Goal: Task Accomplishment & Management: Complete application form

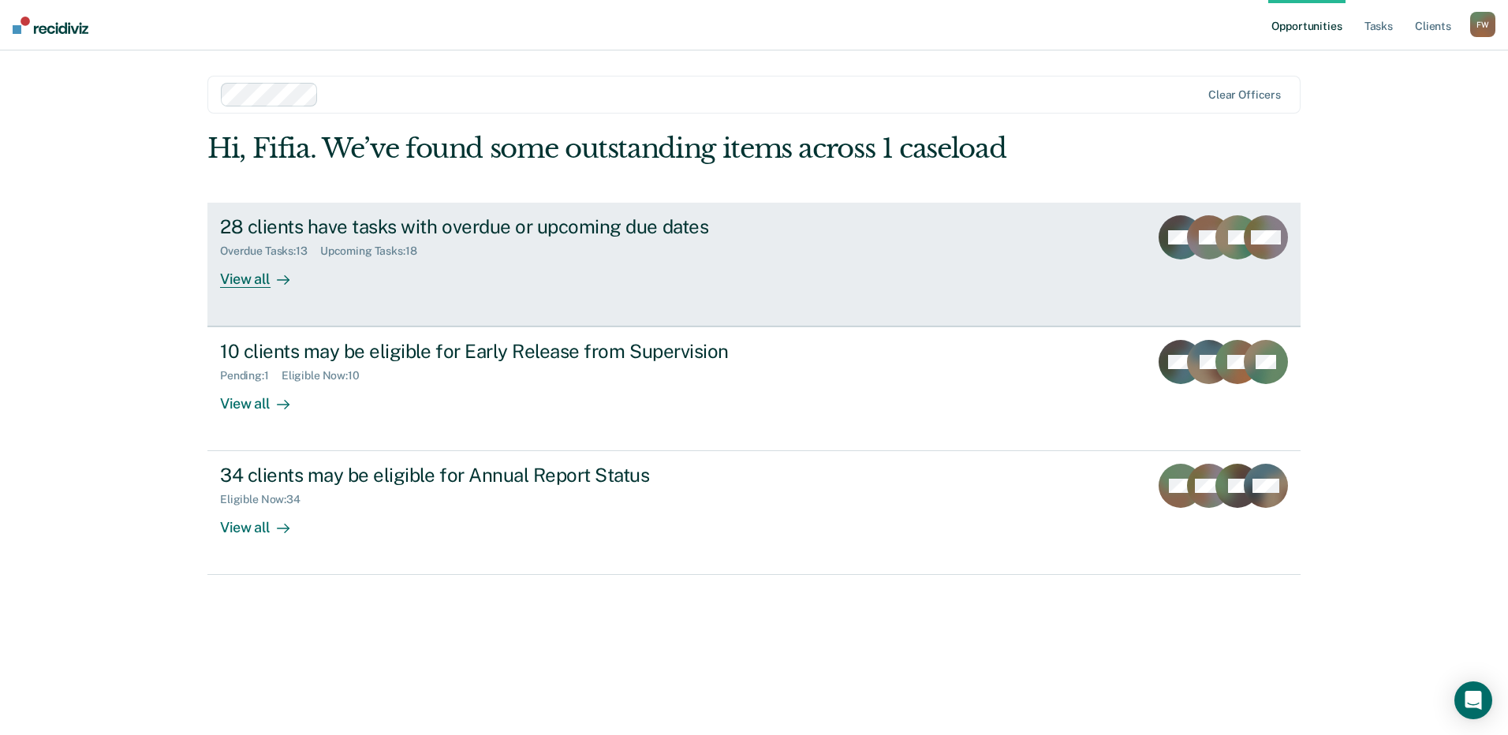
click at [303, 259] on div "View all" at bounding box center [264, 272] width 88 height 31
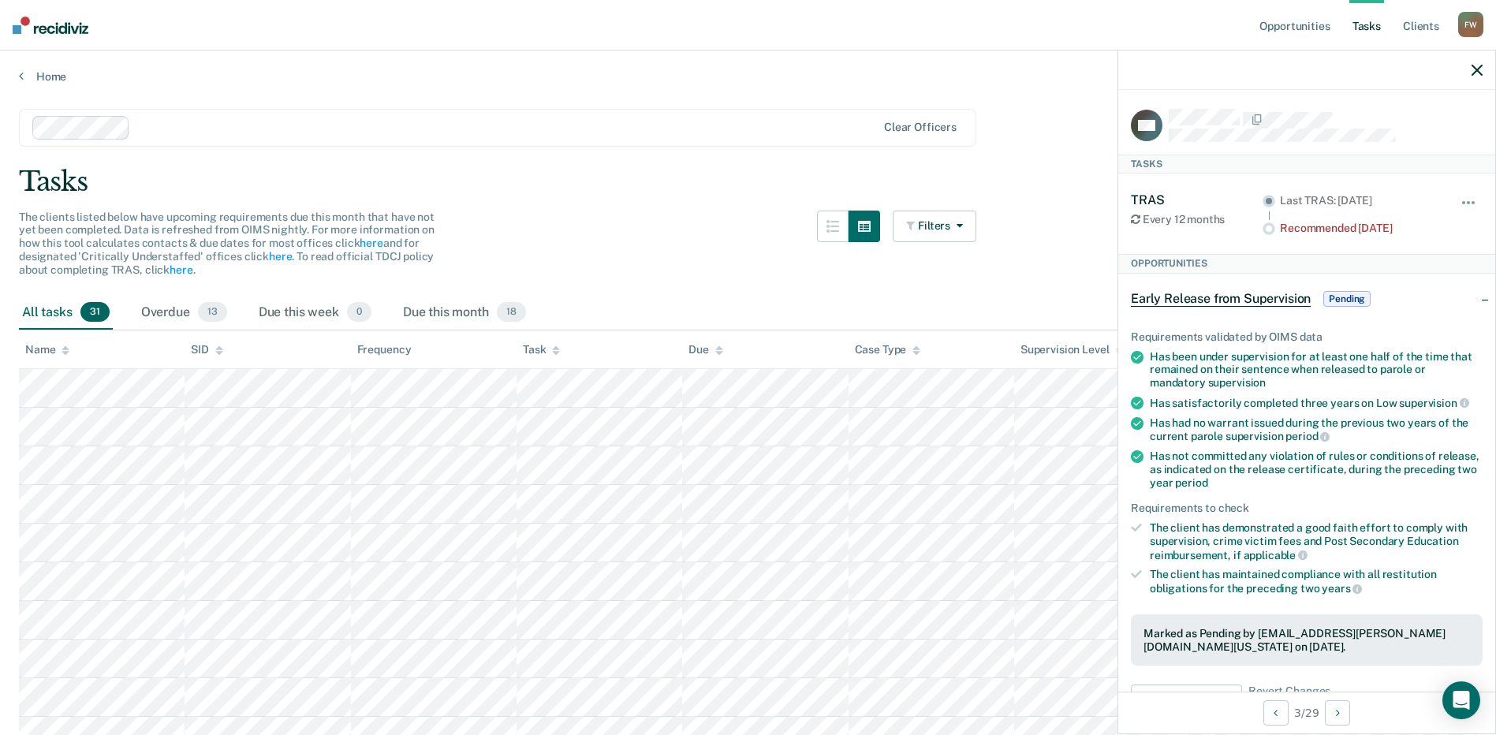
click at [1304, 297] on span "Early Release from Supervision" at bounding box center [1221, 299] width 180 height 16
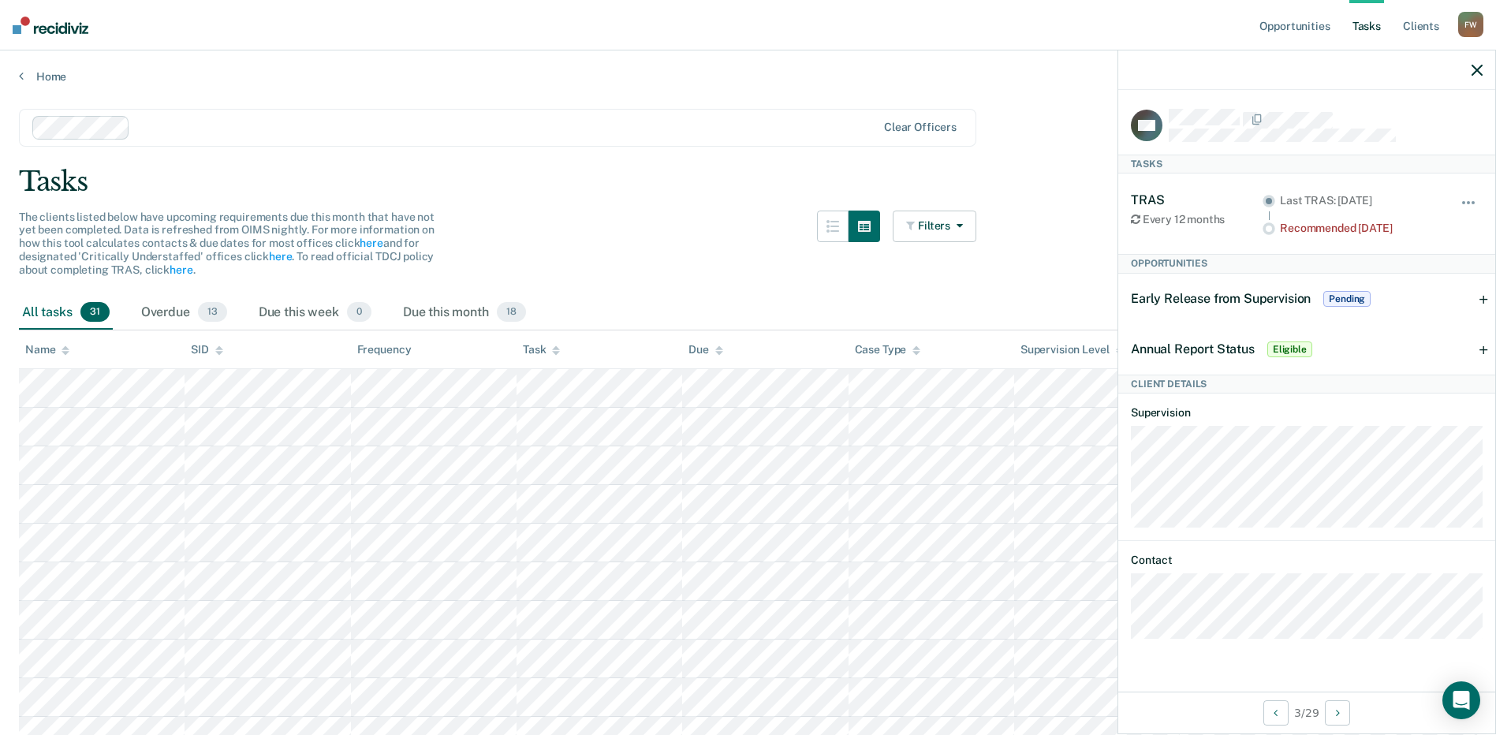
click at [1302, 297] on span "Early Release from Supervision" at bounding box center [1221, 298] width 180 height 15
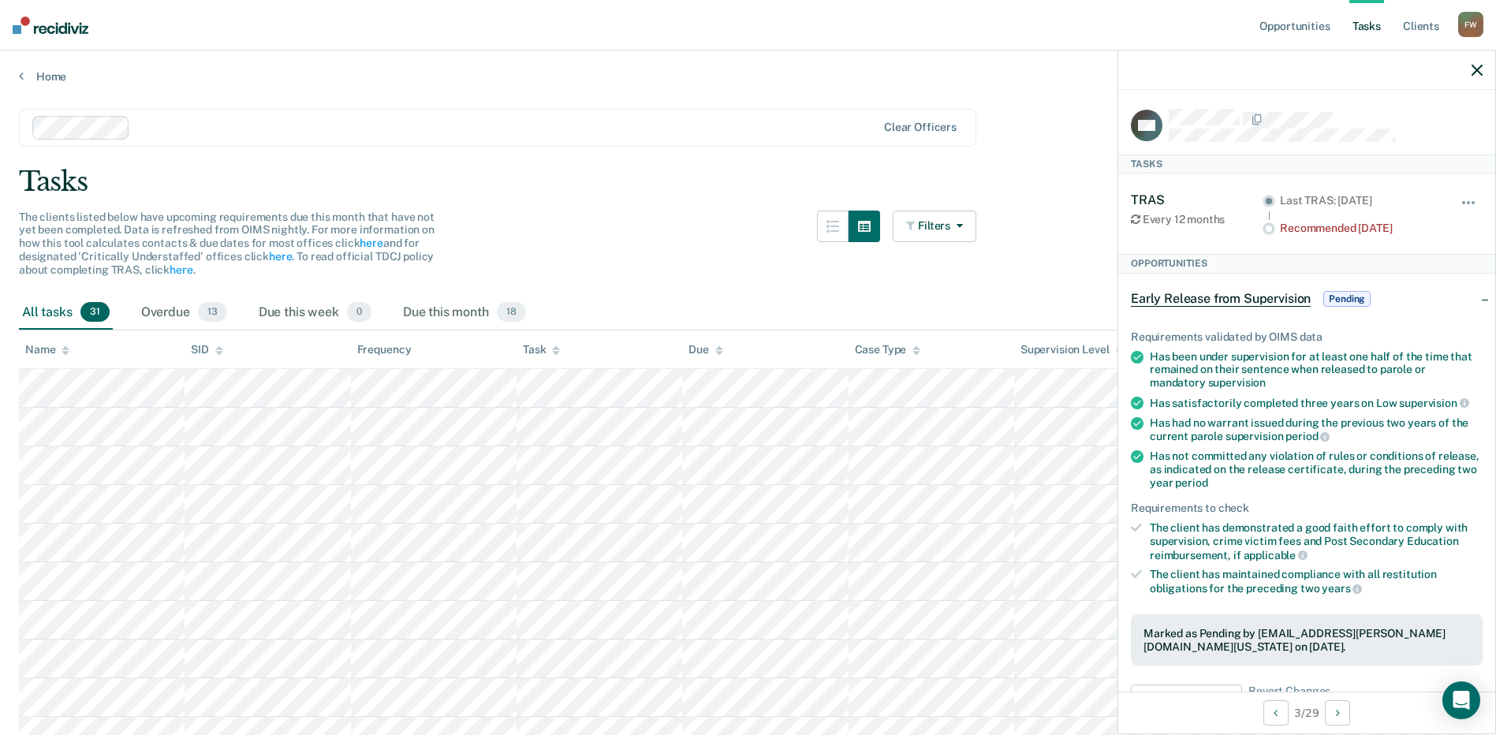
click at [1155, 136] on rect at bounding box center [1147, 126] width 32 height 32
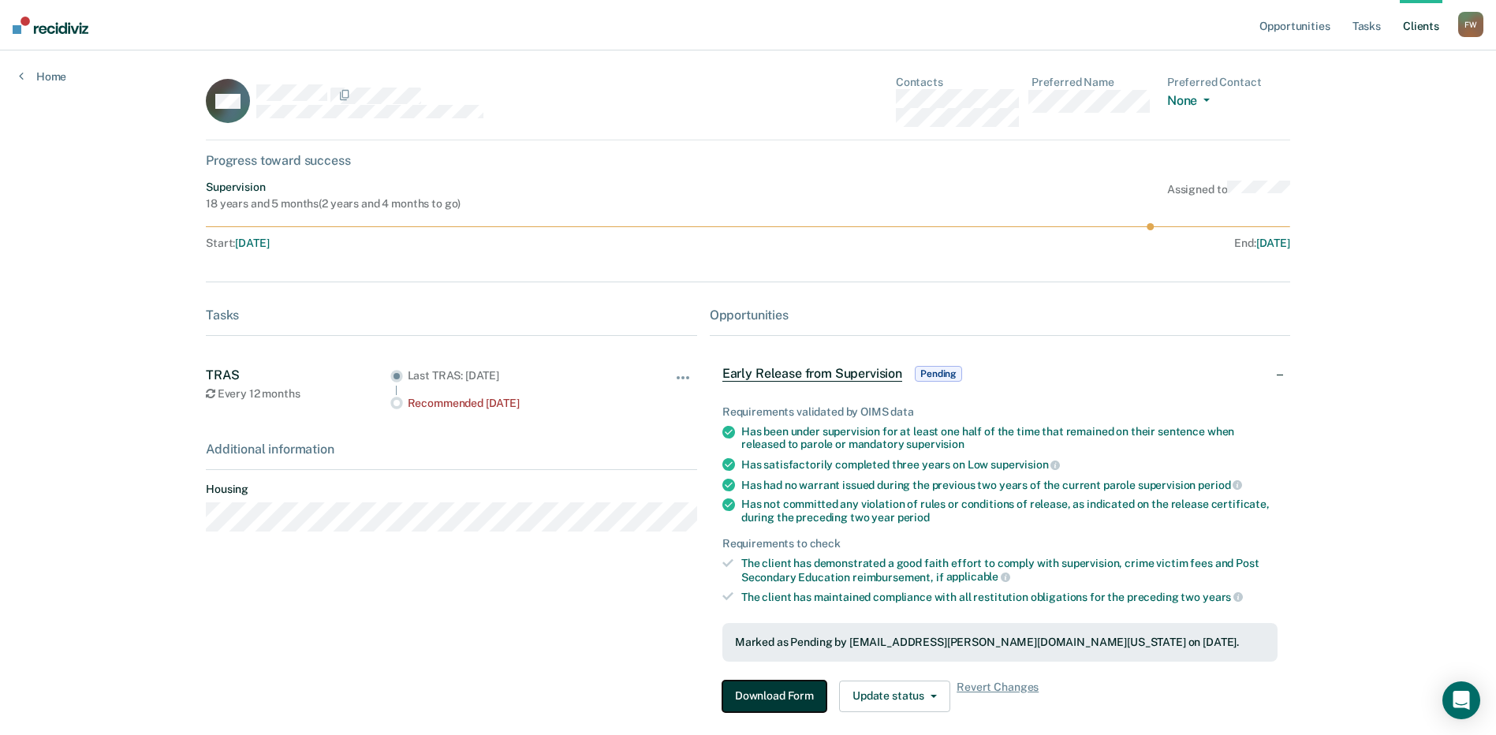
click at [739, 706] on button "Download Form" at bounding box center [775, 697] width 104 height 32
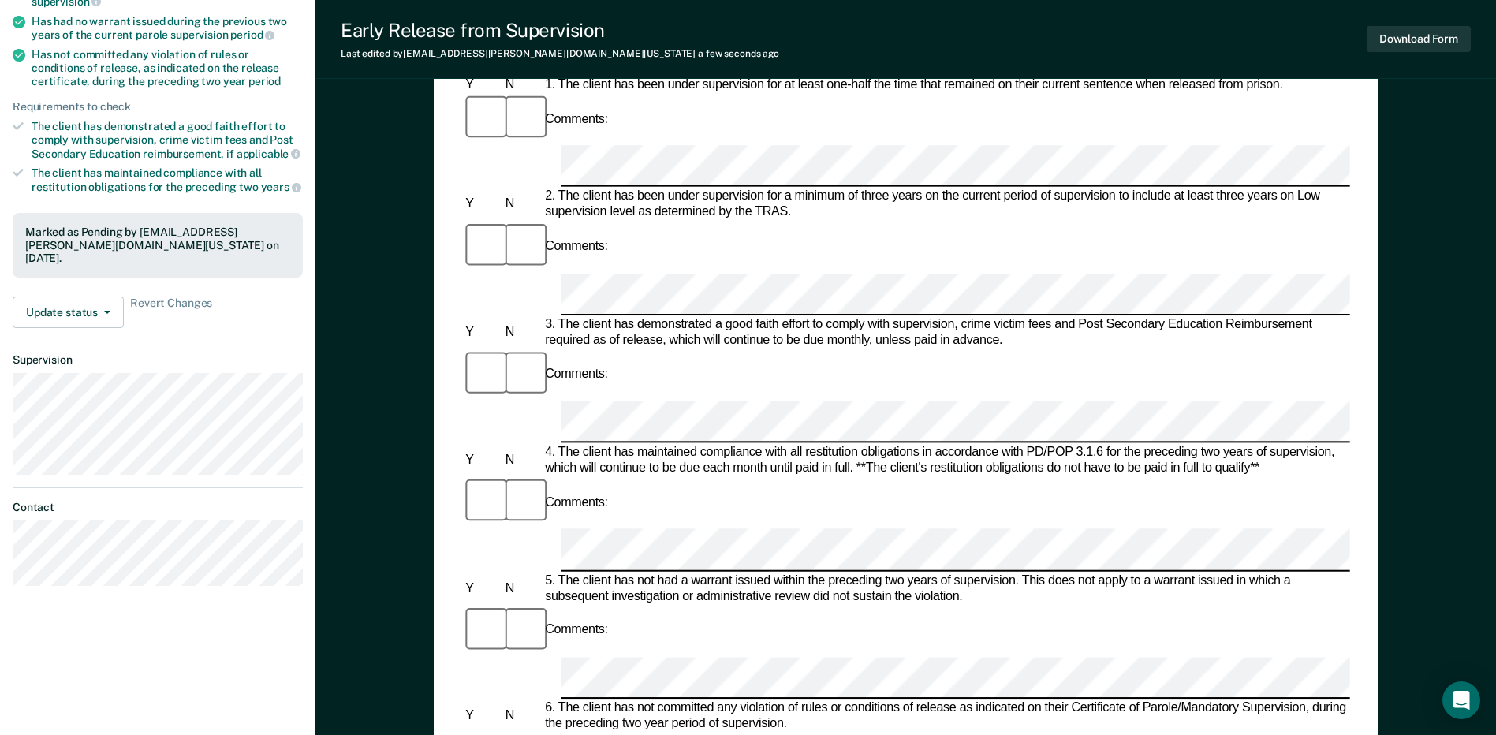
scroll to position [198, 0]
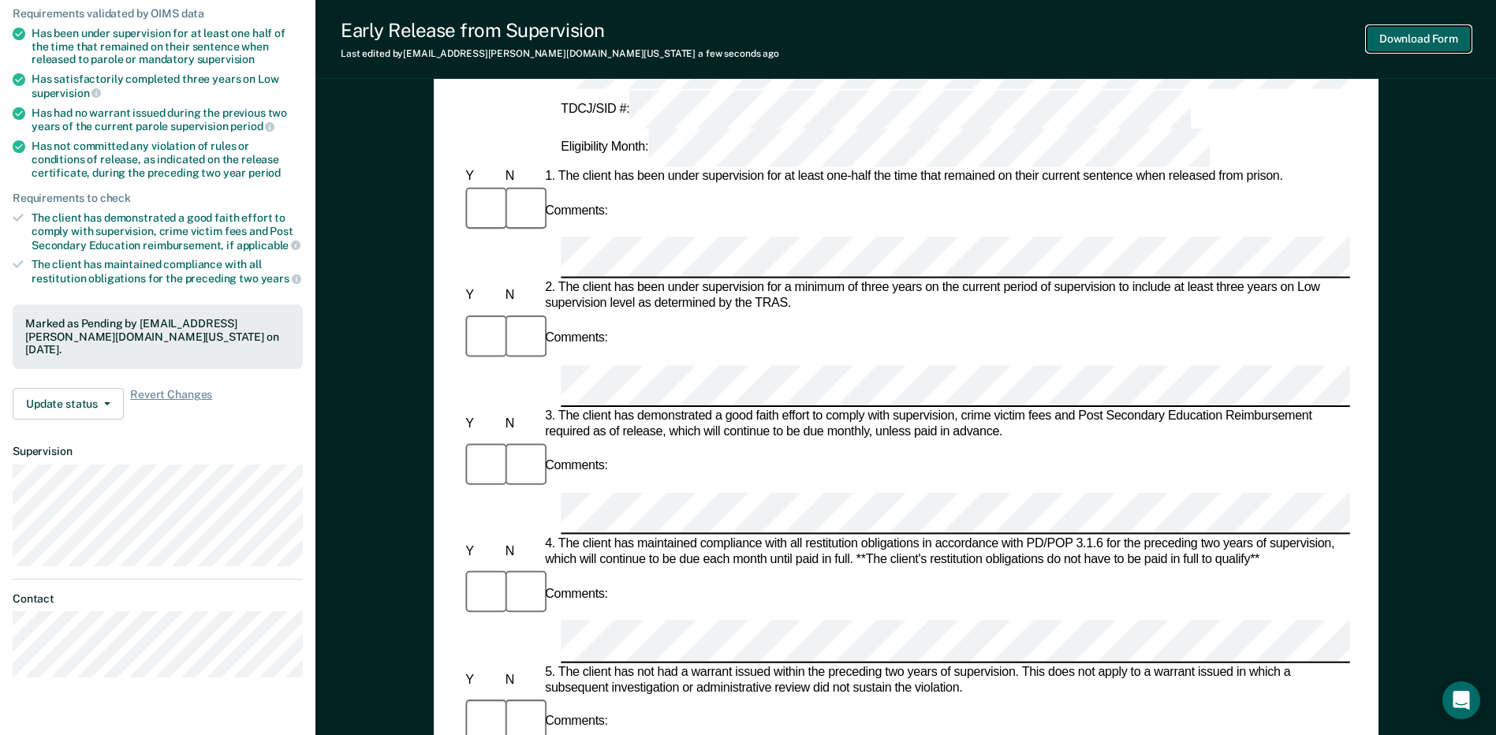
click at [1416, 42] on button "Download Form" at bounding box center [1419, 39] width 104 height 26
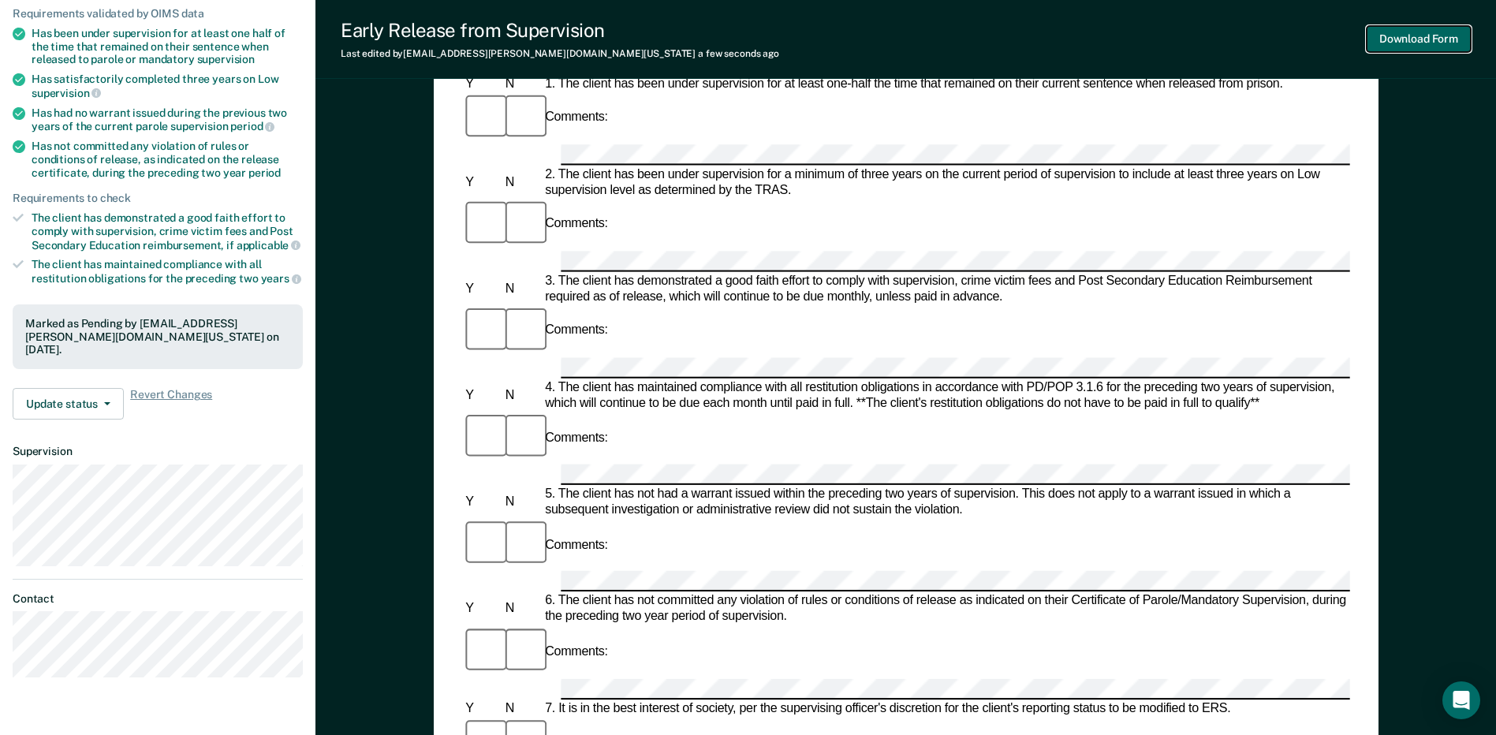
click at [1393, 32] on button "Download Form" at bounding box center [1419, 39] width 104 height 26
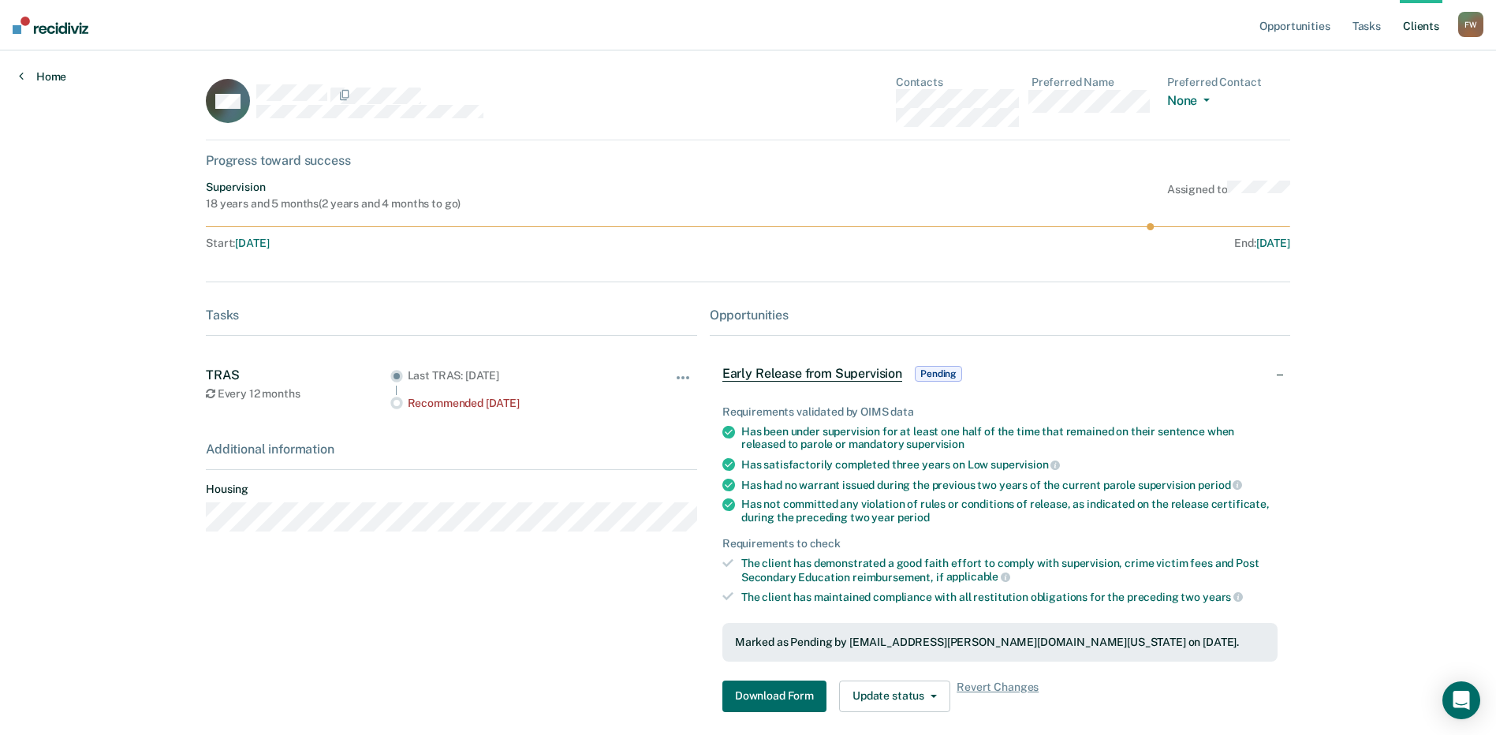
click at [54, 77] on link "Home" at bounding box center [42, 76] width 47 height 14
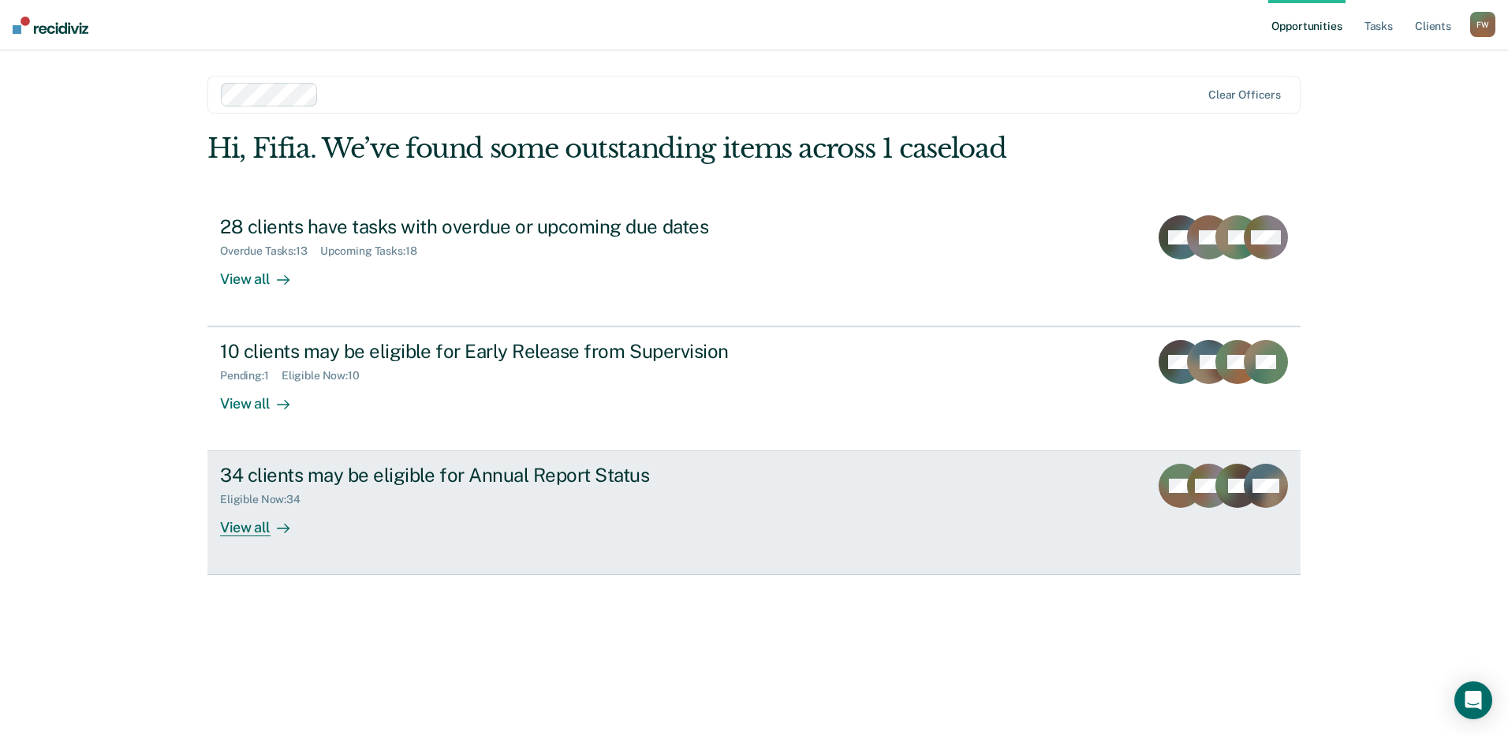
click at [421, 475] on div "34 clients may be eligible for Annual Report Status" at bounding box center [497, 475] width 554 height 23
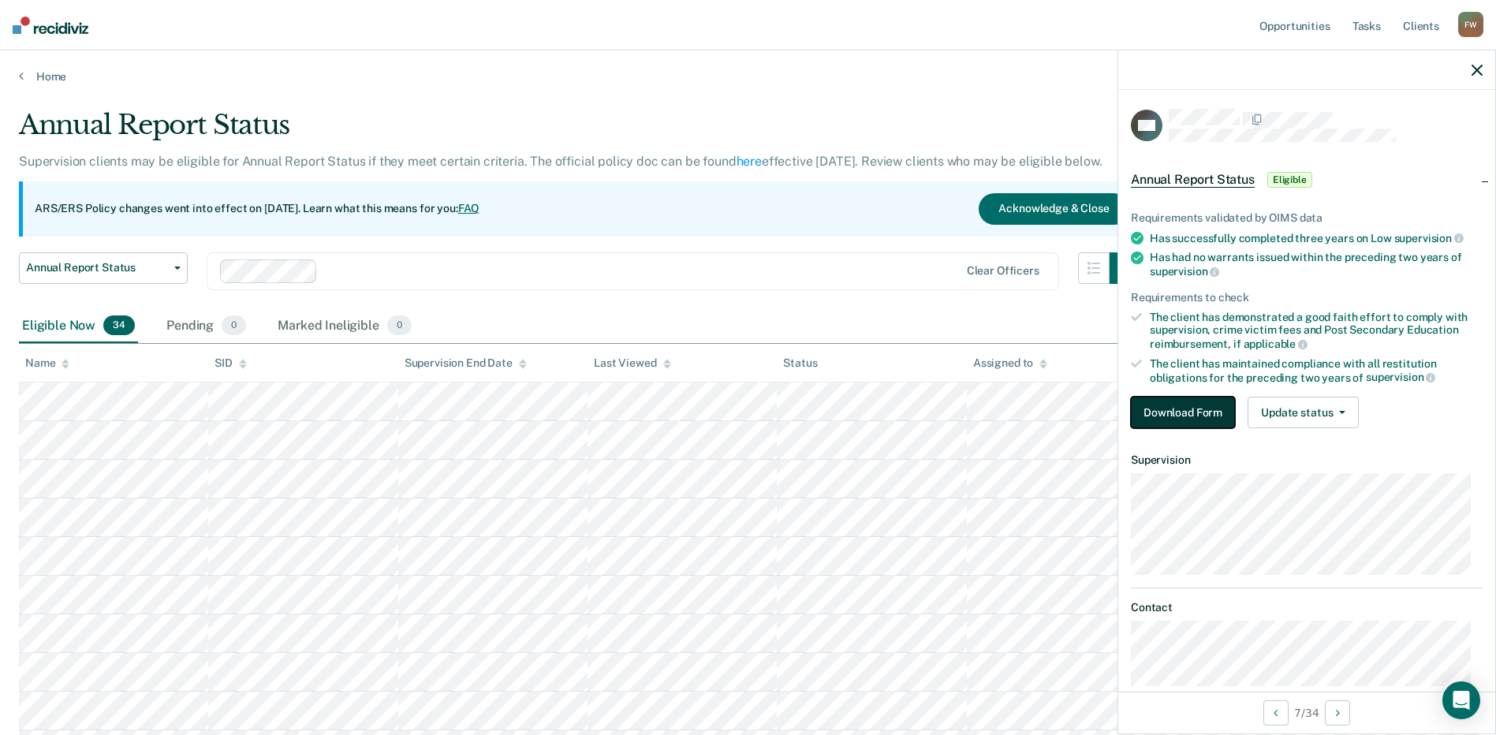
click at [1210, 420] on button "Download Form" at bounding box center [1183, 413] width 104 height 32
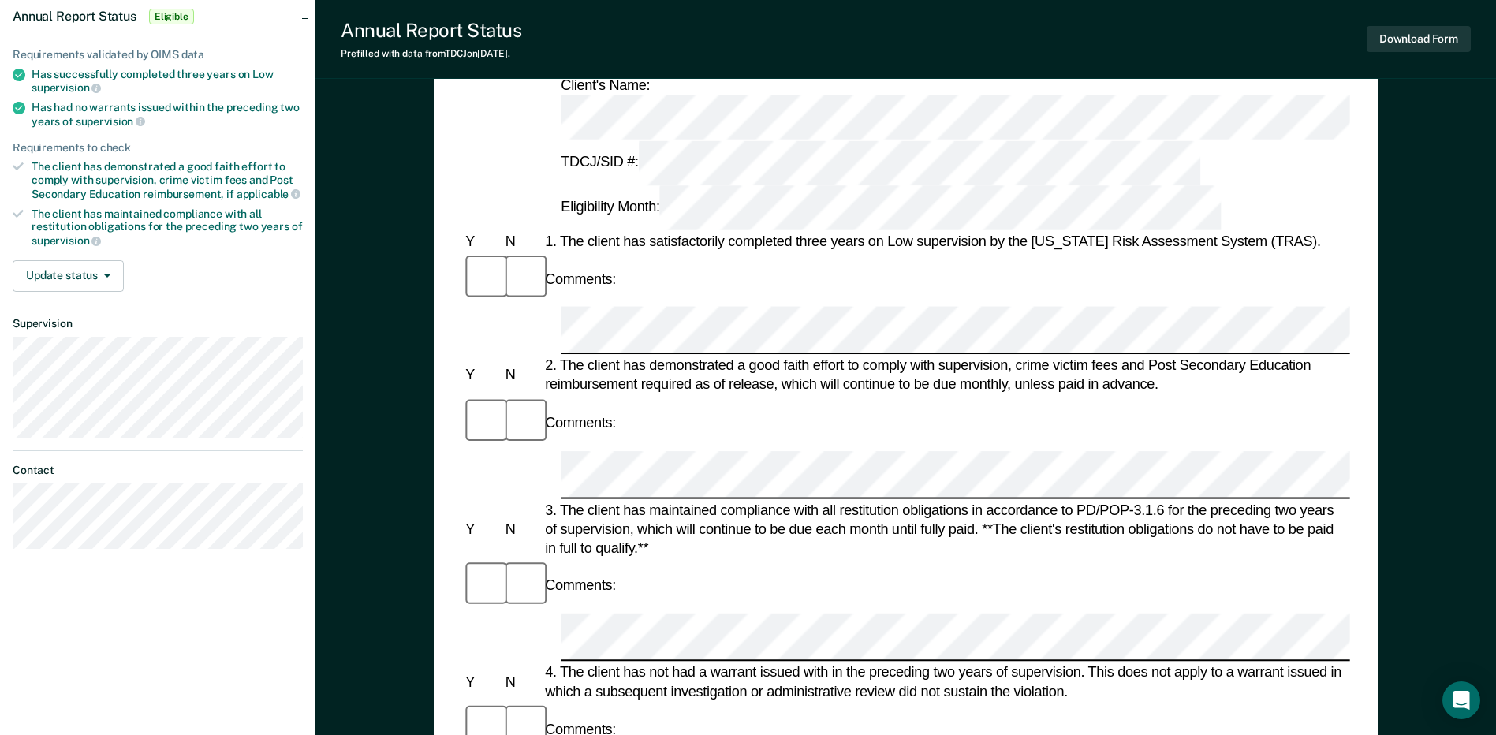
scroll to position [158, 0]
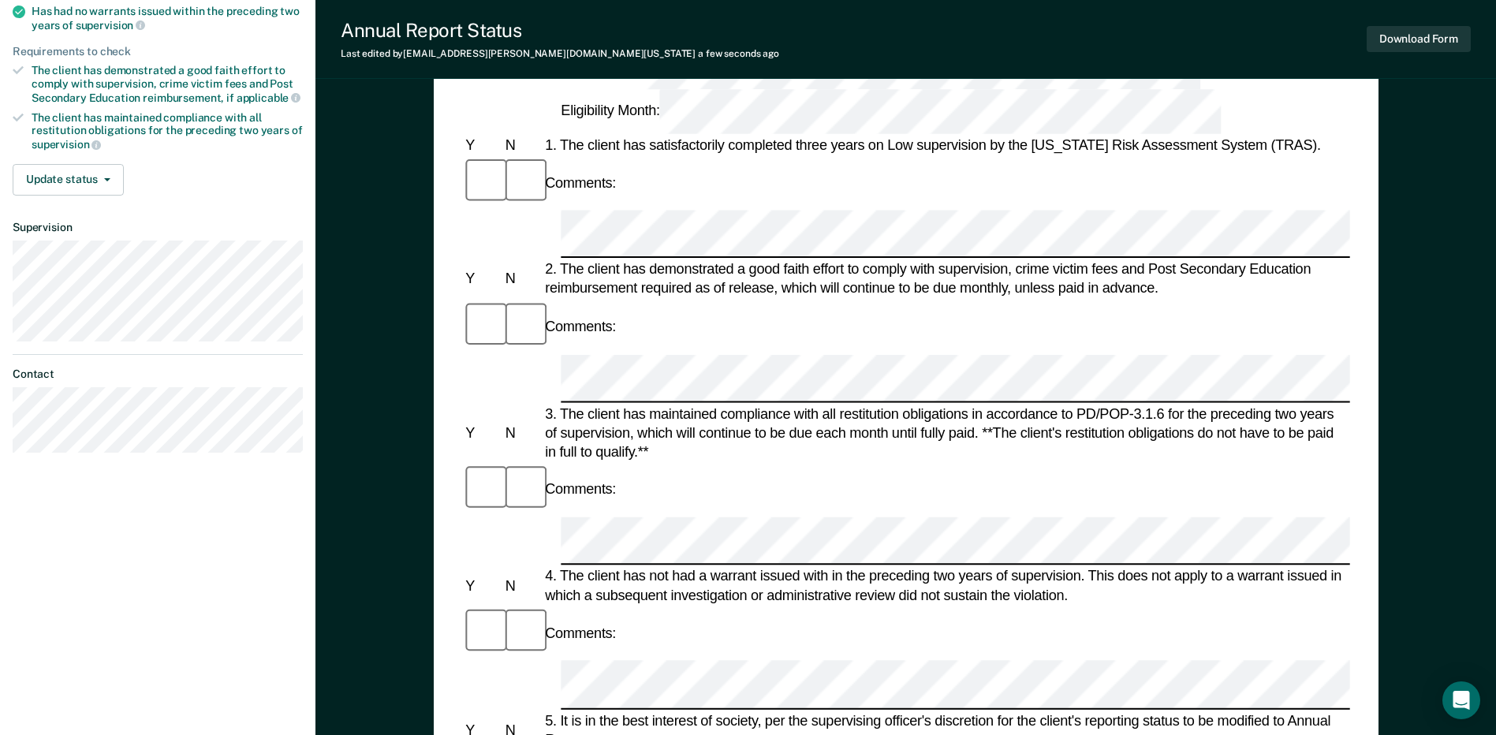
scroll to position [198, 0]
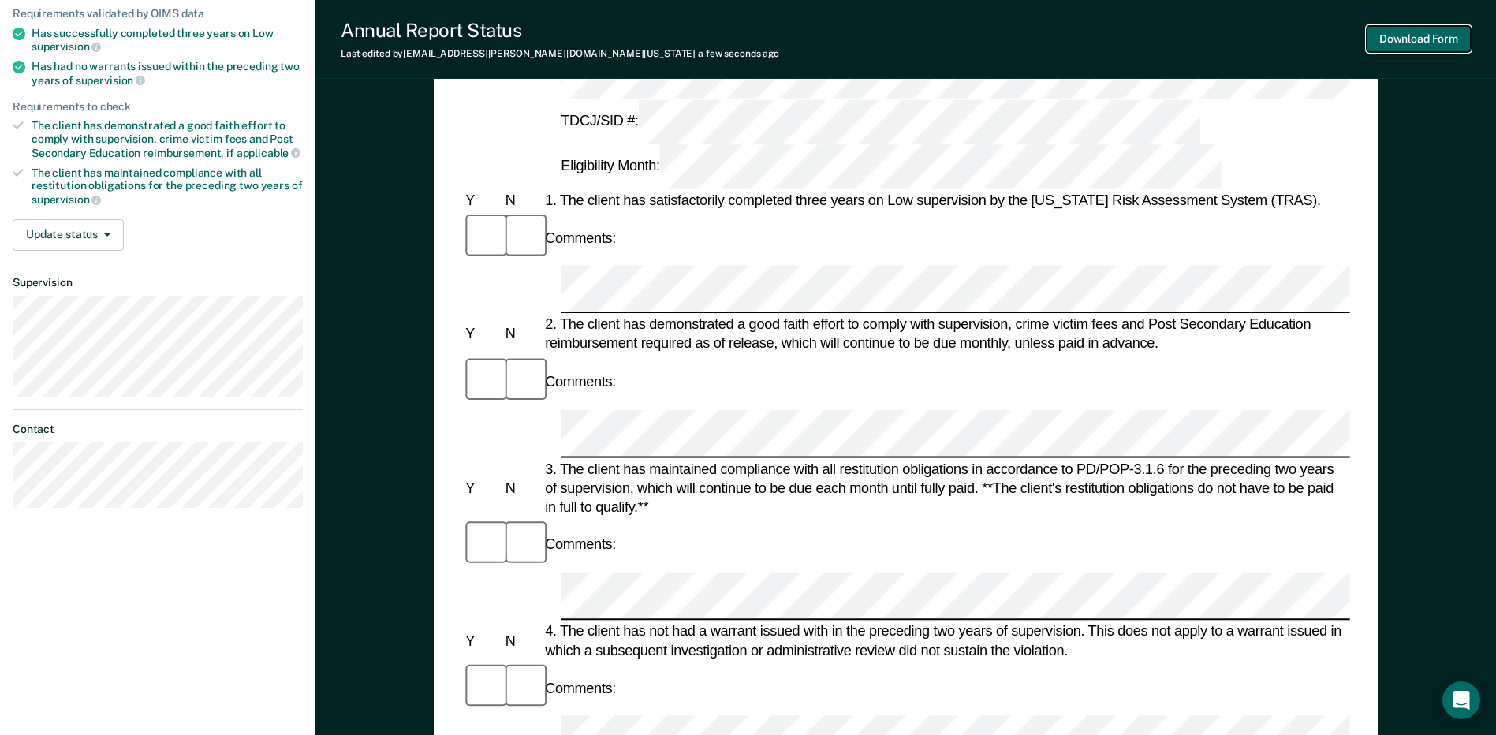
click at [1425, 31] on button "Download Form" at bounding box center [1419, 39] width 104 height 26
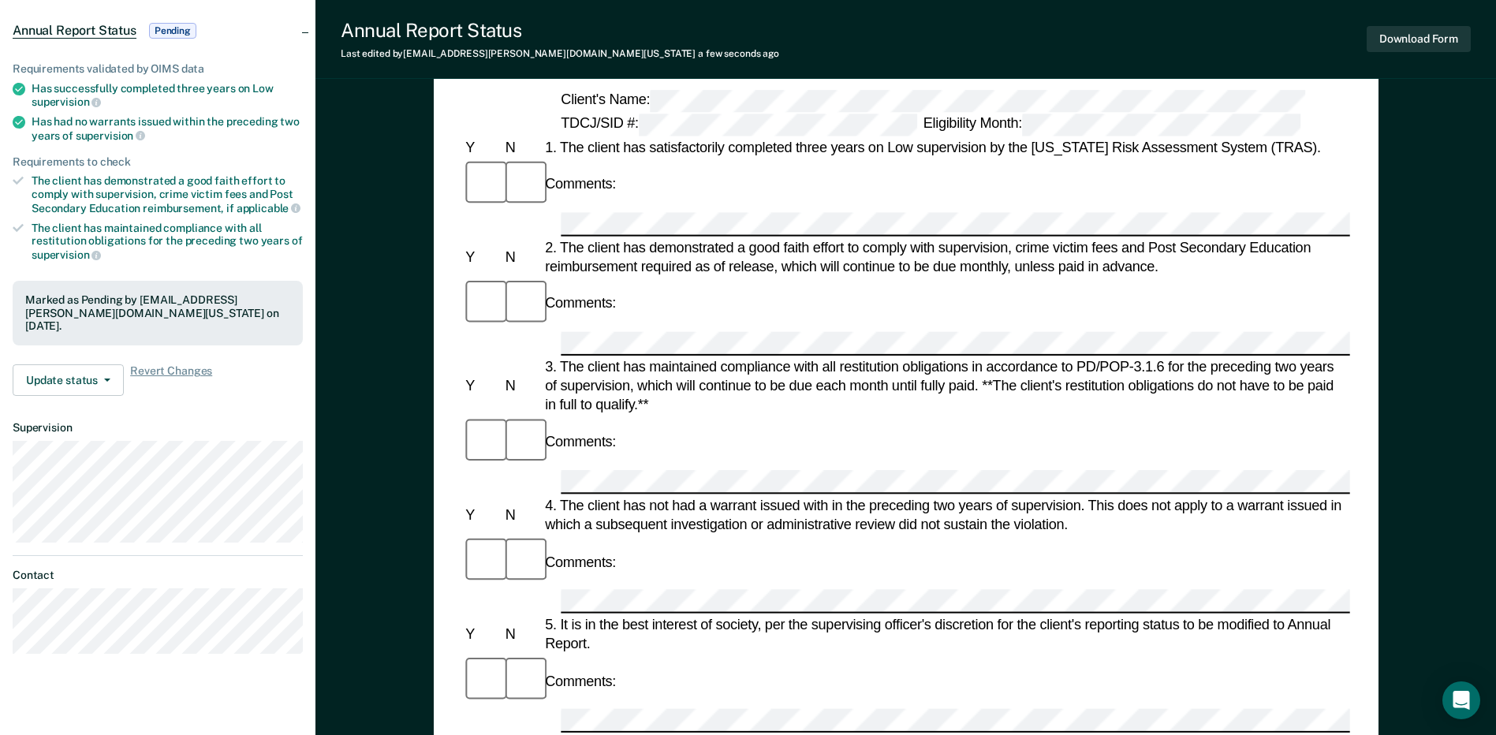
scroll to position [0, 0]
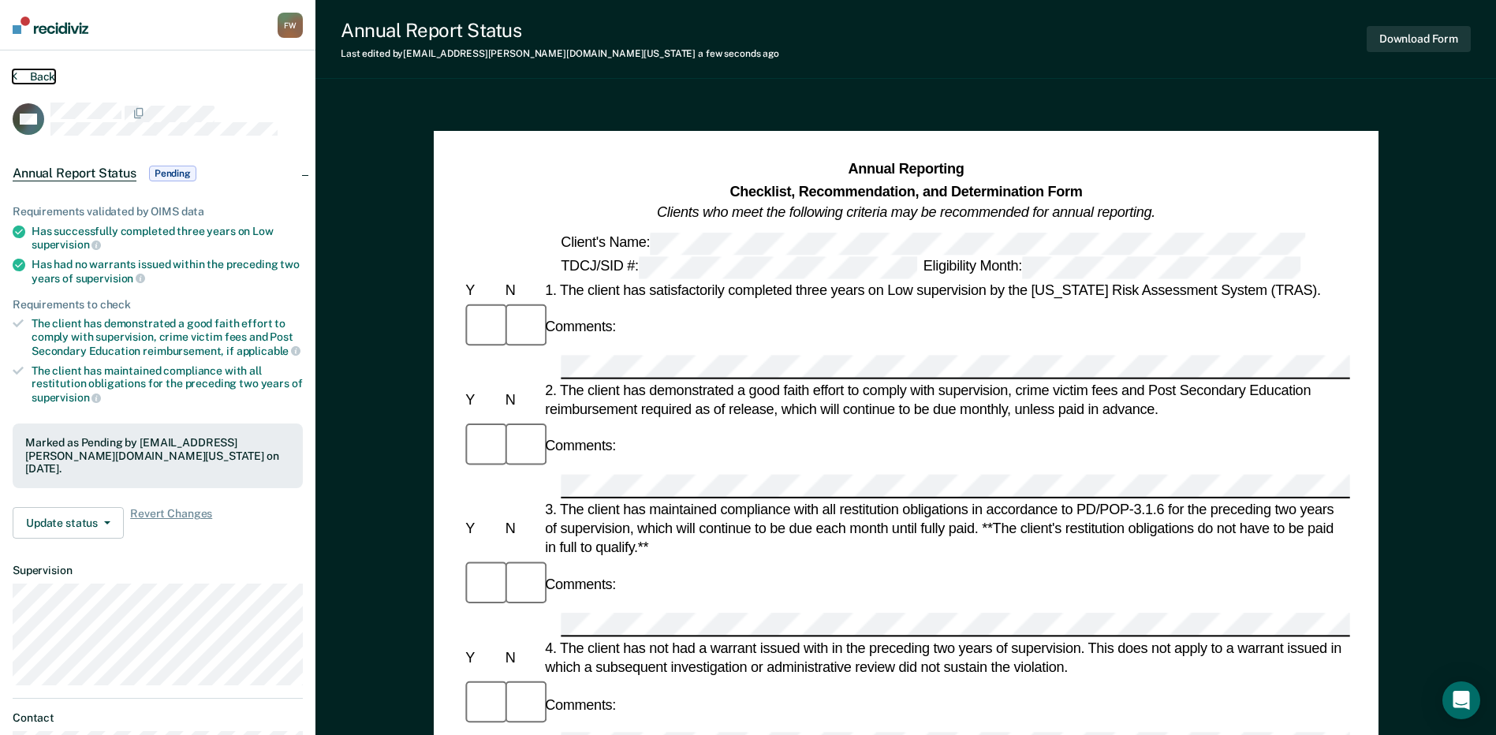
click at [22, 80] on button "Back" at bounding box center [34, 76] width 43 height 14
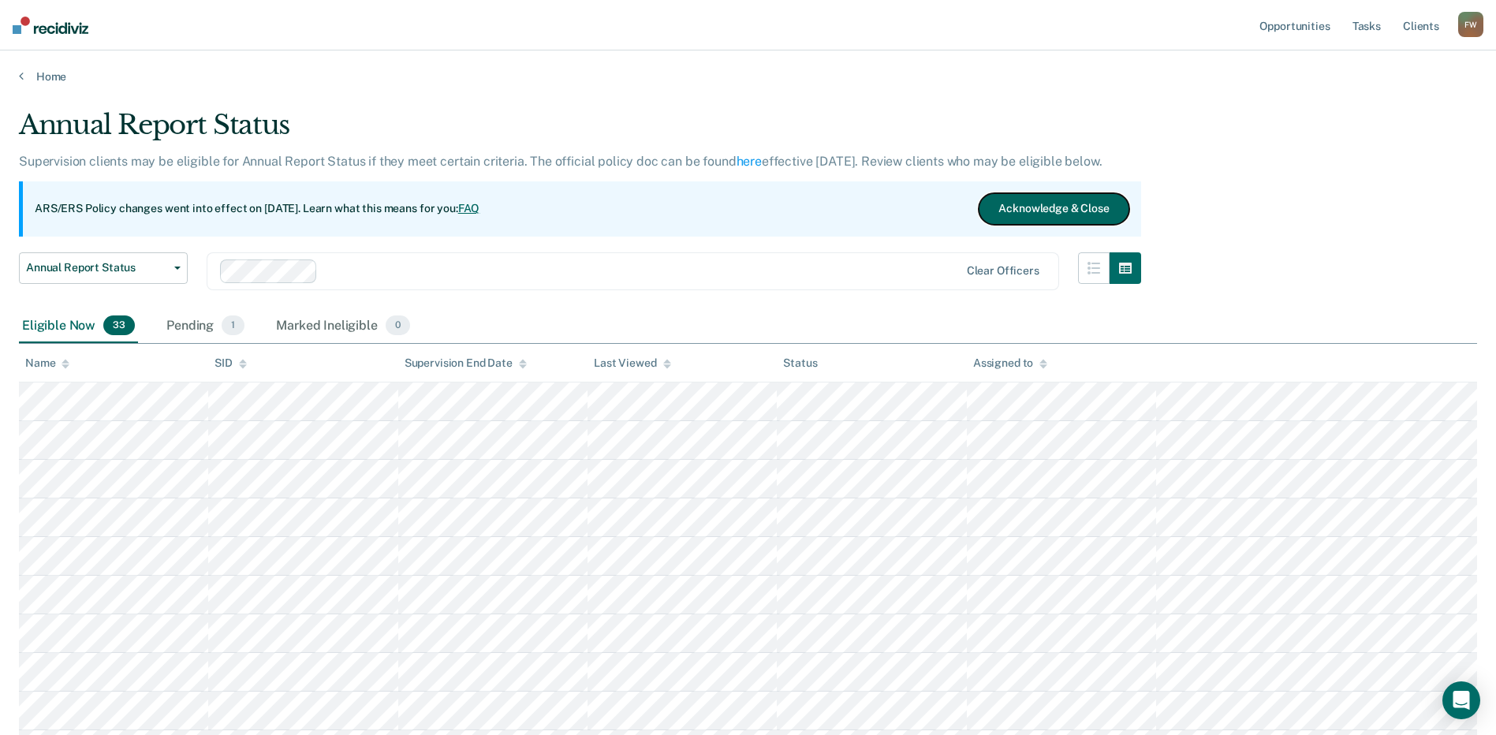
click at [1070, 207] on button "Acknowledge & Close" at bounding box center [1054, 209] width 150 height 32
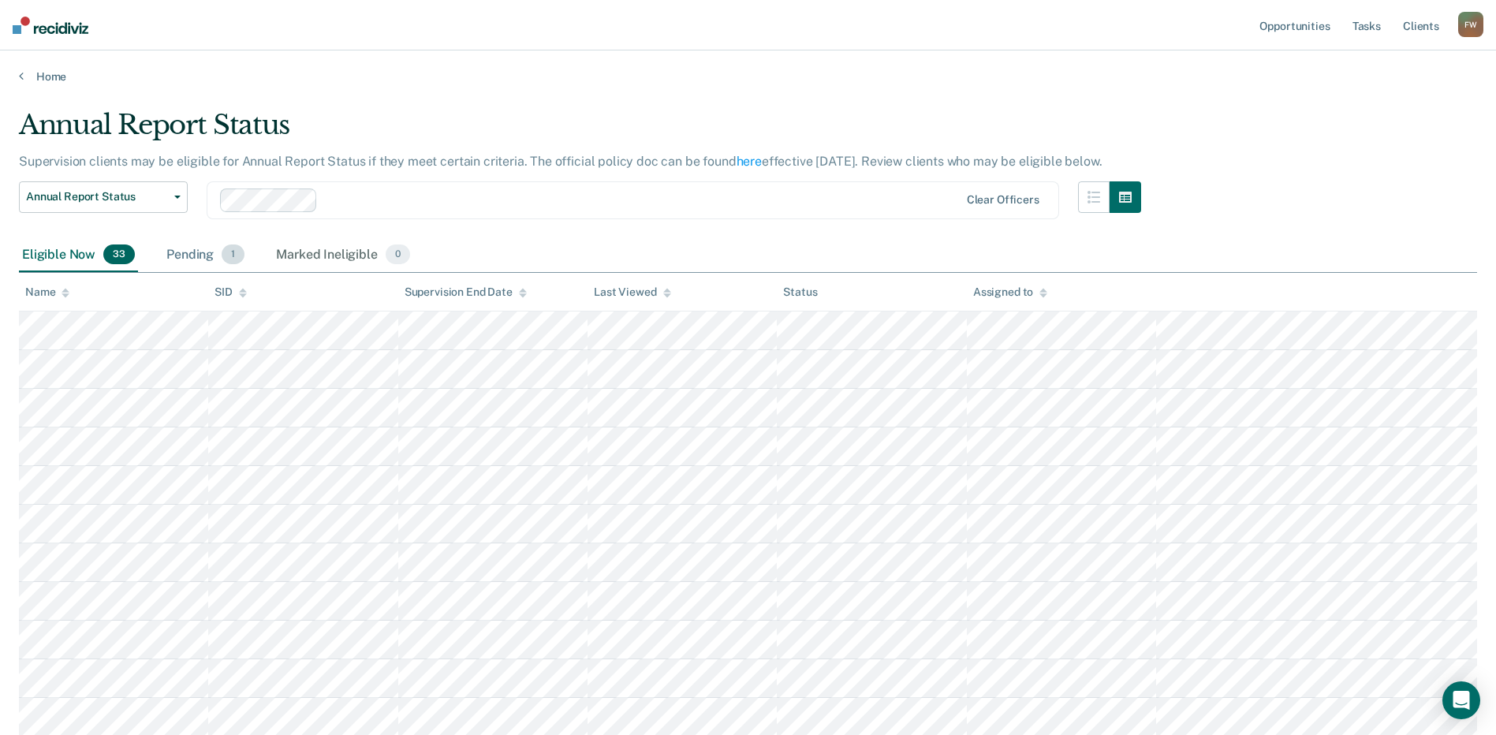
click at [215, 262] on div "Pending 1" at bounding box center [205, 255] width 84 height 35
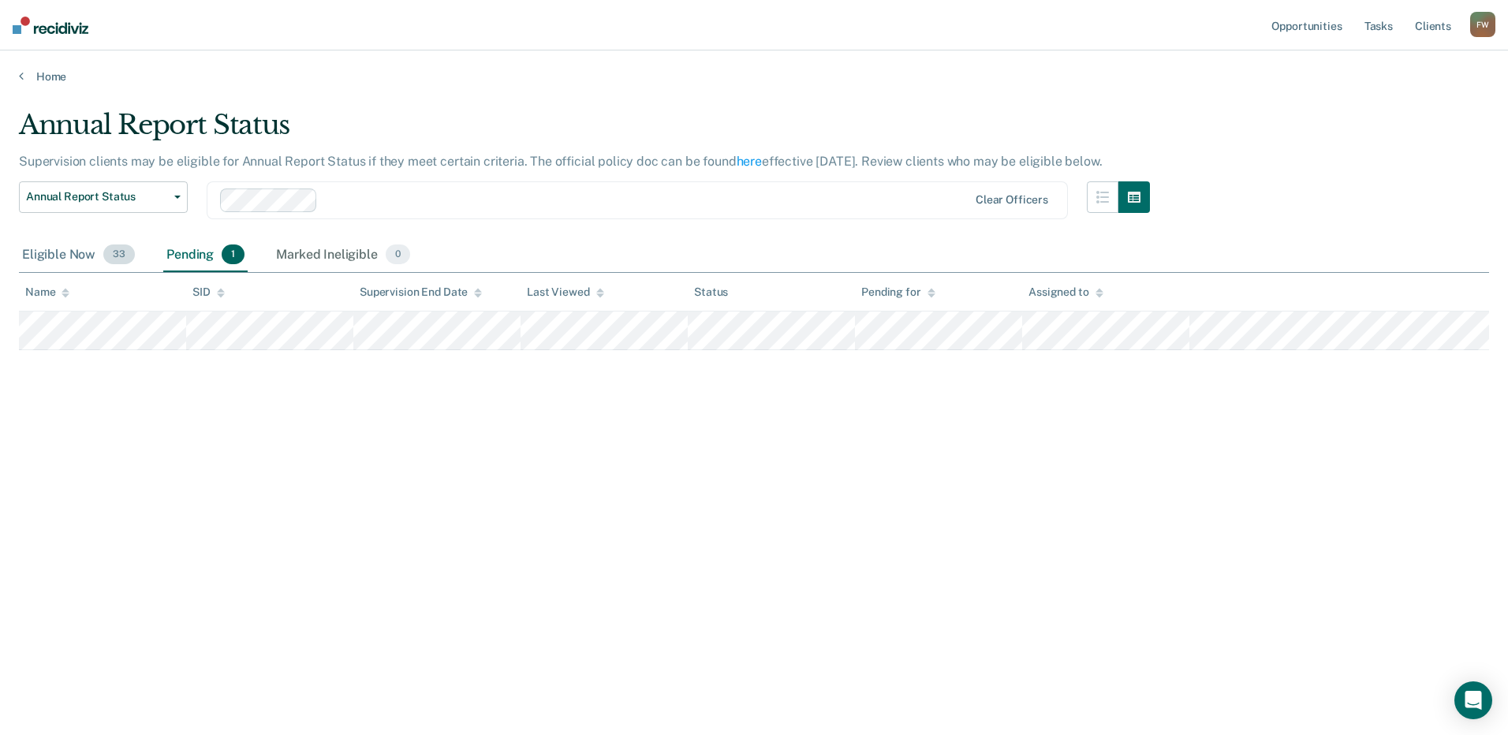
click at [125, 256] on span "33" at bounding box center [119, 255] width 32 height 21
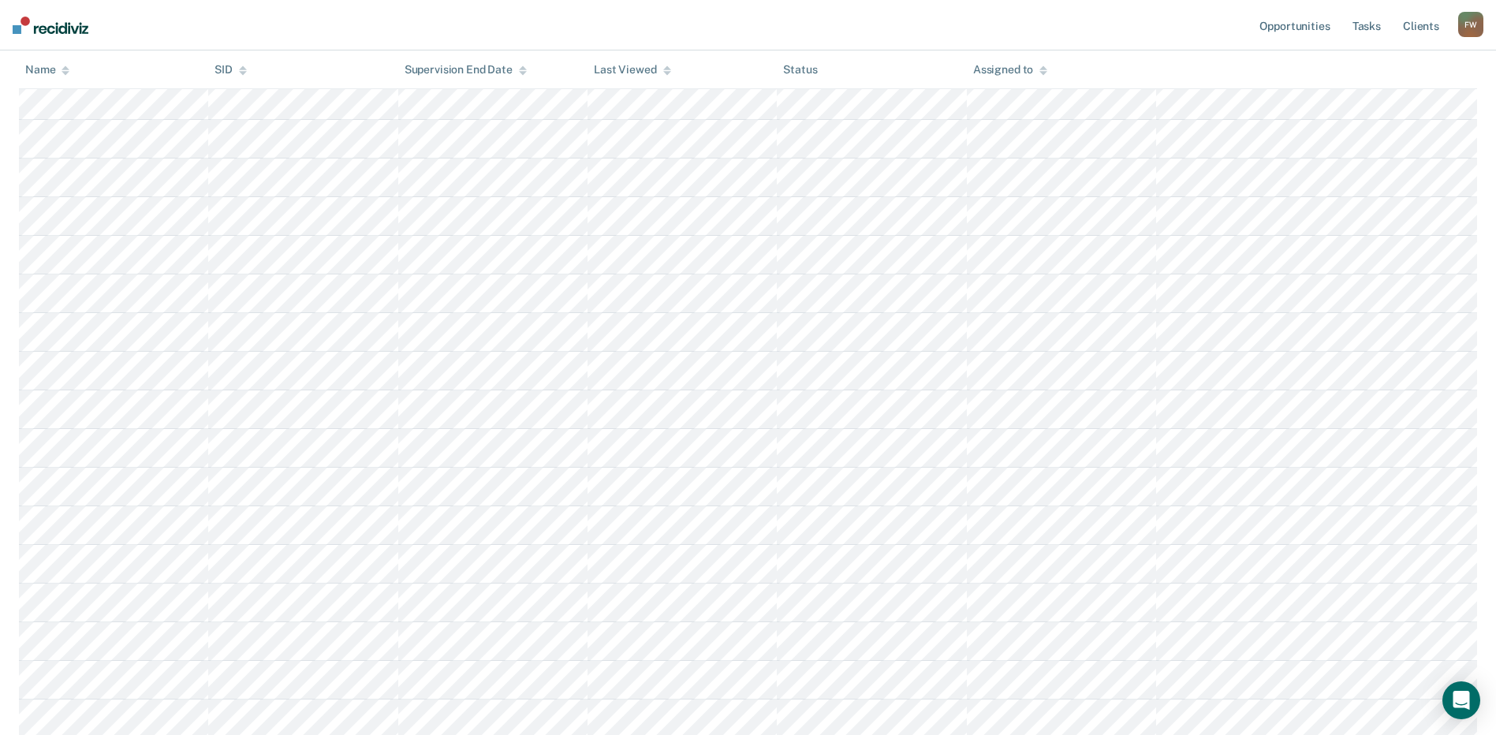
scroll to position [334, 0]
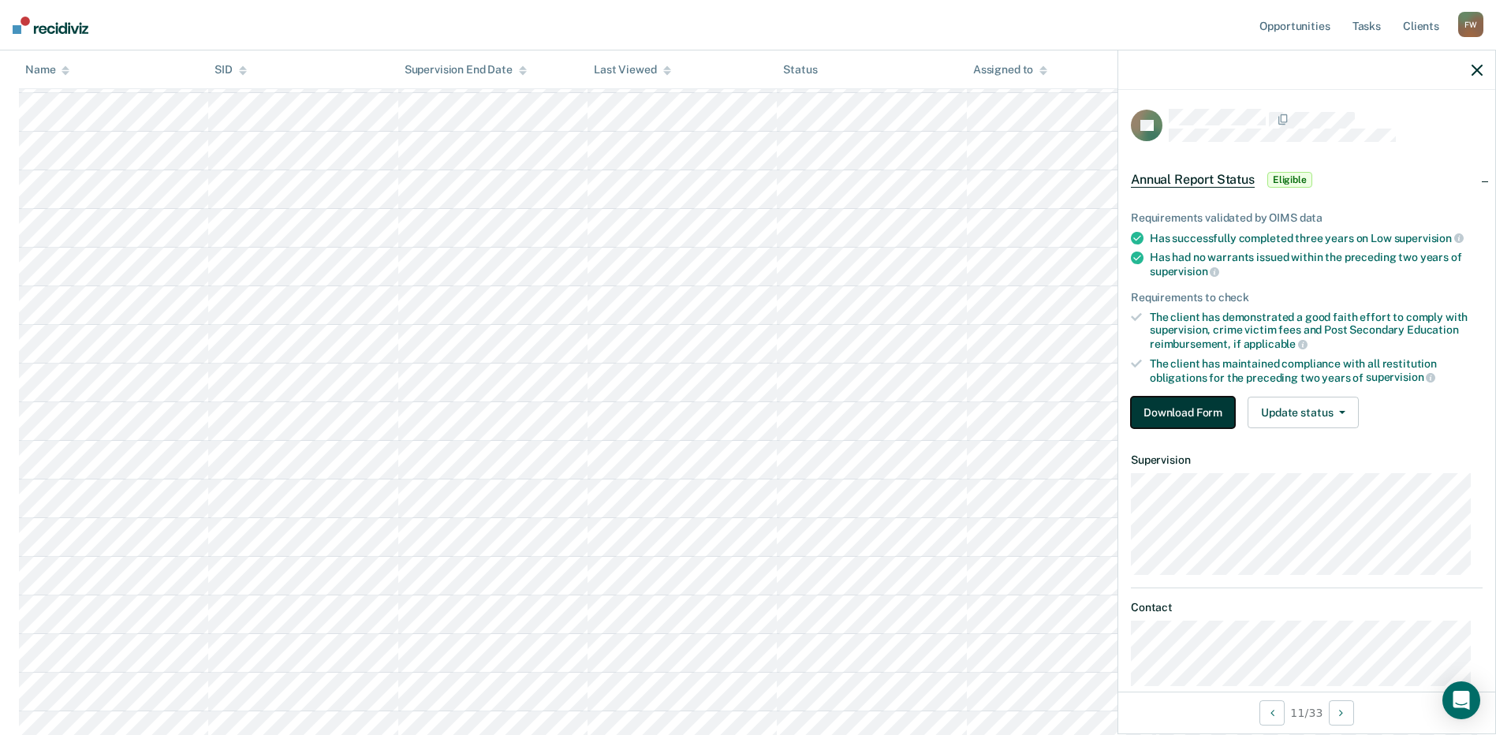
click at [1188, 418] on button "Download Form" at bounding box center [1183, 413] width 104 height 32
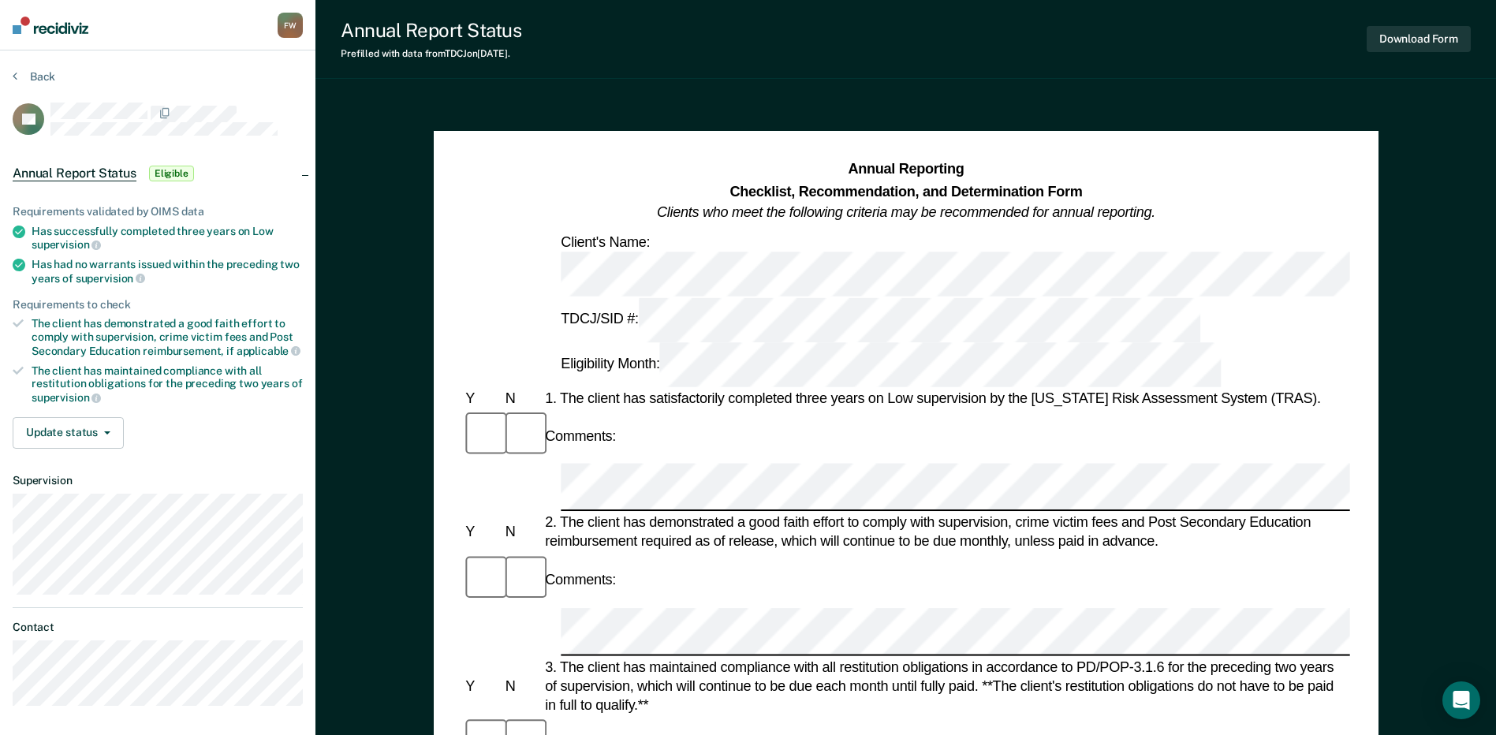
click at [632, 409] on div "Comments:" at bounding box center [905, 435] width 887 height 53
click at [804, 554] on div "Comments:" at bounding box center [905, 580] width 887 height 53
click at [492, 554] on div at bounding box center [481, 580] width 39 height 53
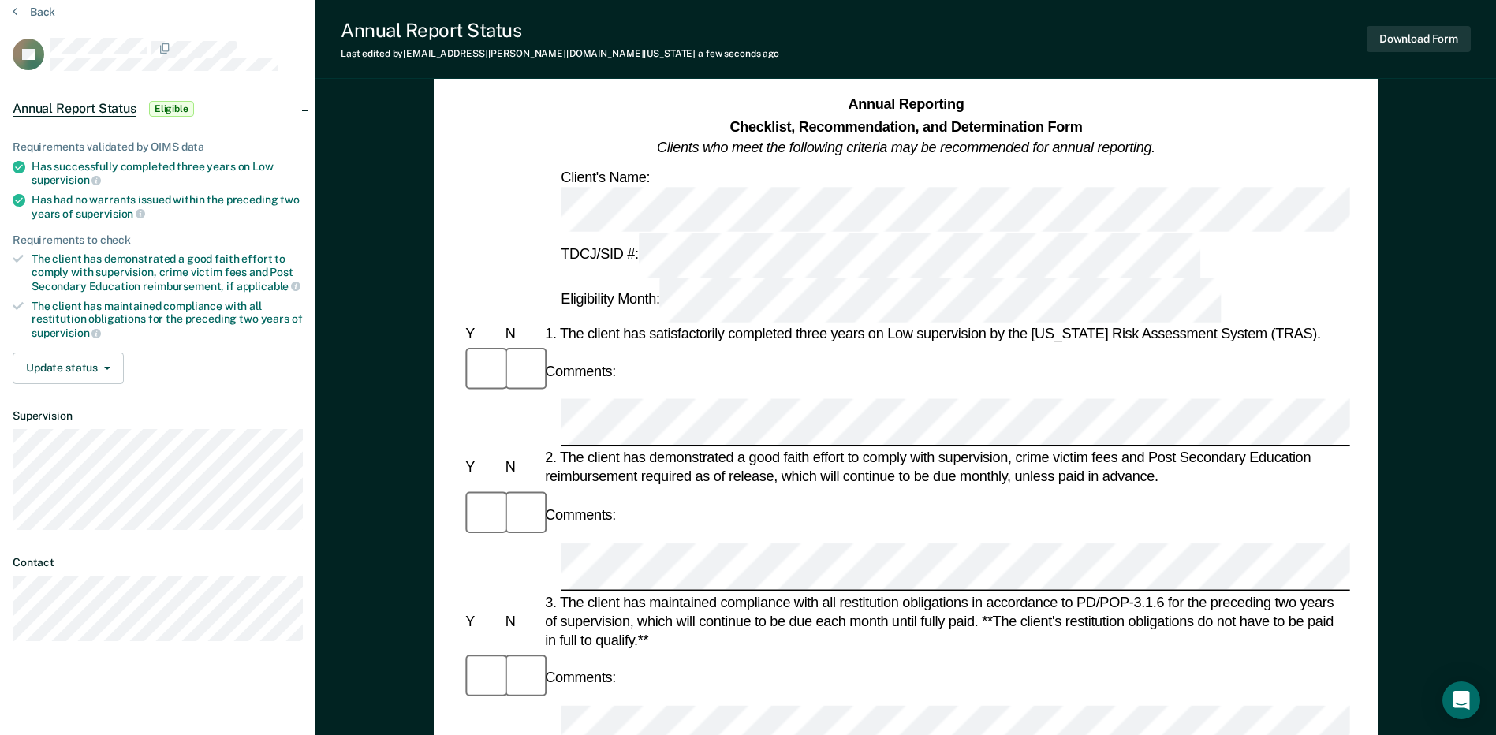
scroll to position [158, 0]
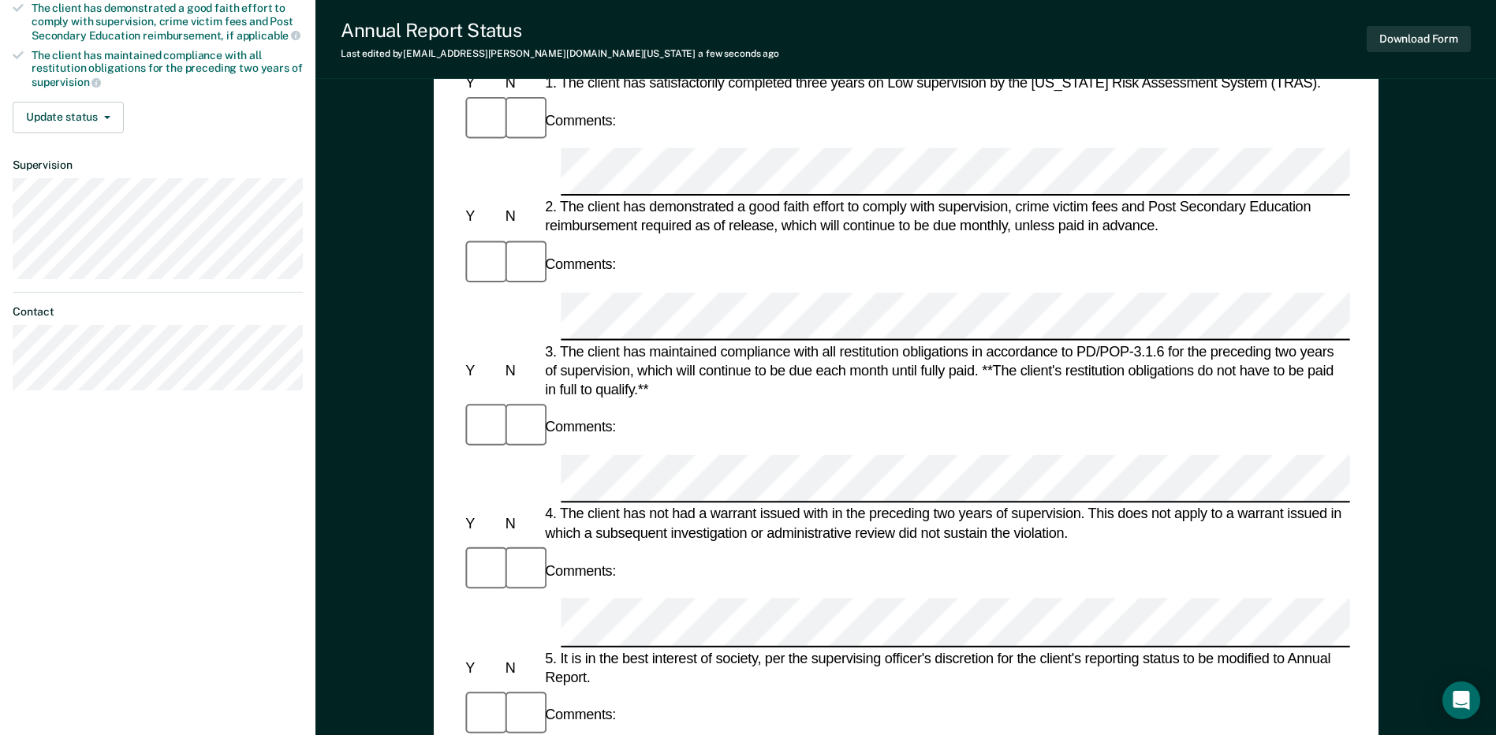
click at [1439, 36] on button "Download Form" at bounding box center [1419, 39] width 104 height 26
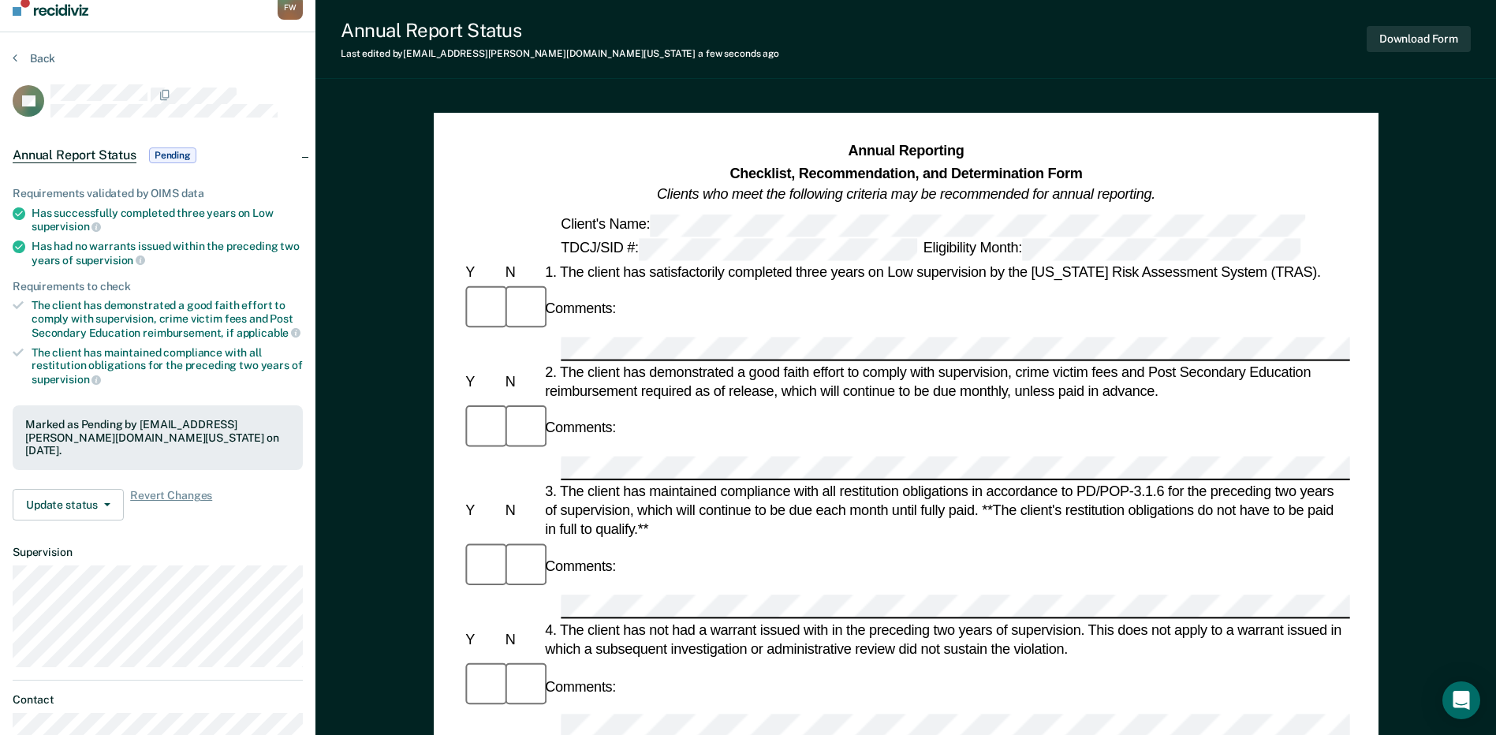
scroll to position [0, 0]
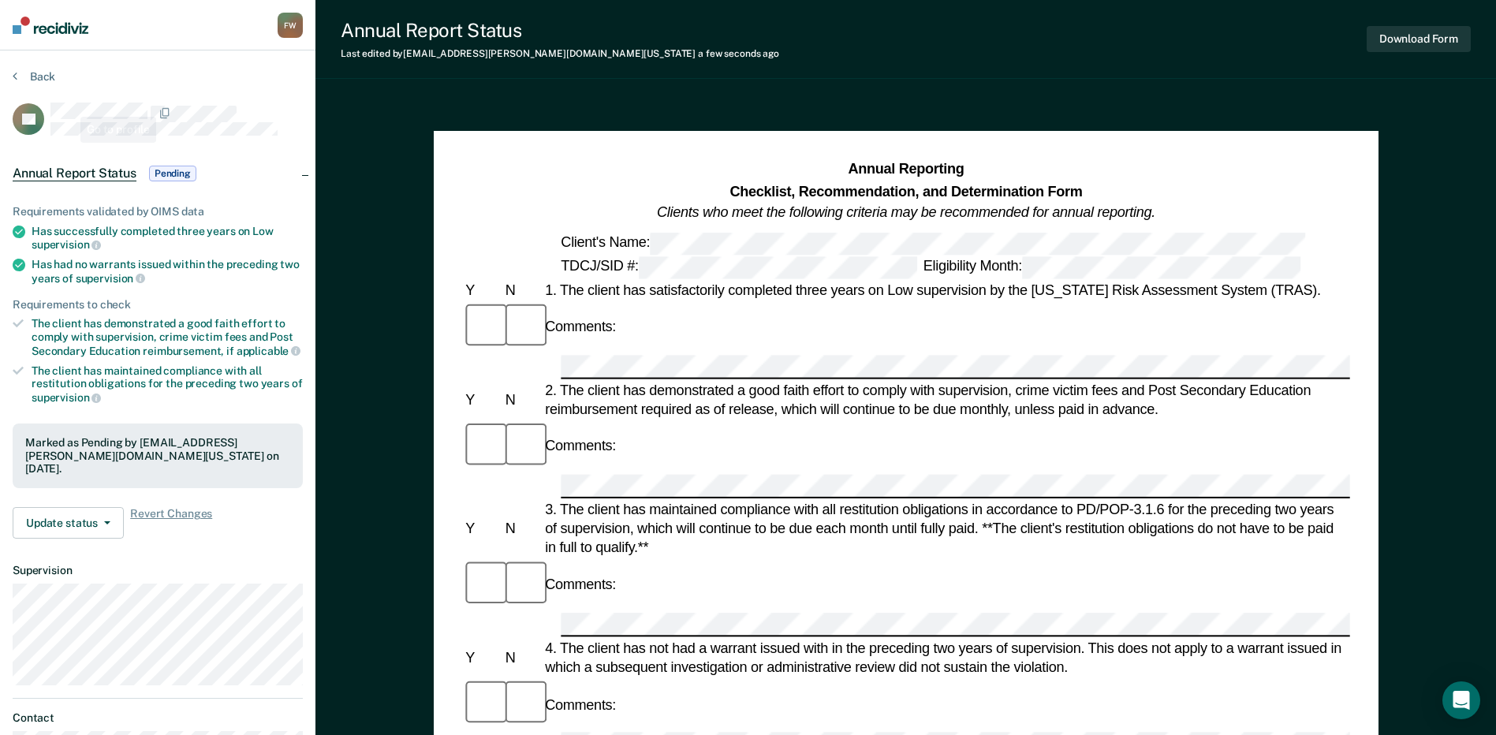
click at [46, 86] on div "Back" at bounding box center [158, 85] width 290 height 33
click at [46, 81] on button "Back" at bounding box center [34, 76] width 43 height 14
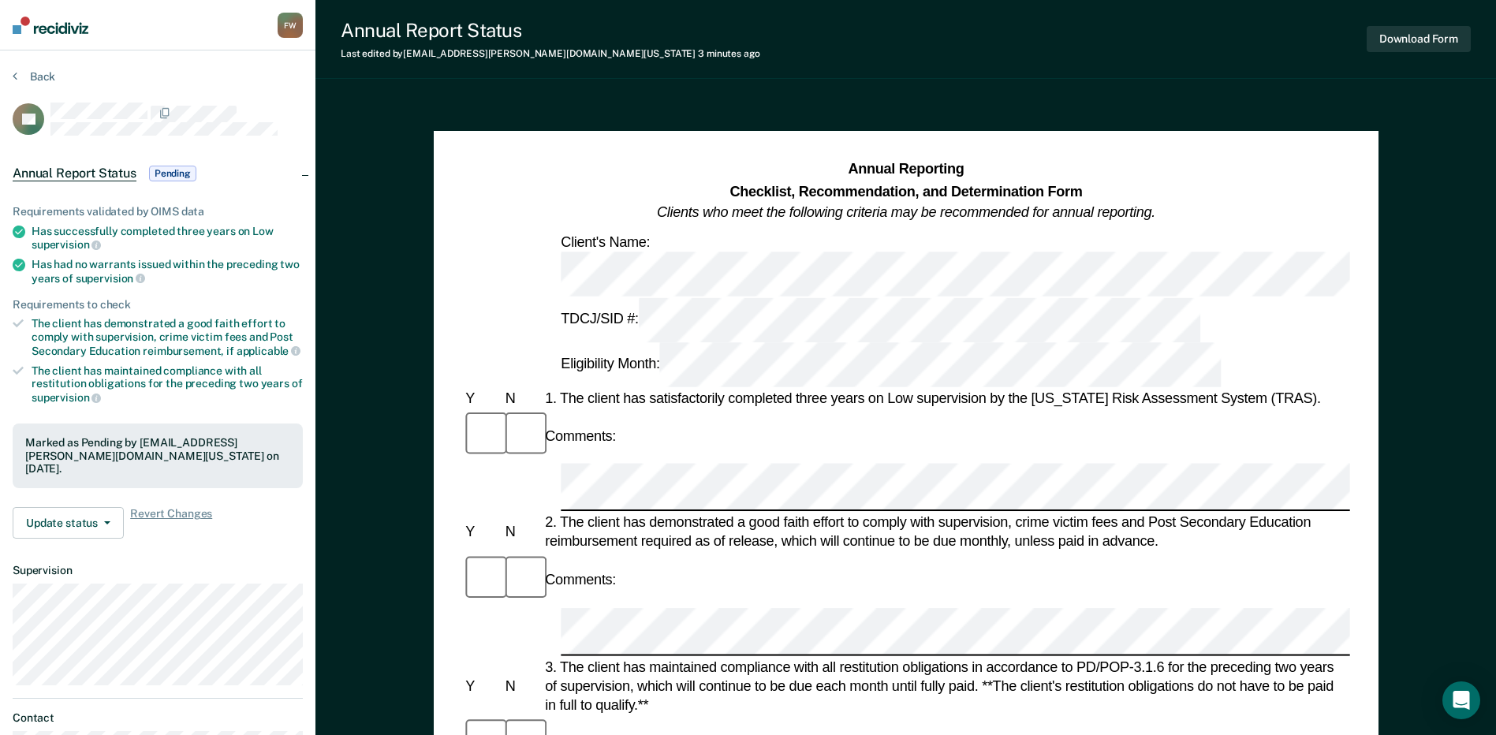
click at [172, 168] on span "Pending" at bounding box center [172, 174] width 47 height 16
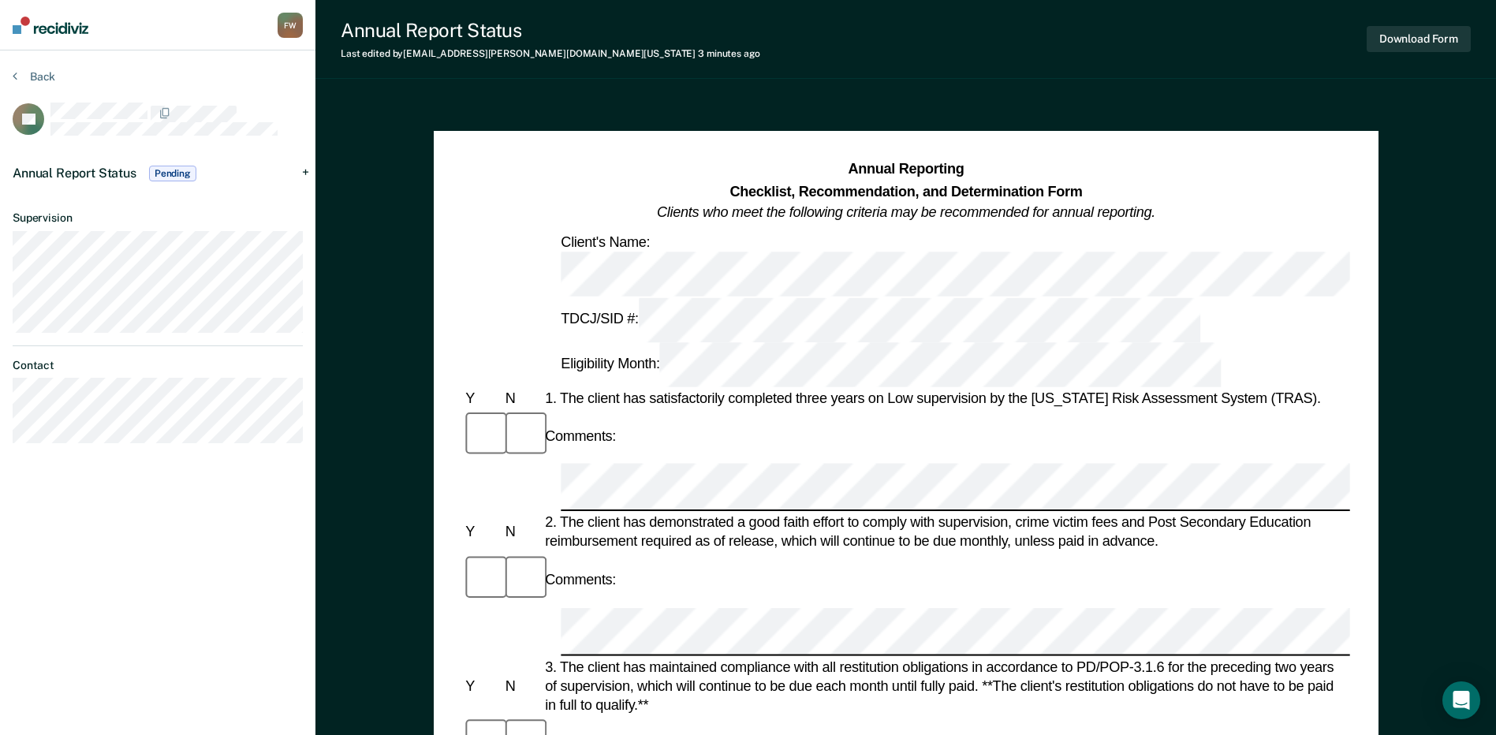
click at [174, 174] on span "Pending" at bounding box center [172, 174] width 47 height 16
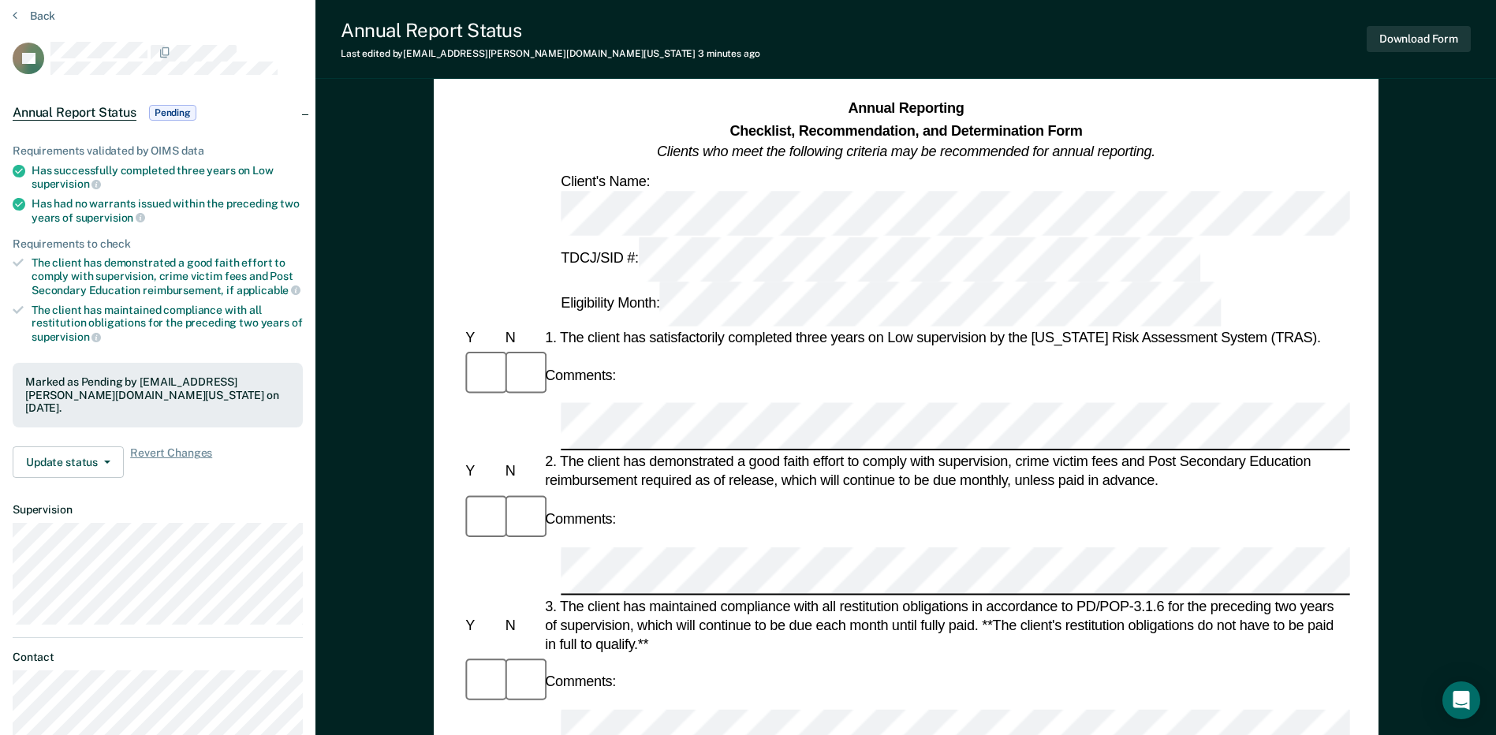
scroll to position [79, 0]
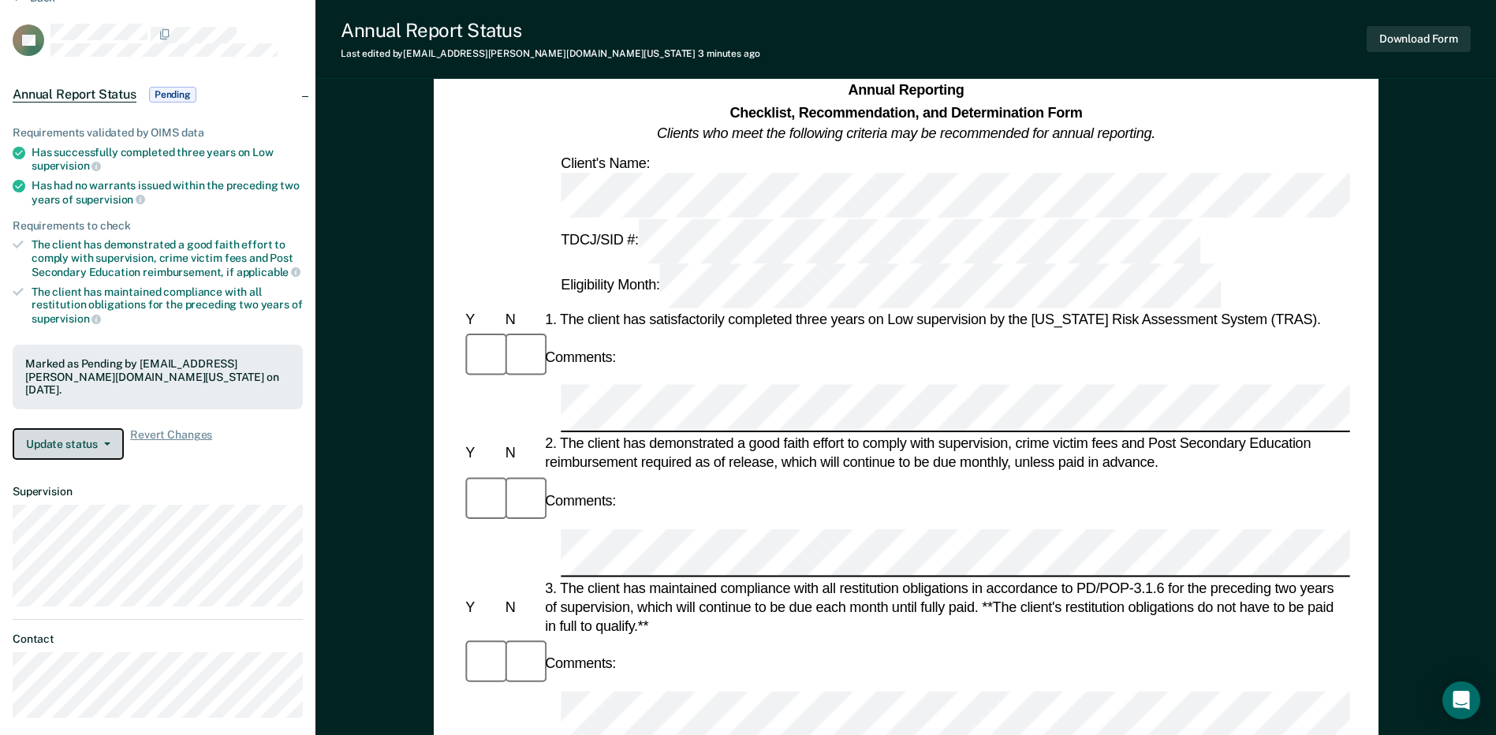
click at [73, 435] on button "Update status" at bounding box center [68, 444] width 111 height 32
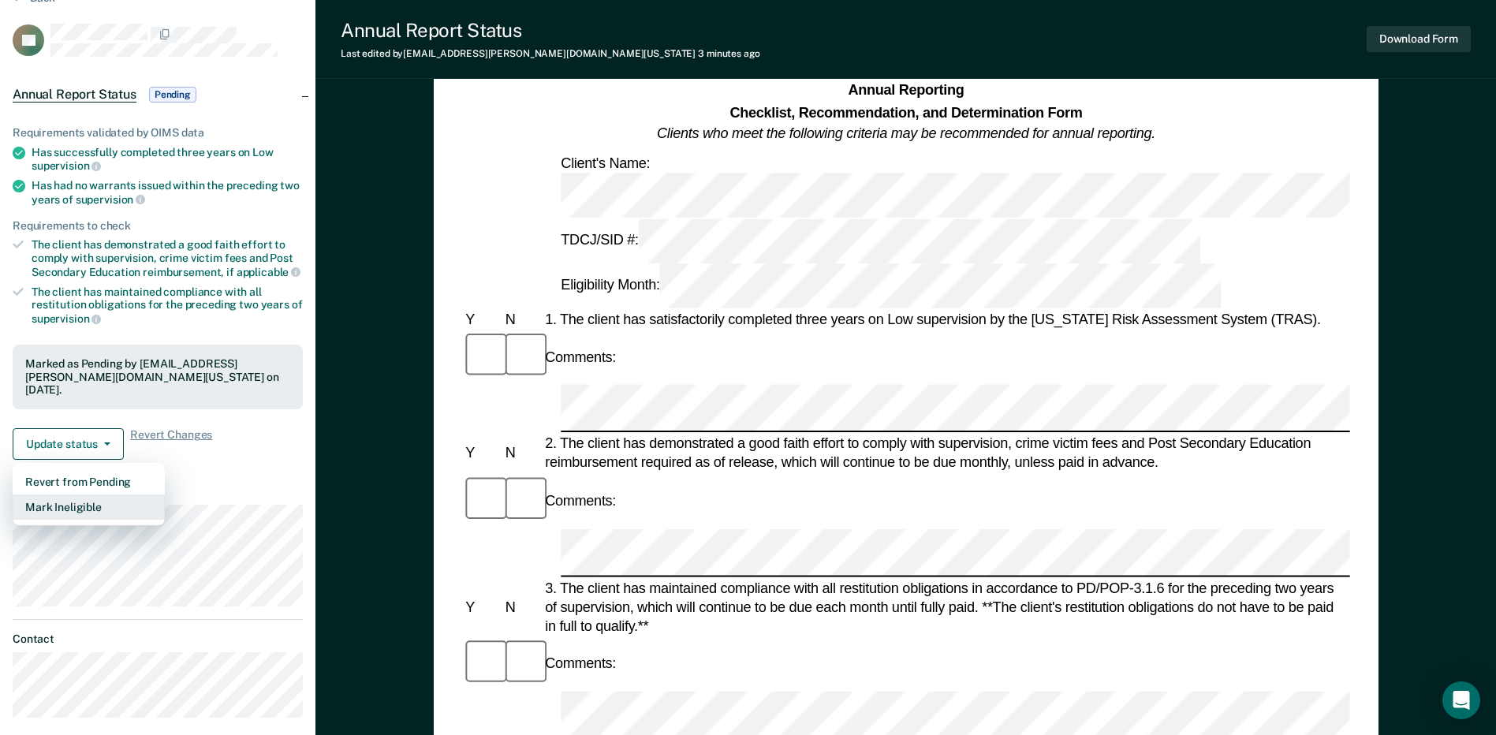
click at [104, 500] on button "Mark Ineligible" at bounding box center [89, 507] width 152 height 25
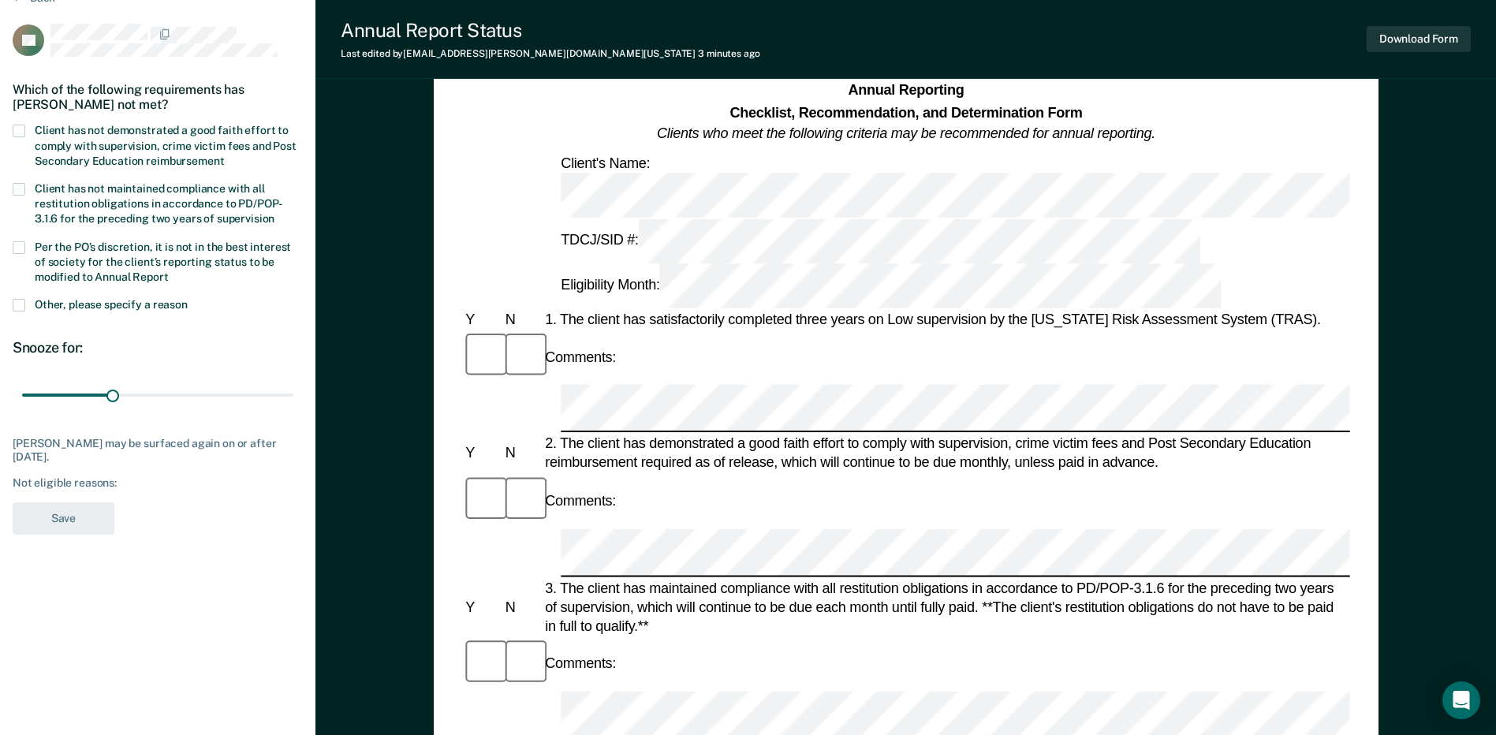
click at [185, 144] on span "Client has not demonstrated a good faith effort to comply with supervision, cri…" at bounding box center [166, 145] width 262 height 43
click at [224, 155] on input "Client has not demonstrated a good faith effort to comply with supervision, cri…" at bounding box center [224, 155] width 0 height 0
click at [99, 510] on button "Save" at bounding box center [64, 518] width 102 height 32
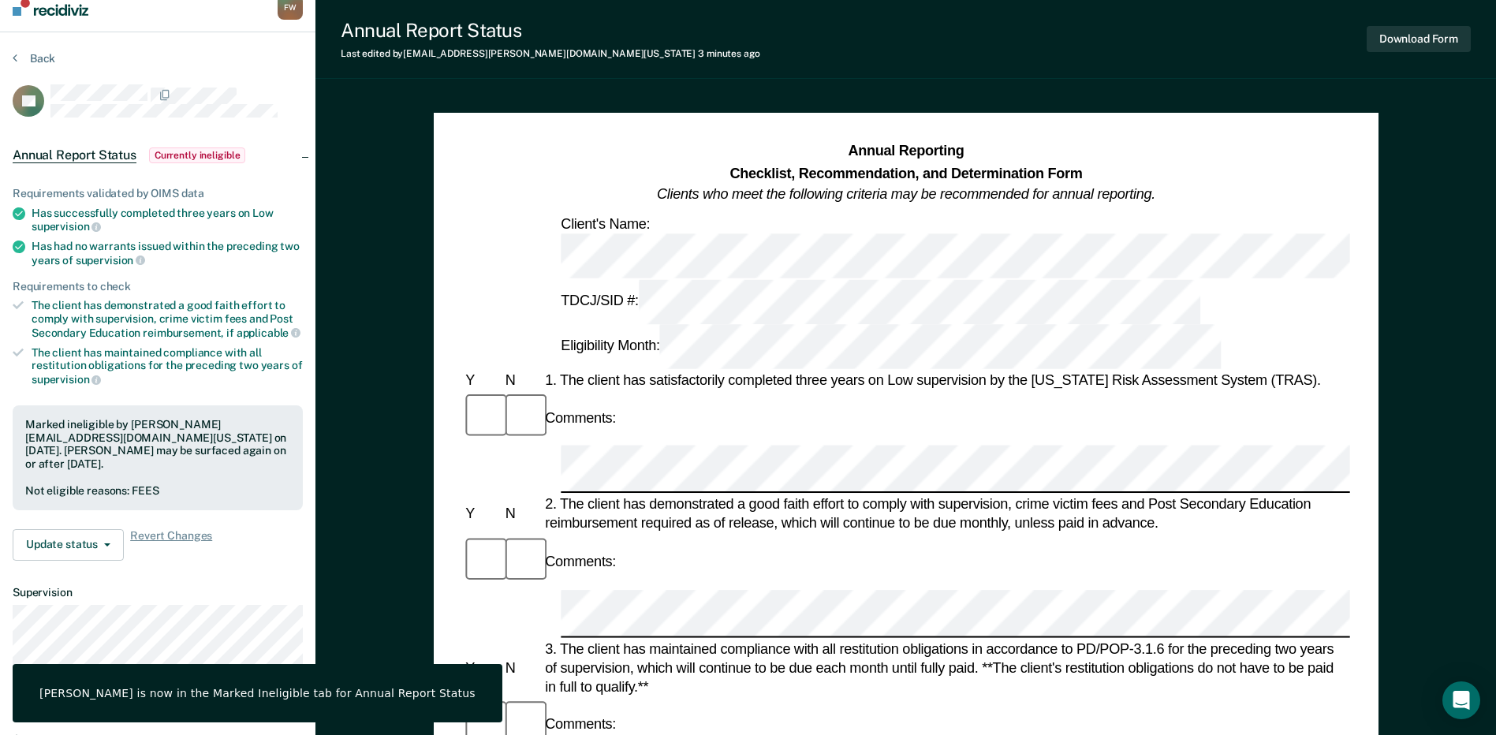
scroll to position [0, 0]
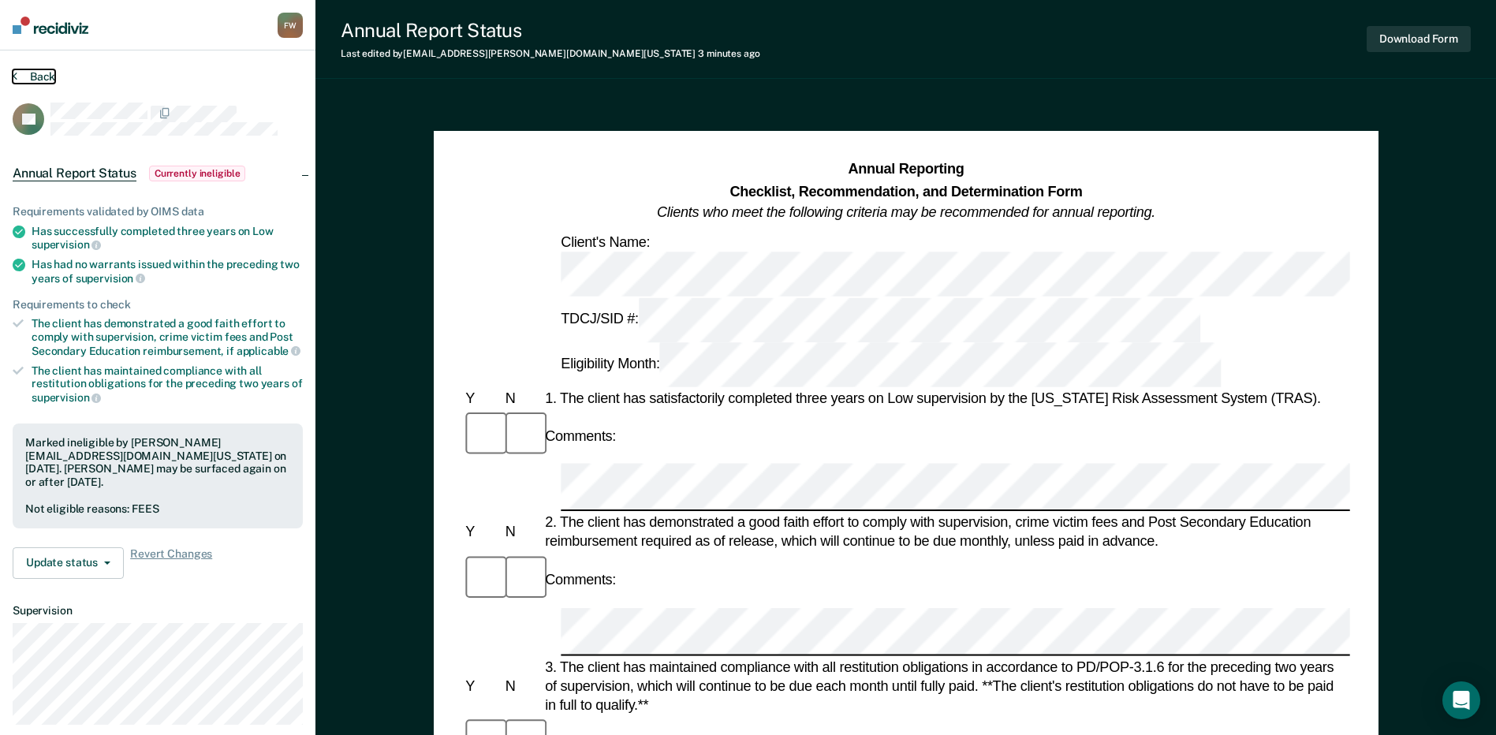
click at [48, 72] on button "Back" at bounding box center [34, 76] width 43 height 14
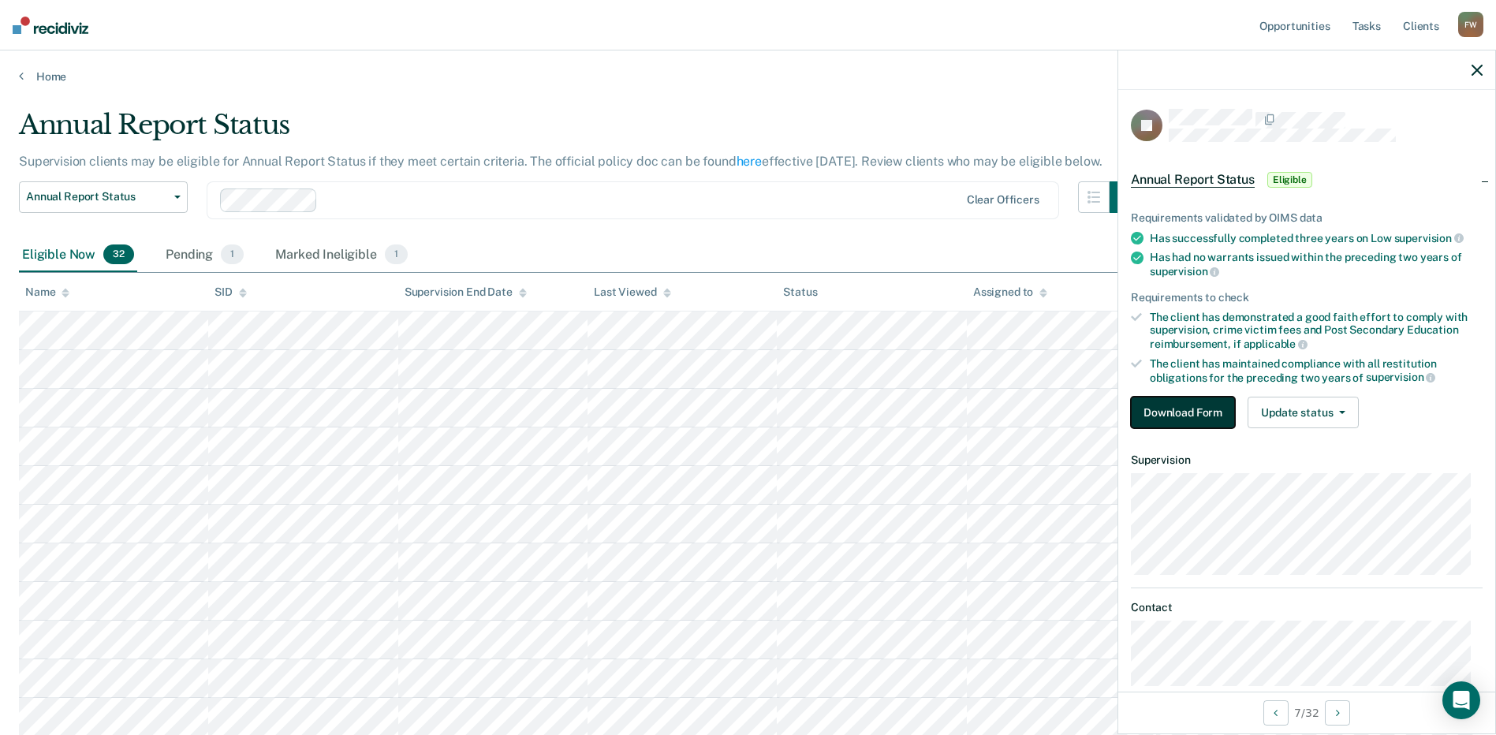
click at [1199, 419] on button "Download Form" at bounding box center [1183, 413] width 104 height 32
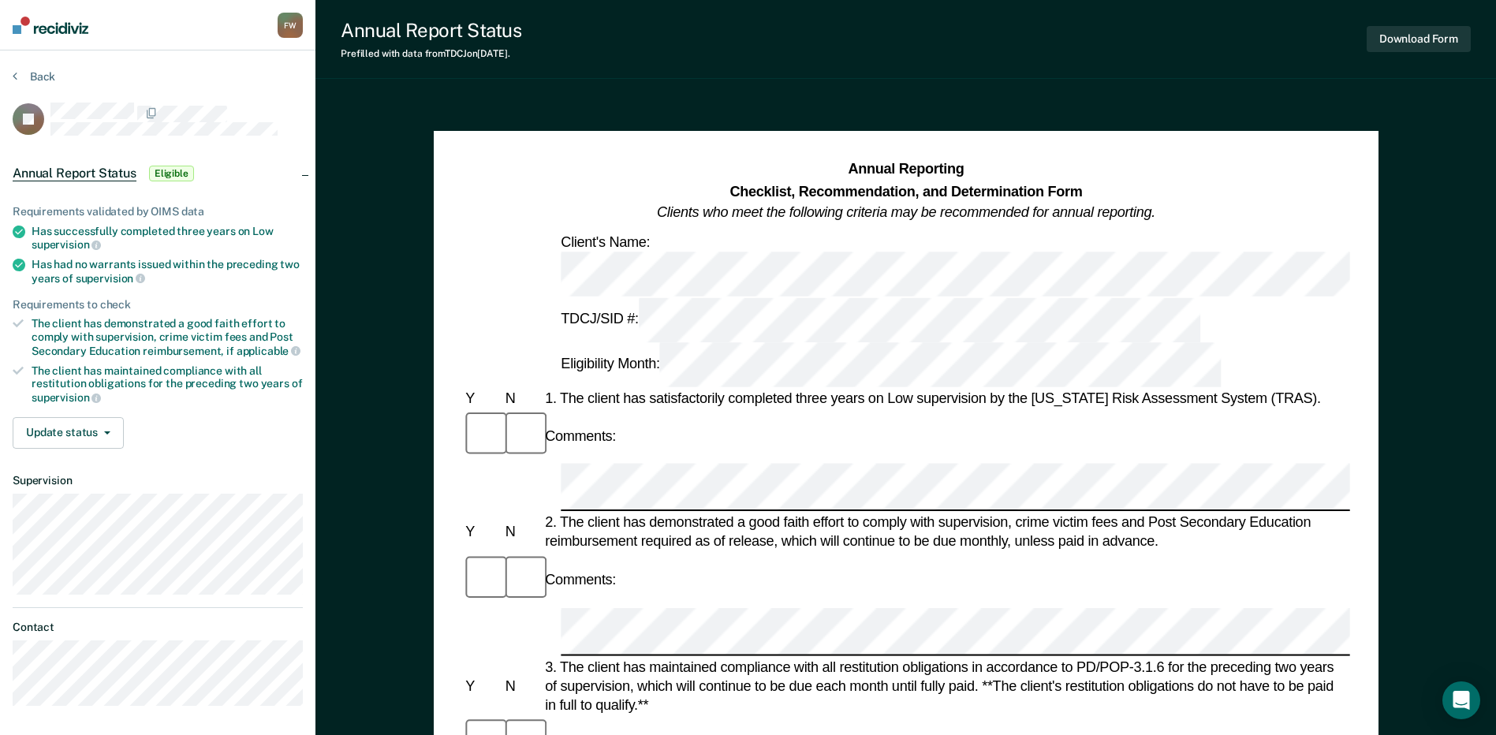
click at [721, 389] on div "1. The client has satisfactorily completed three years on Low supervision by th…" at bounding box center [946, 398] width 808 height 19
click at [495, 554] on div at bounding box center [481, 580] width 39 height 53
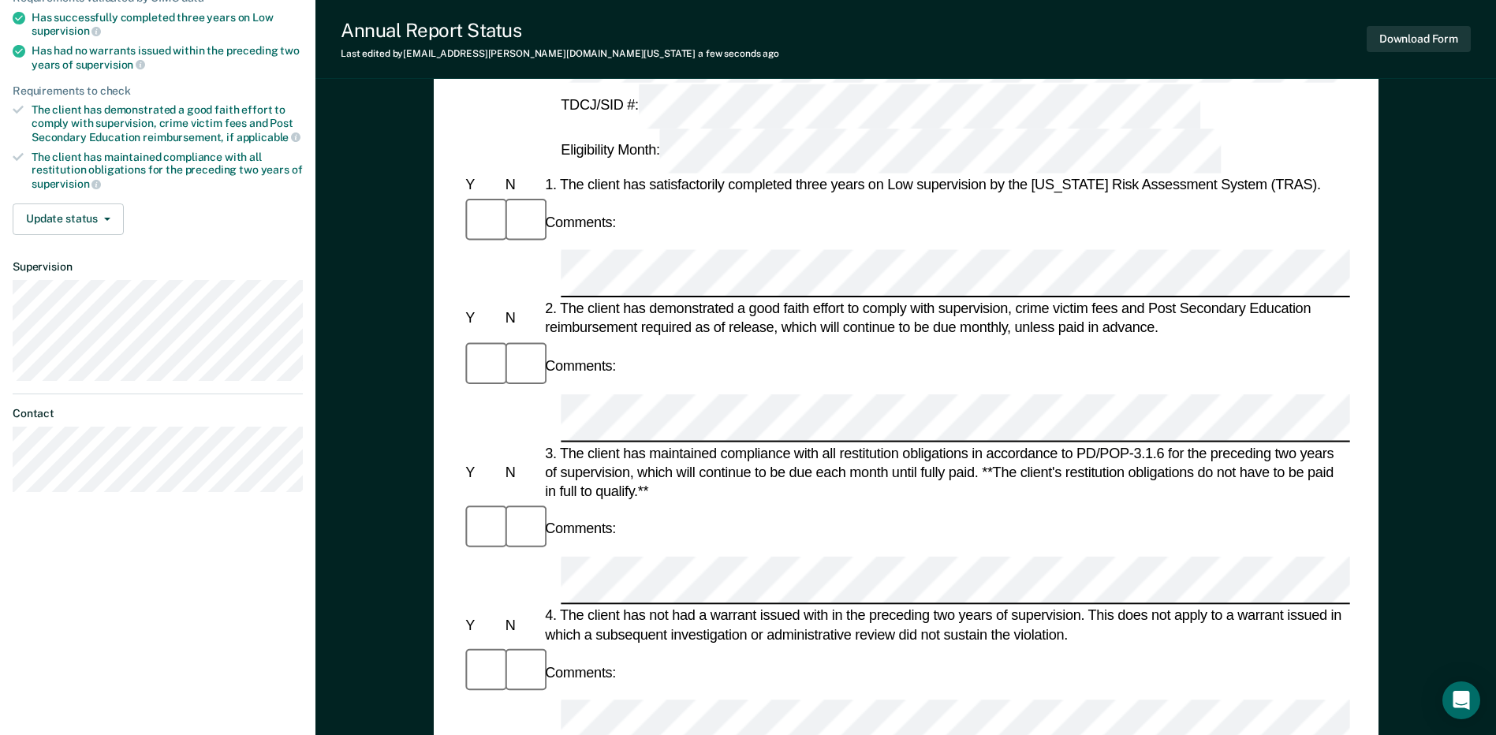
scroll to position [237, 0]
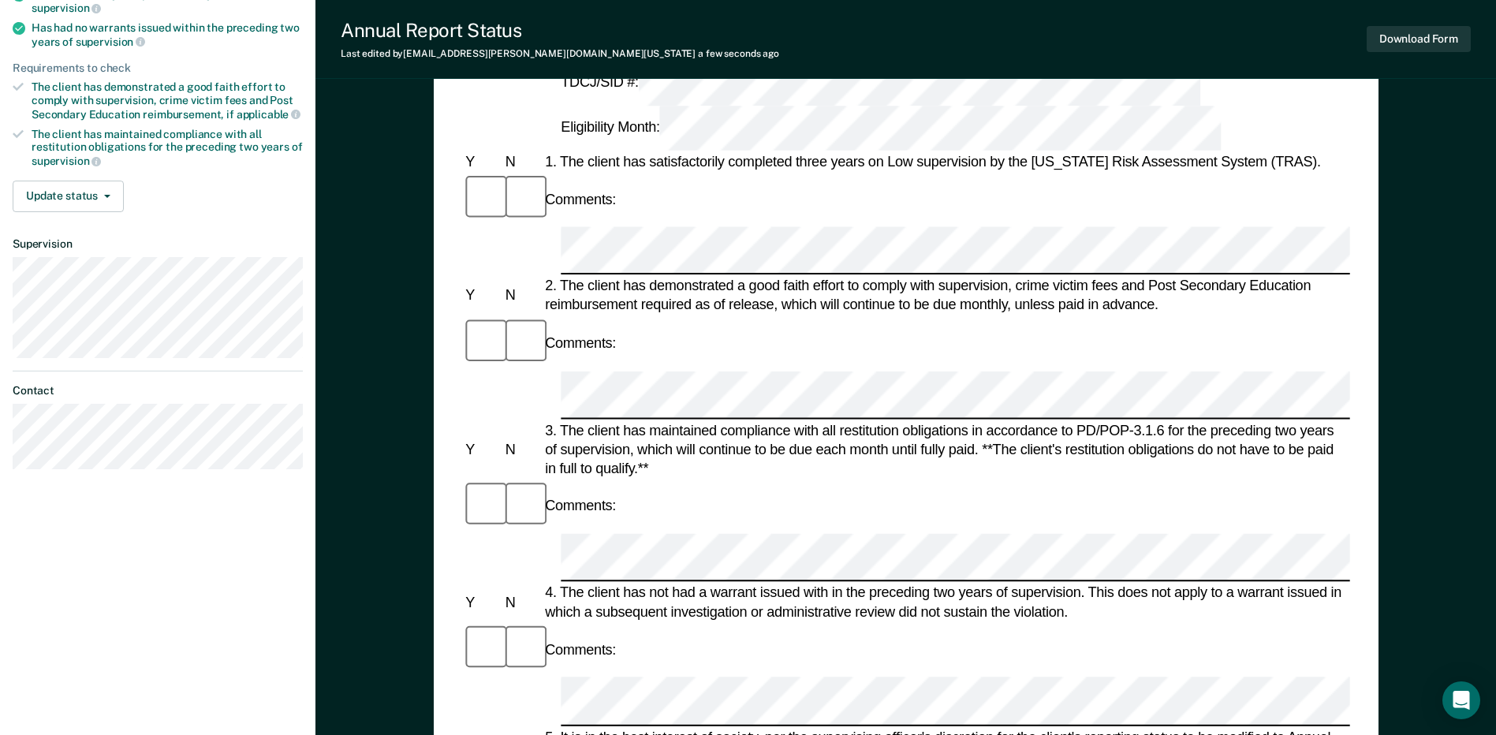
click at [511, 420] on div "Y N 3. The client has maintained compliance with all restitution obligations in…" at bounding box center [905, 449] width 887 height 58
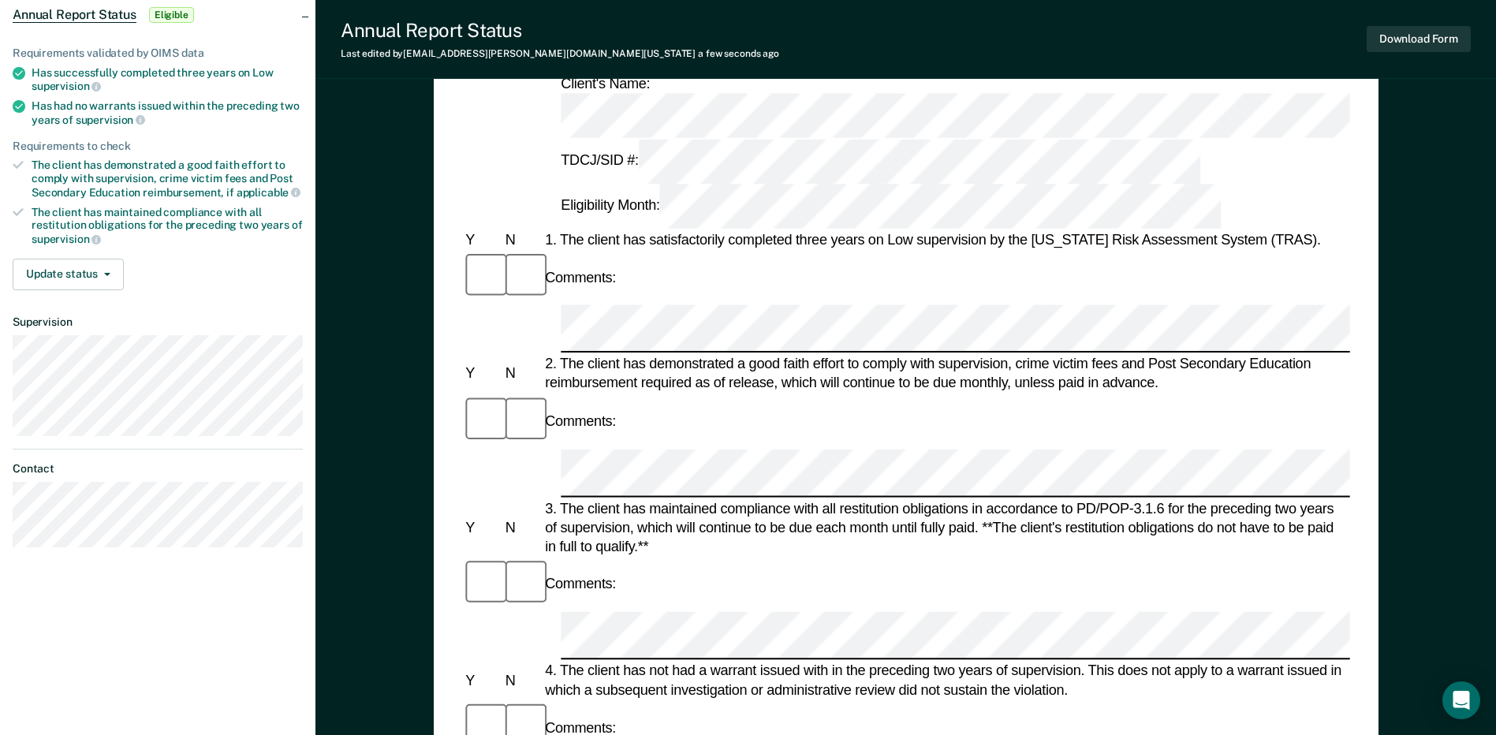
scroll to position [79, 0]
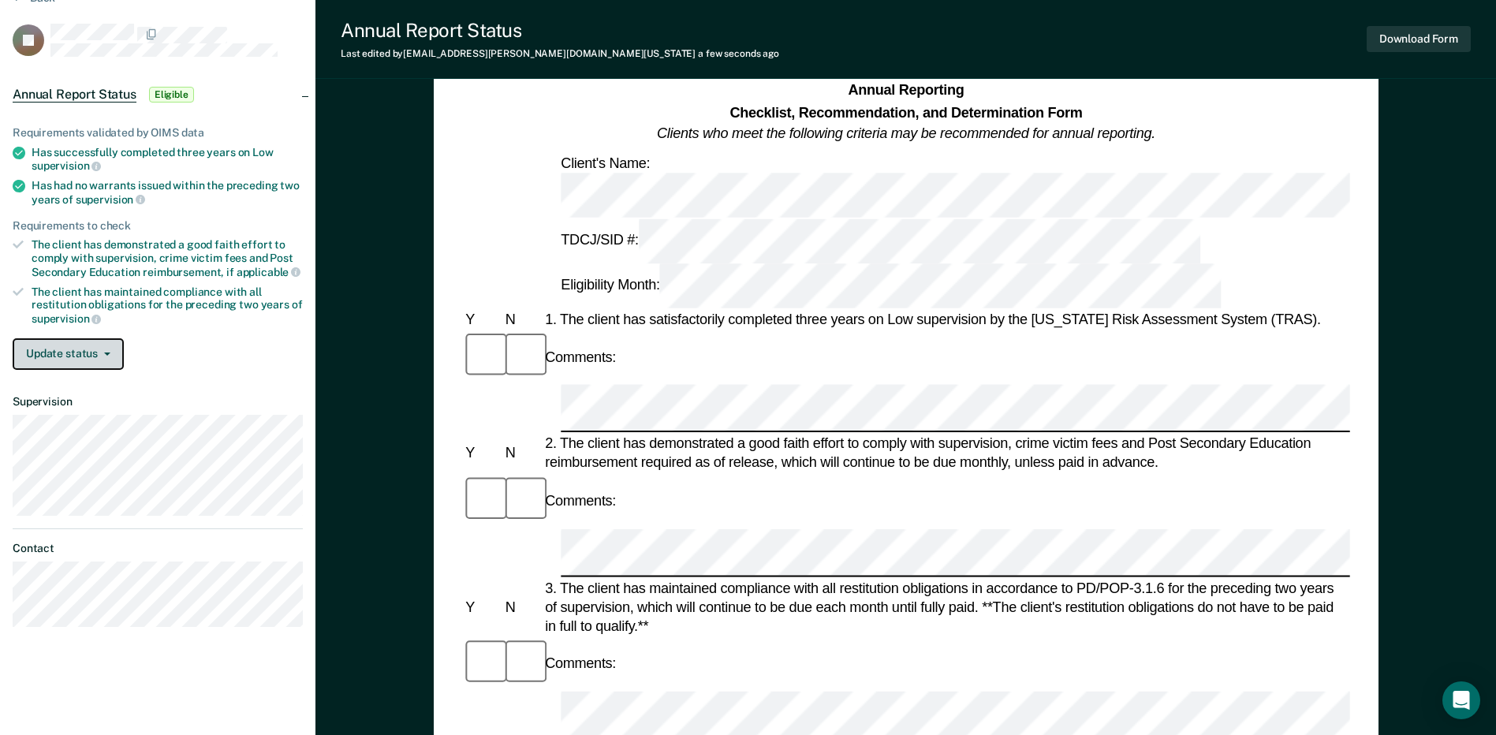
click at [85, 349] on button "Update status" at bounding box center [68, 354] width 111 height 32
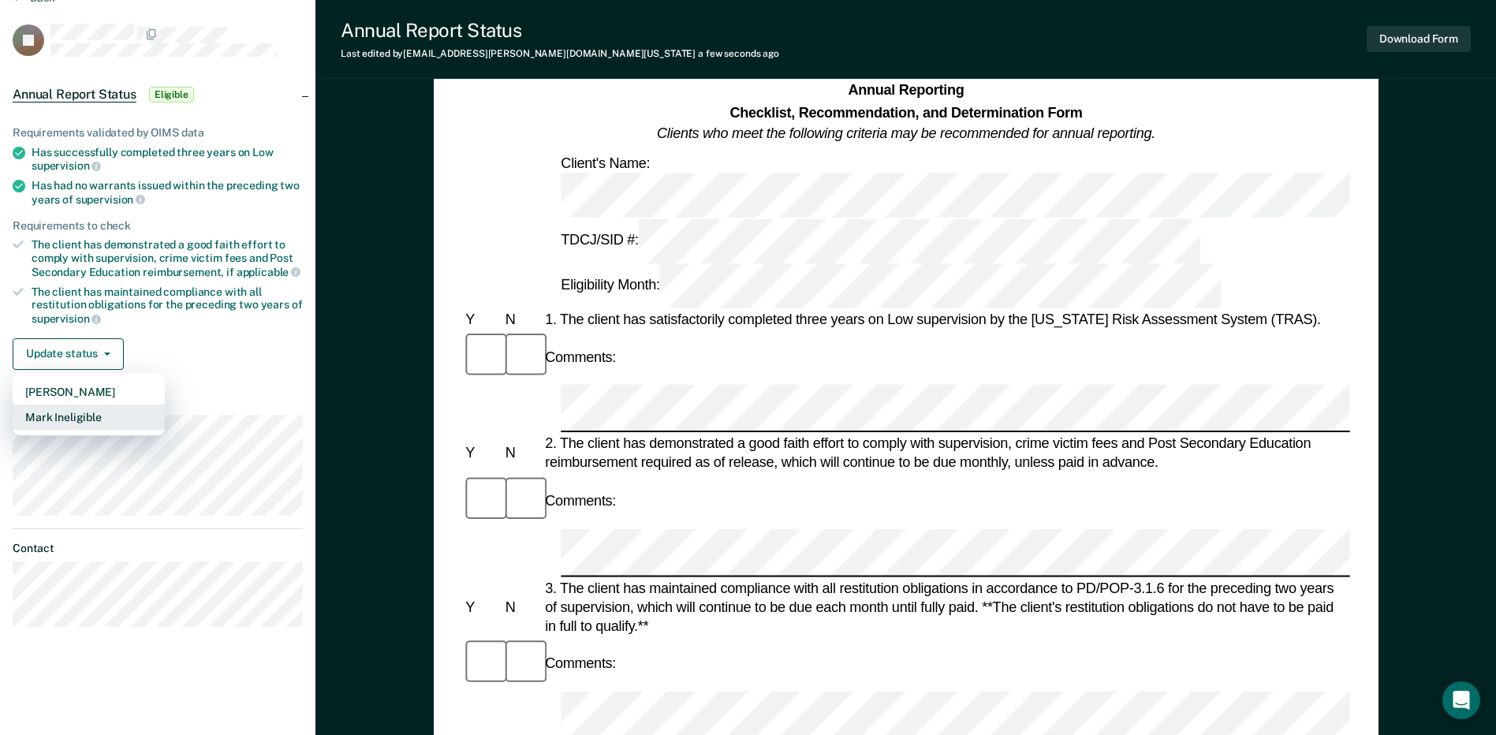
click at [81, 416] on button "Mark Ineligible" at bounding box center [89, 417] width 152 height 25
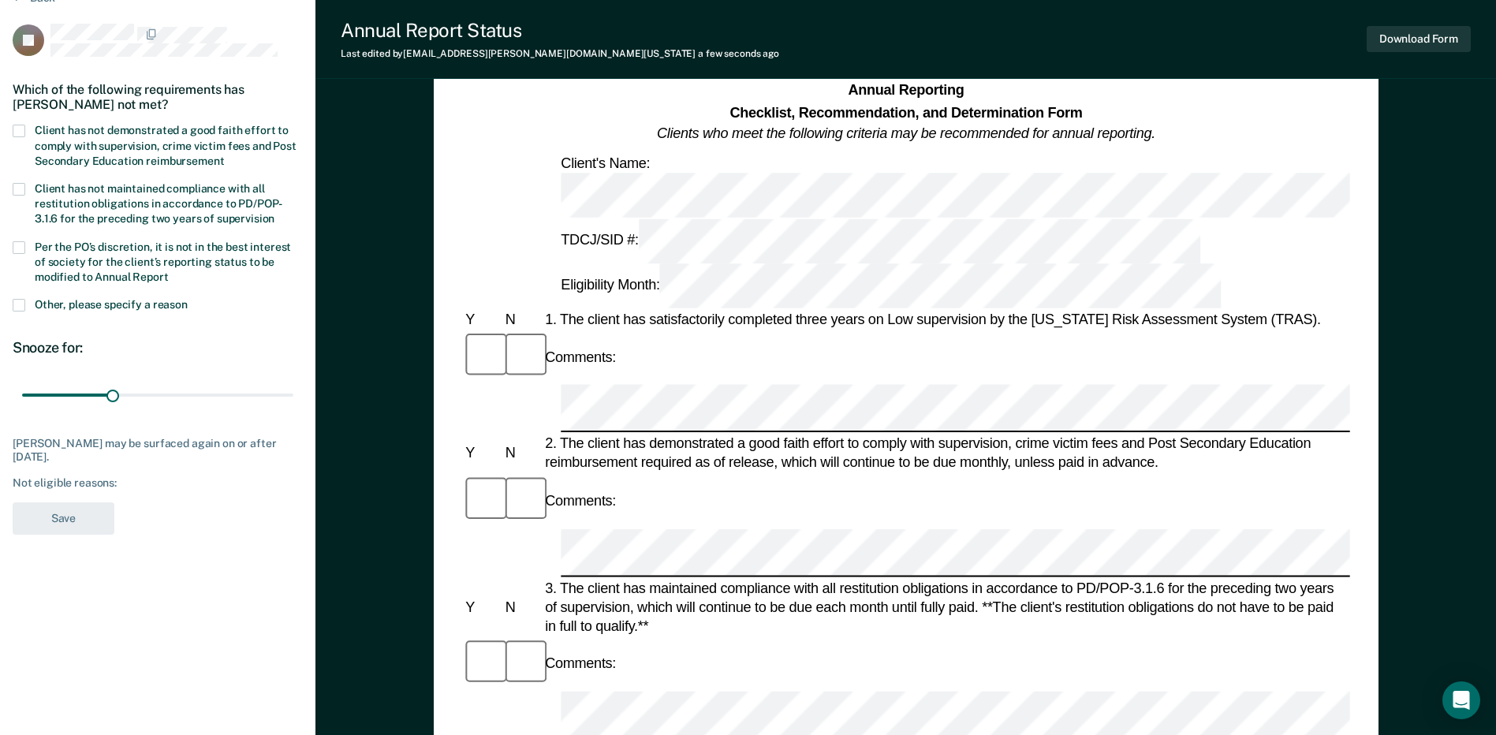
drag, startPoint x: 127, startPoint y: 150, endPoint x: 147, endPoint y: 178, distance: 34.6
click at [128, 150] on label "Client has not demonstrated a good faith effort to comply with supervision, cri…" at bounding box center [158, 148] width 290 height 46
click at [224, 155] on input "Client has not demonstrated a good faith effort to comply with supervision, cri…" at bounding box center [224, 155] width 0 height 0
click at [228, 216] on span "Client has not maintained compliance with all restitution obligations in accord…" at bounding box center [159, 203] width 248 height 43
click at [274, 213] on input "Client has not maintained compliance with all restitution obligations in accord…" at bounding box center [274, 213] width 0 height 0
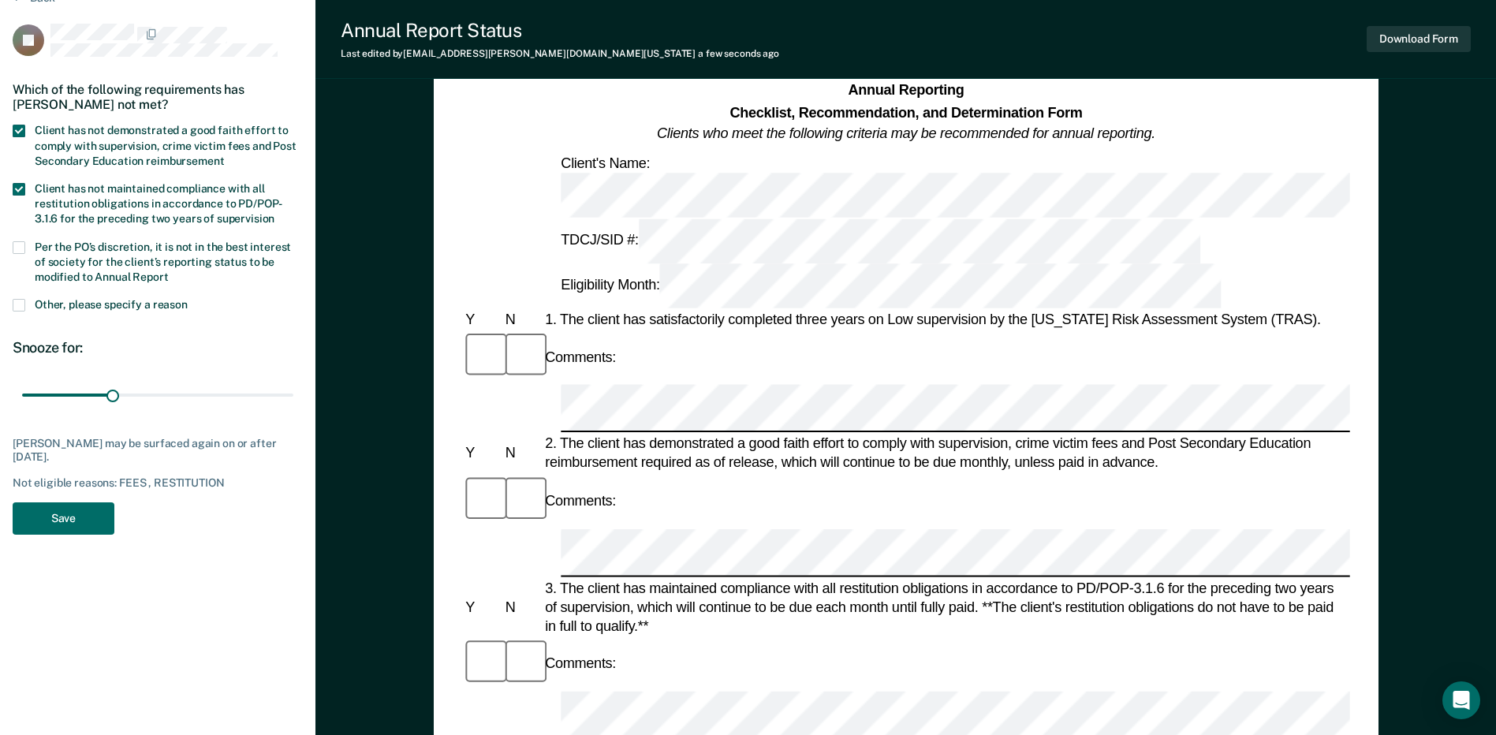
click at [170, 268] on label "Per the PO’s discretion, it is not in the best interest of society for the clie…" at bounding box center [158, 264] width 290 height 46
click at [169, 271] on input "Per the PO’s discretion, it is not in the best interest of society for the clie…" at bounding box center [169, 271] width 0 height 0
click at [94, 502] on button "Save" at bounding box center [64, 518] width 102 height 32
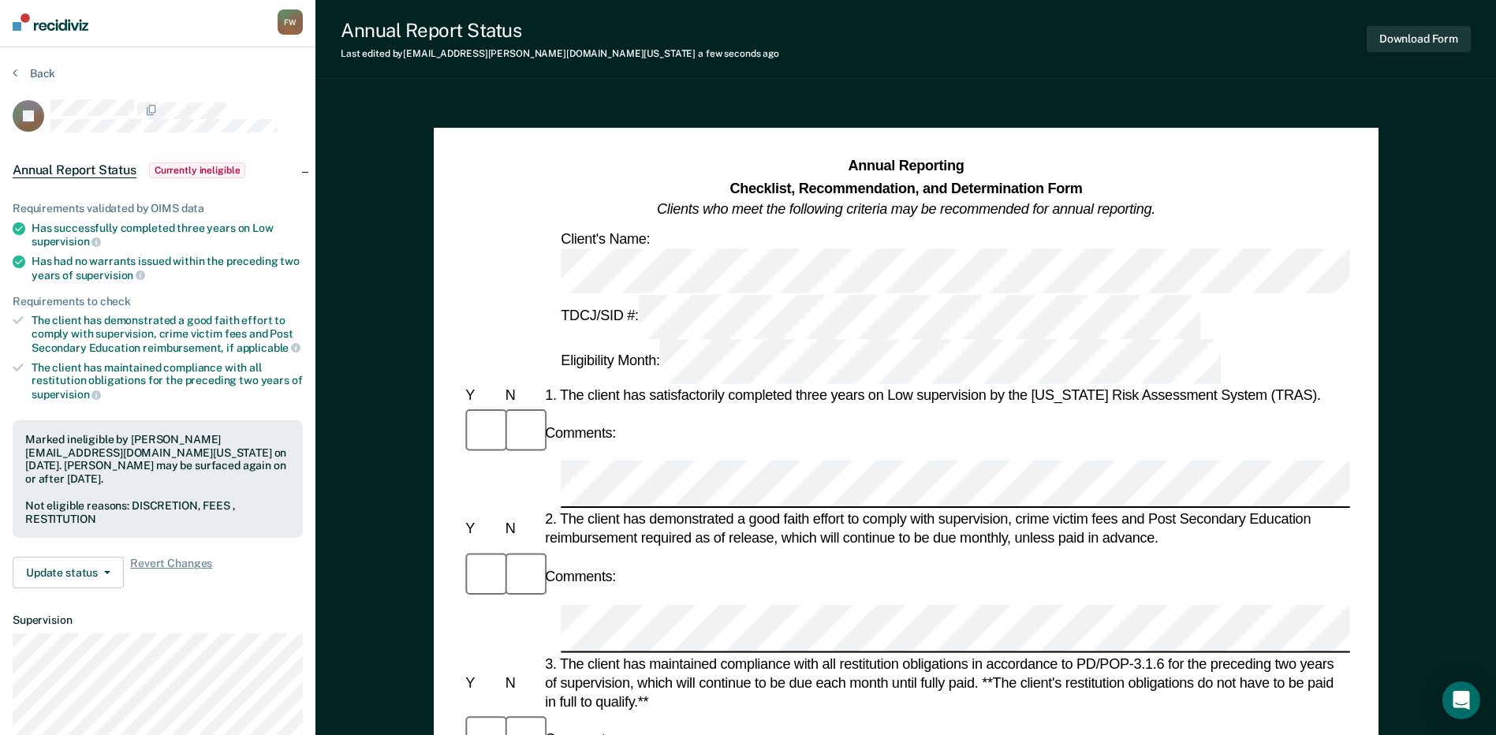
scroll to position [0, 0]
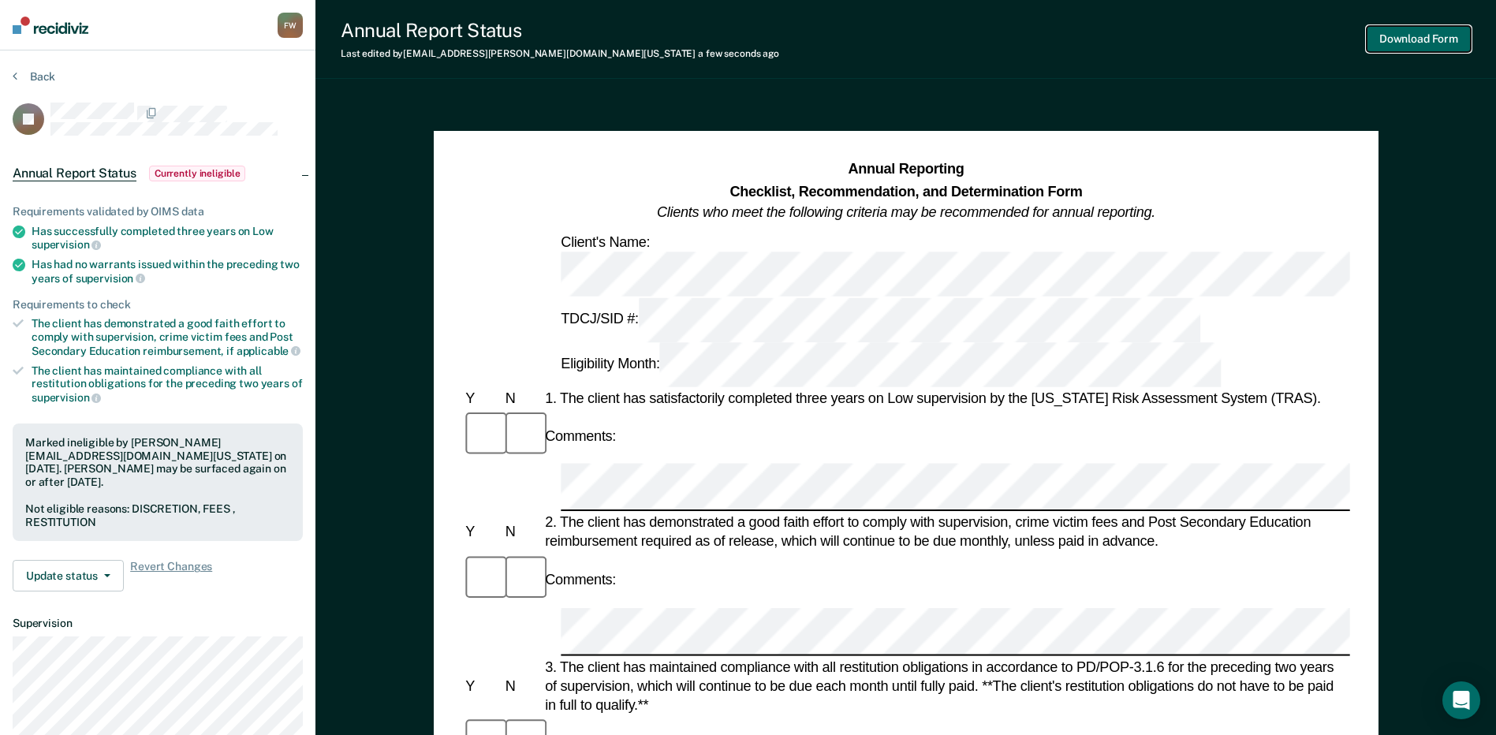
click at [1391, 29] on button "Download Form" at bounding box center [1419, 39] width 104 height 26
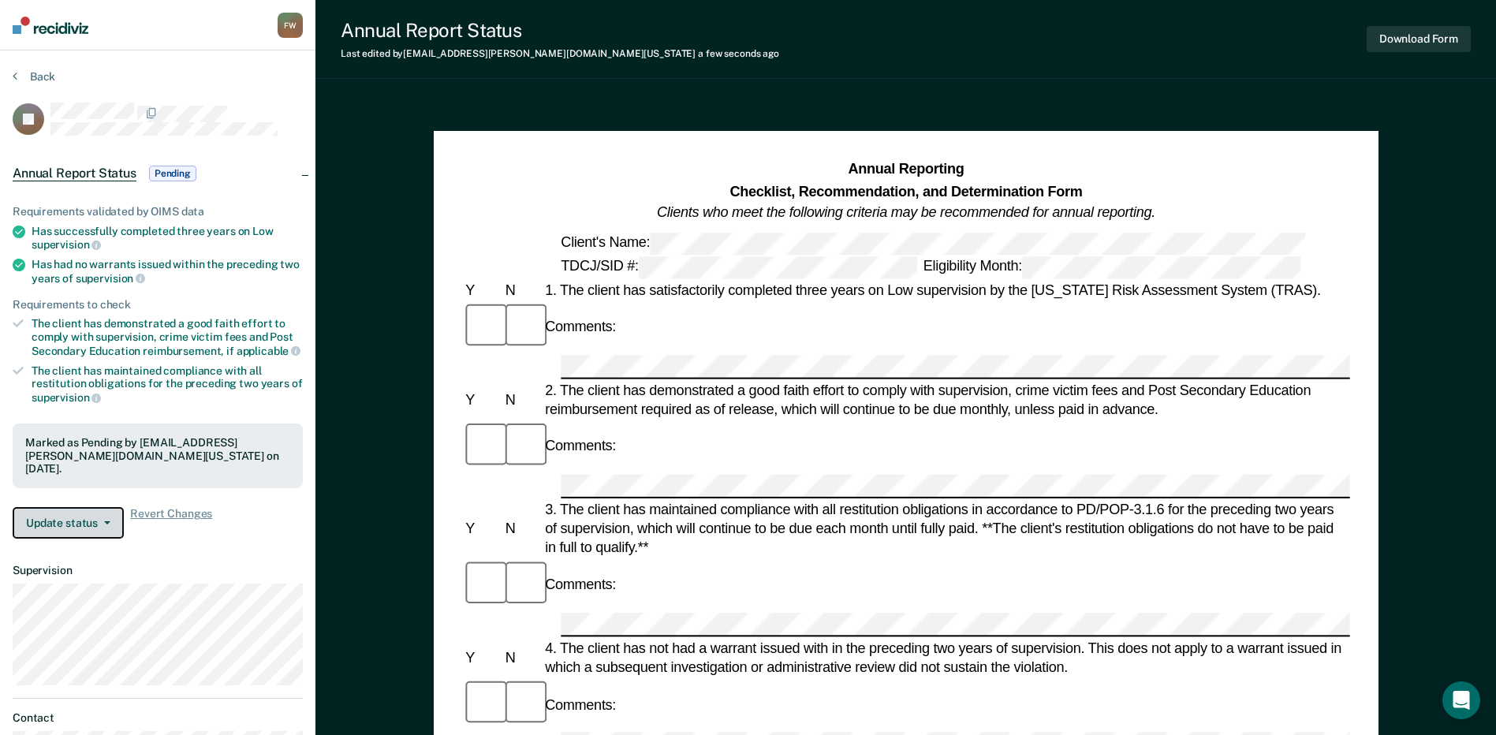
click at [114, 510] on button "Update status" at bounding box center [68, 523] width 111 height 32
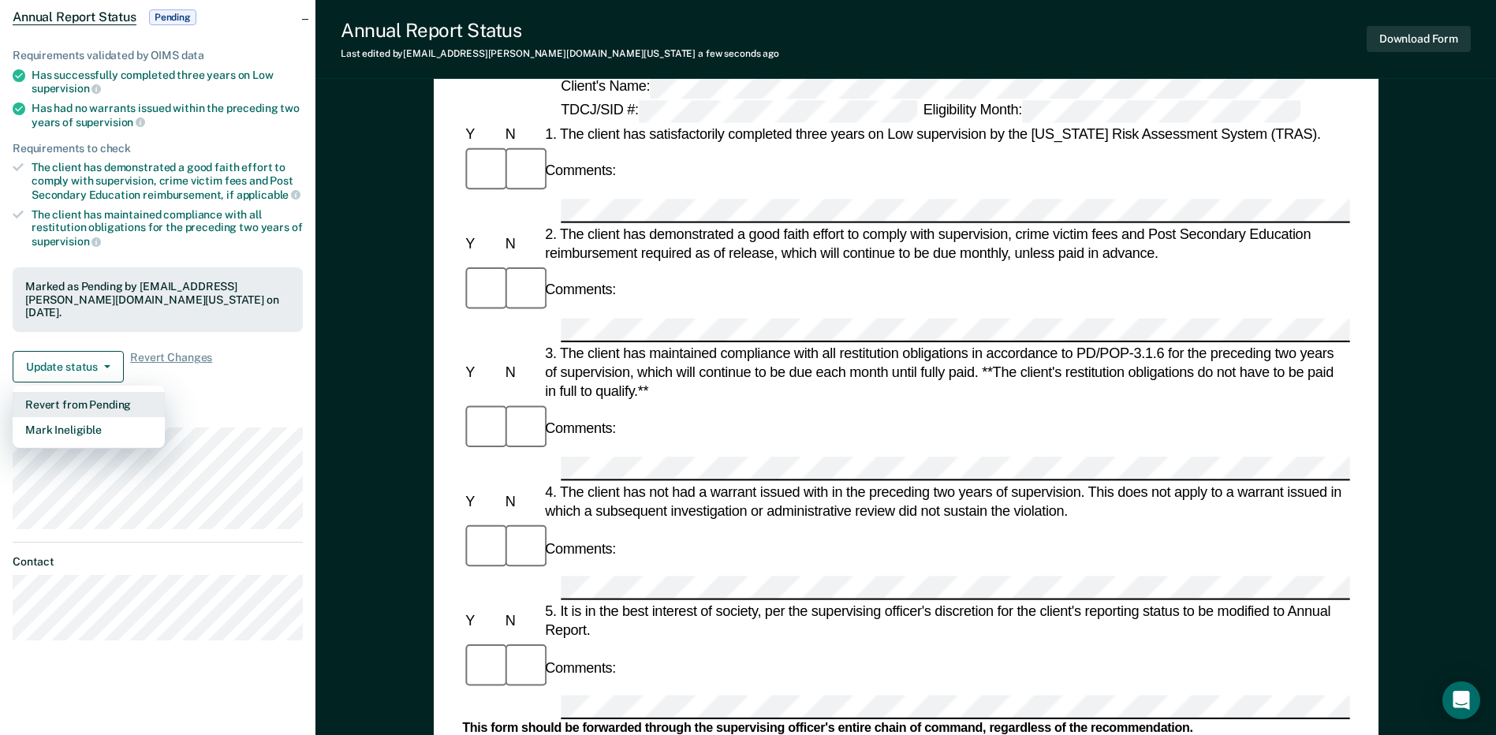
scroll to position [158, 0]
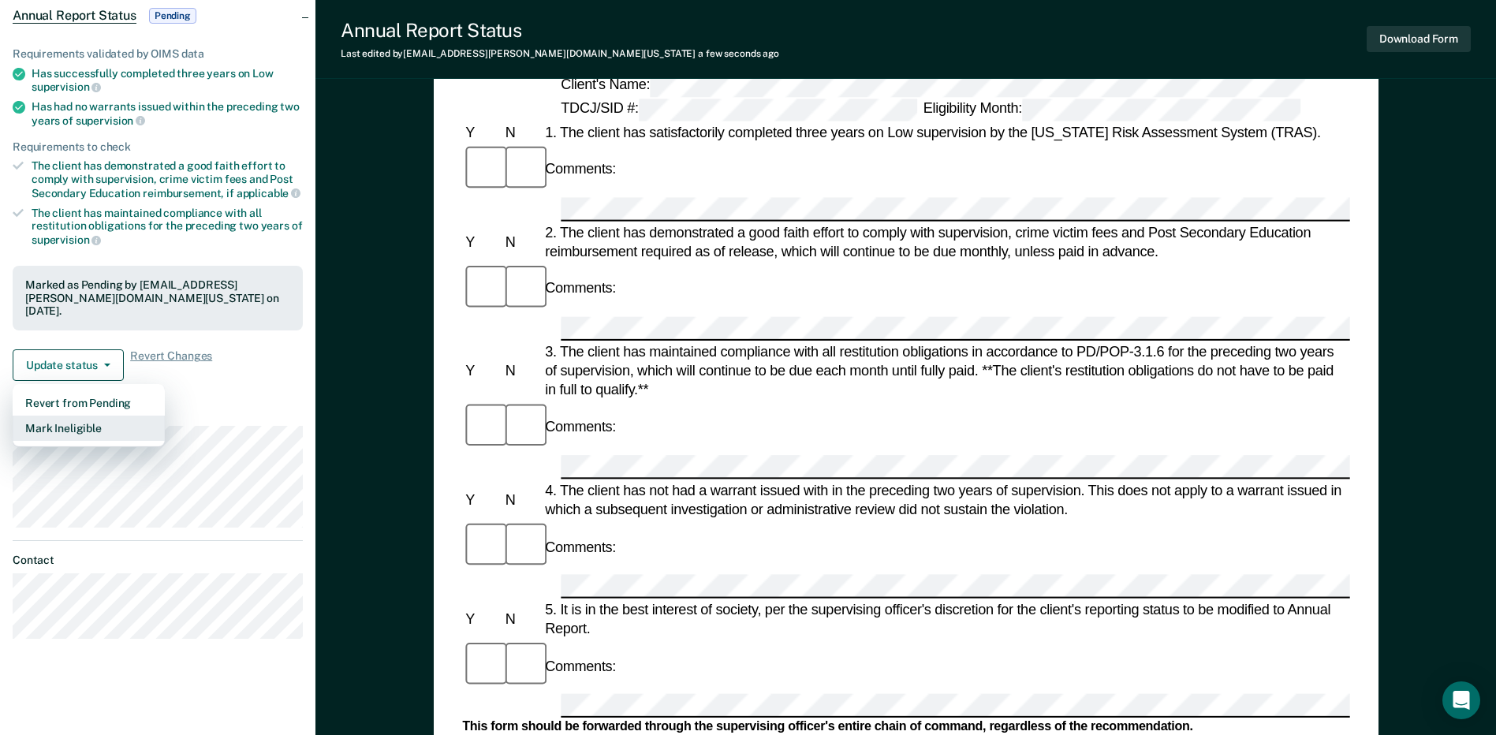
click at [118, 416] on button "Mark Ineligible" at bounding box center [89, 428] width 152 height 25
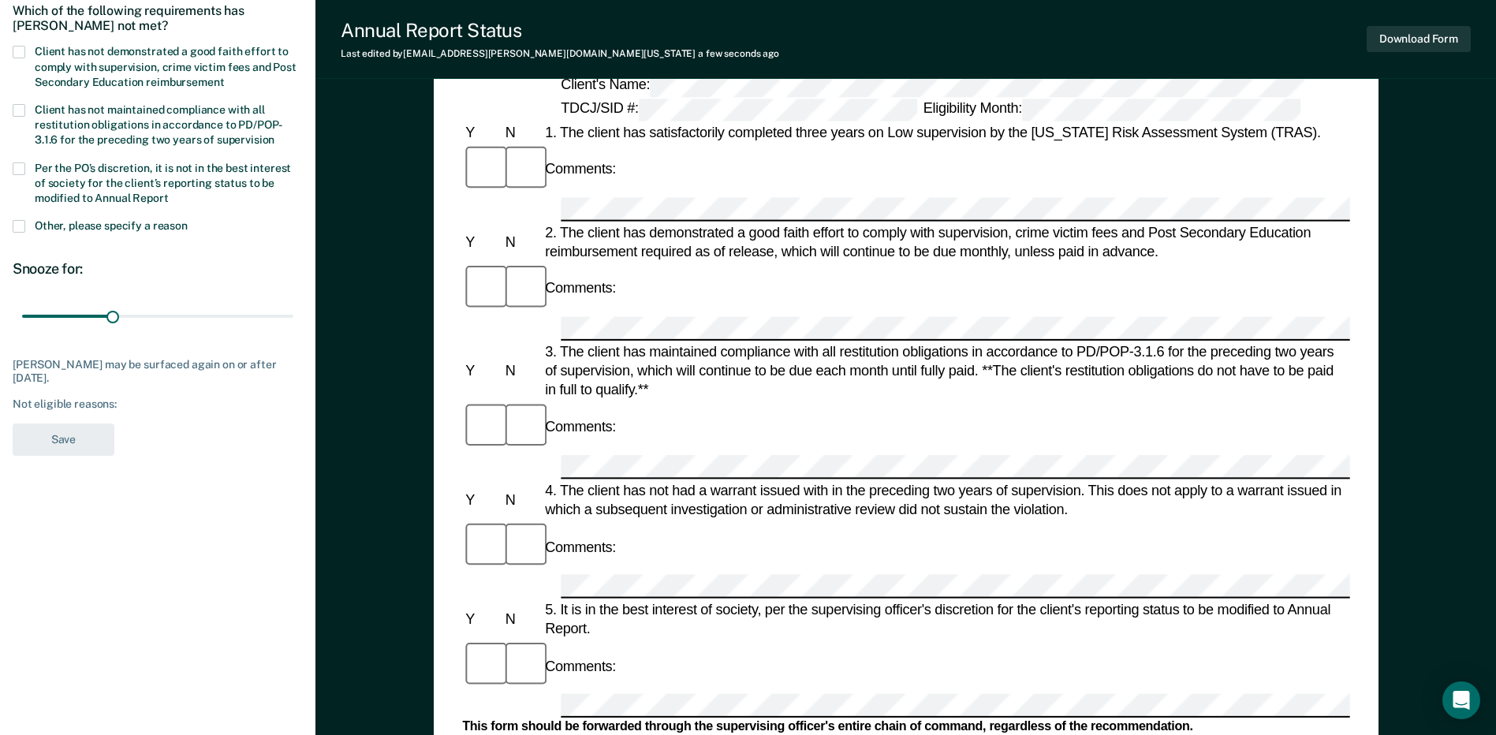
scroll to position [0, 0]
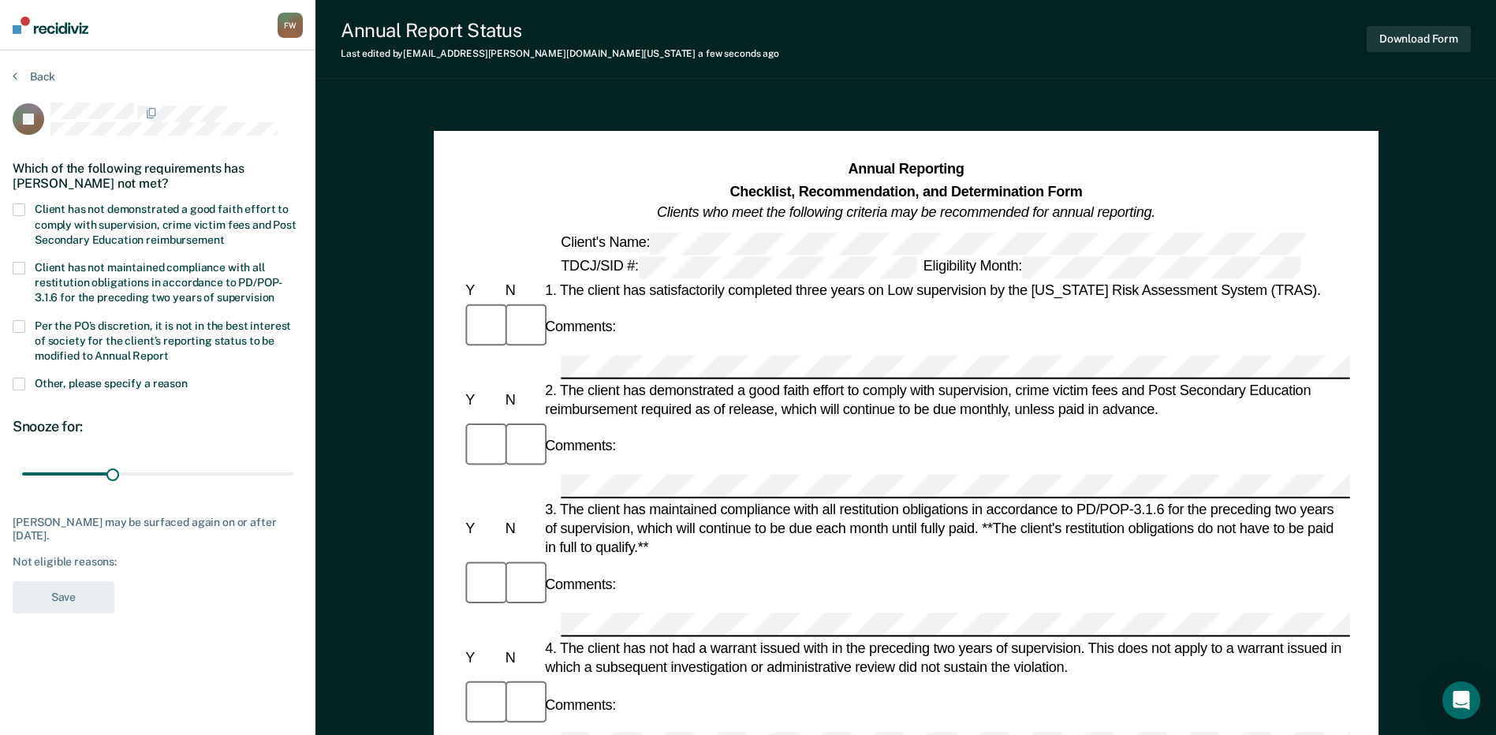
click at [68, 342] on span "Per the PO’s discretion, it is not in the best interest of society for the clie…" at bounding box center [163, 340] width 256 height 43
click at [169, 350] on input "Per the PO’s discretion, it is not in the best interest of society for the clie…" at bounding box center [169, 350] width 0 height 0
click at [69, 286] on span "Client has not maintained compliance with all restitution obligations in accord…" at bounding box center [159, 282] width 248 height 43
click at [274, 292] on input "Client has not maintained compliance with all restitution obligations in accord…" at bounding box center [274, 292] width 0 height 0
click at [79, 239] on span "Client has not demonstrated a good faith effort to comply with supervision, cri…" at bounding box center [166, 224] width 262 height 43
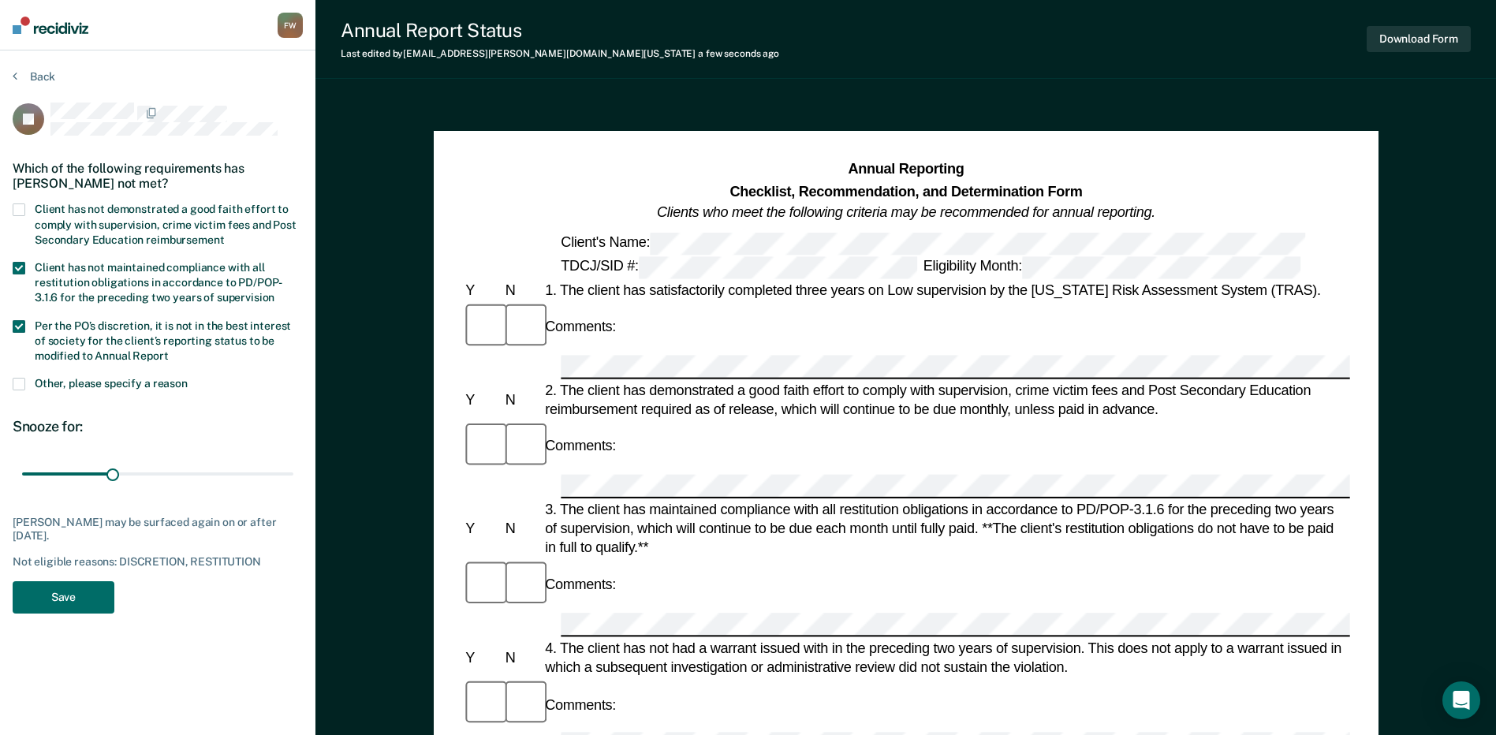
click at [224, 234] on input "Client has not demonstrated a good faith effort to comply with supervision, cri…" at bounding box center [224, 234] width 0 height 0
click at [98, 610] on button "Save" at bounding box center [64, 597] width 102 height 32
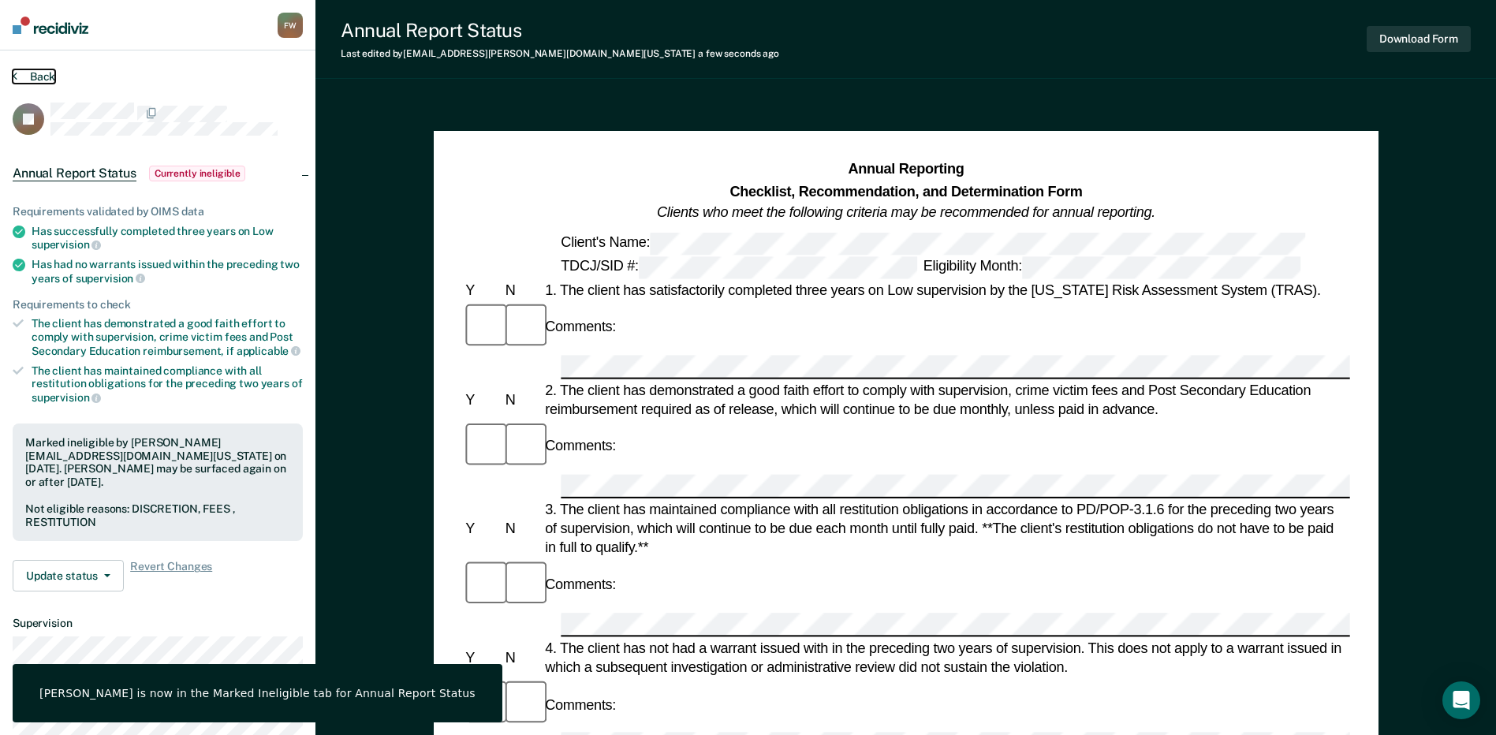
click at [53, 71] on button "Back" at bounding box center [34, 76] width 43 height 14
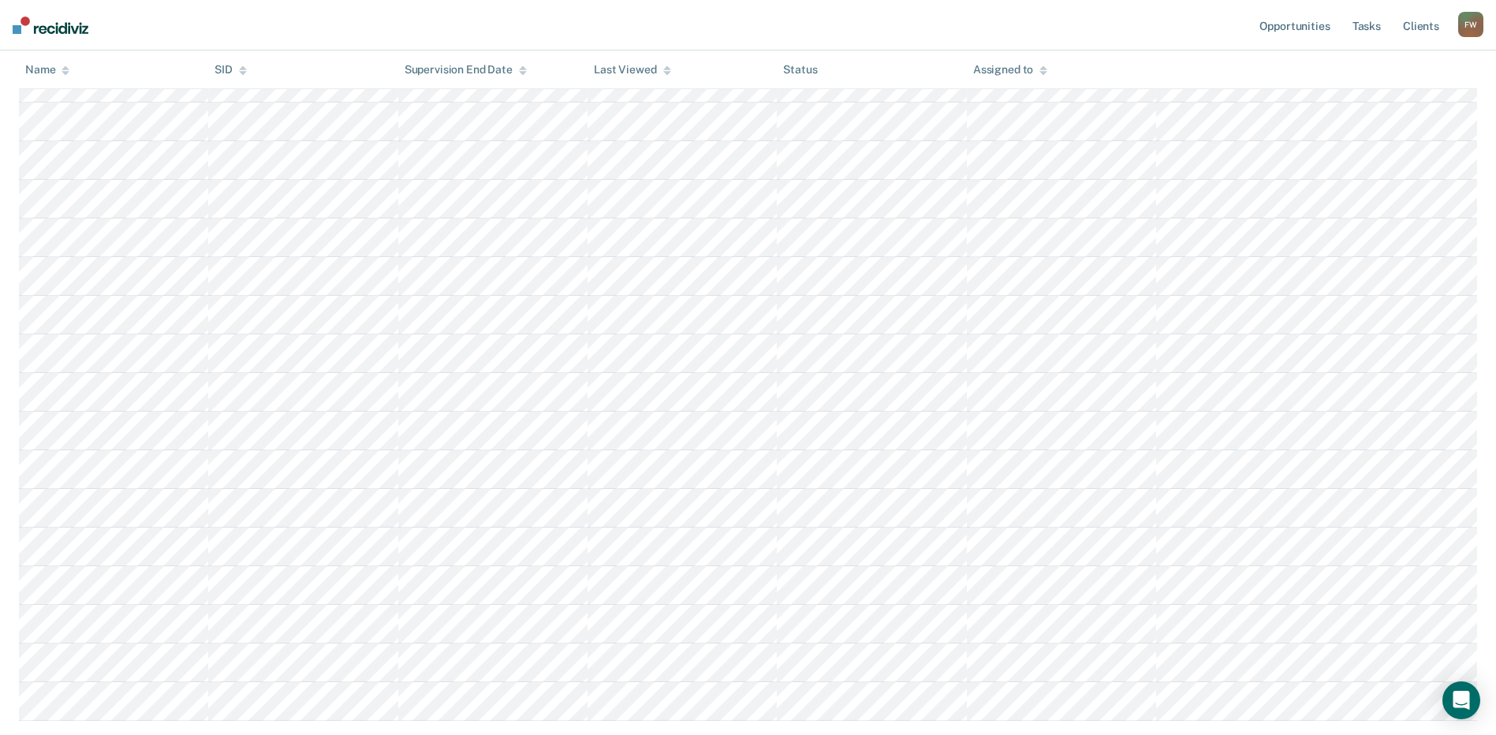
scroll to position [868, 0]
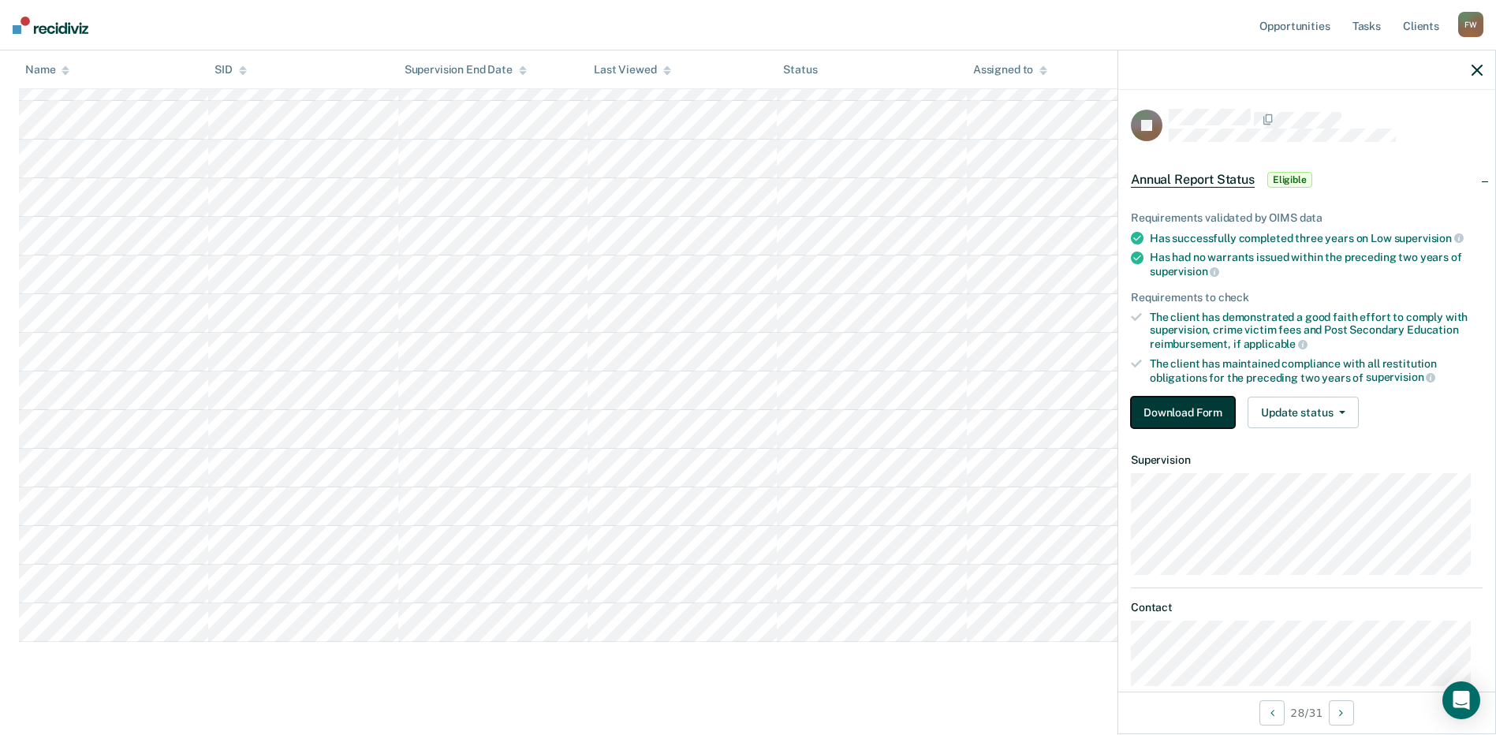
click at [1222, 408] on button "Download Form" at bounding box center [1183, 413] width 104 height 32
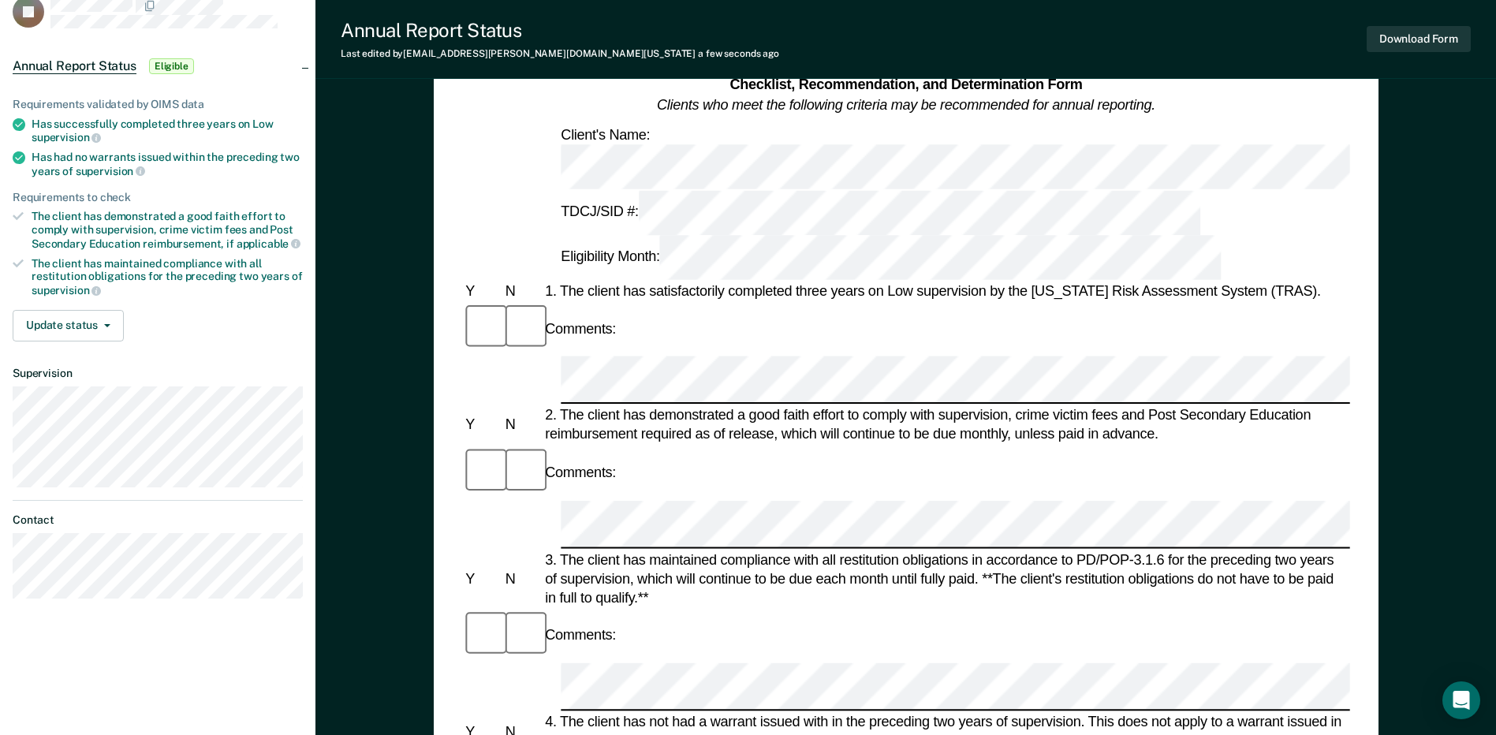
scroll to position [79, 0]
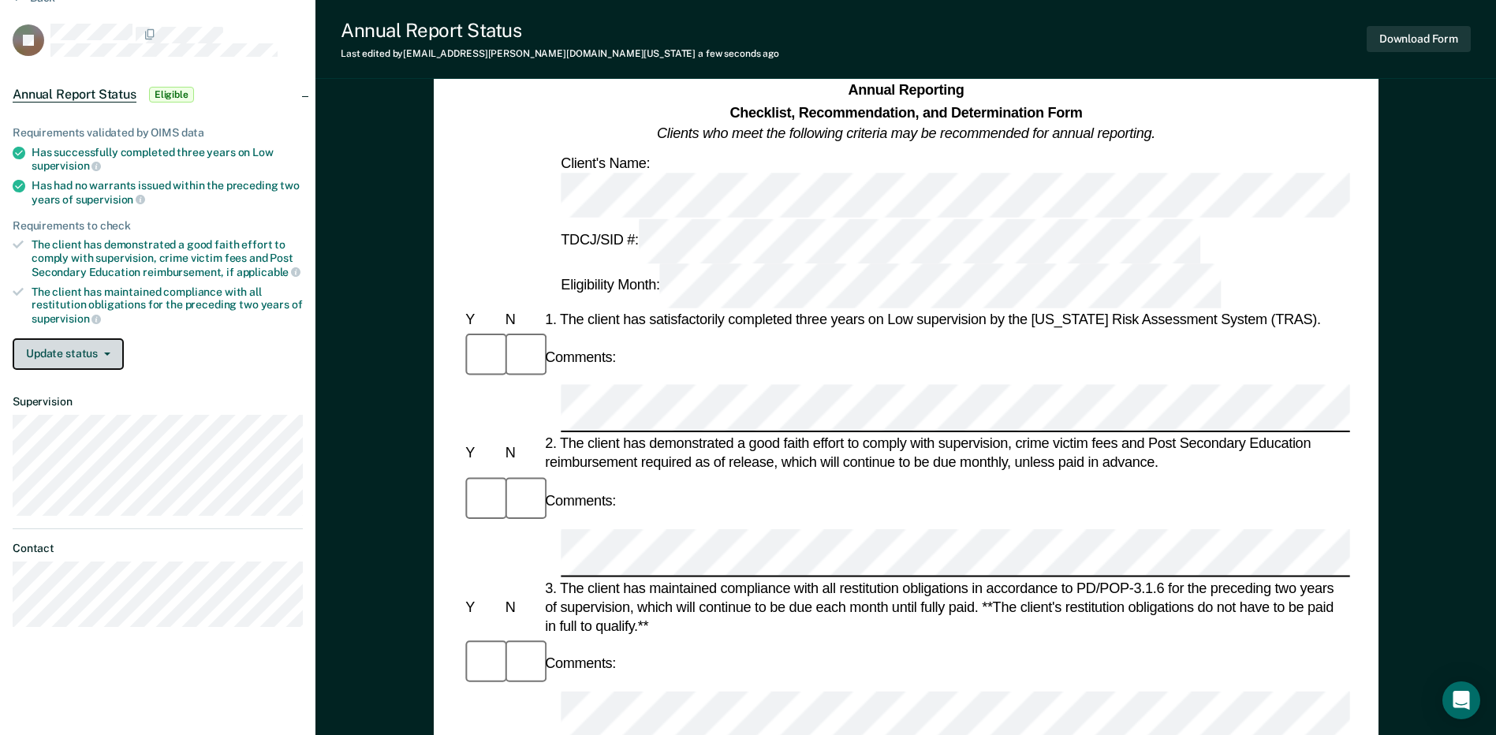
click at [92, 357] on button "Update status" at bounding box center [68, 354] width 111 height 32
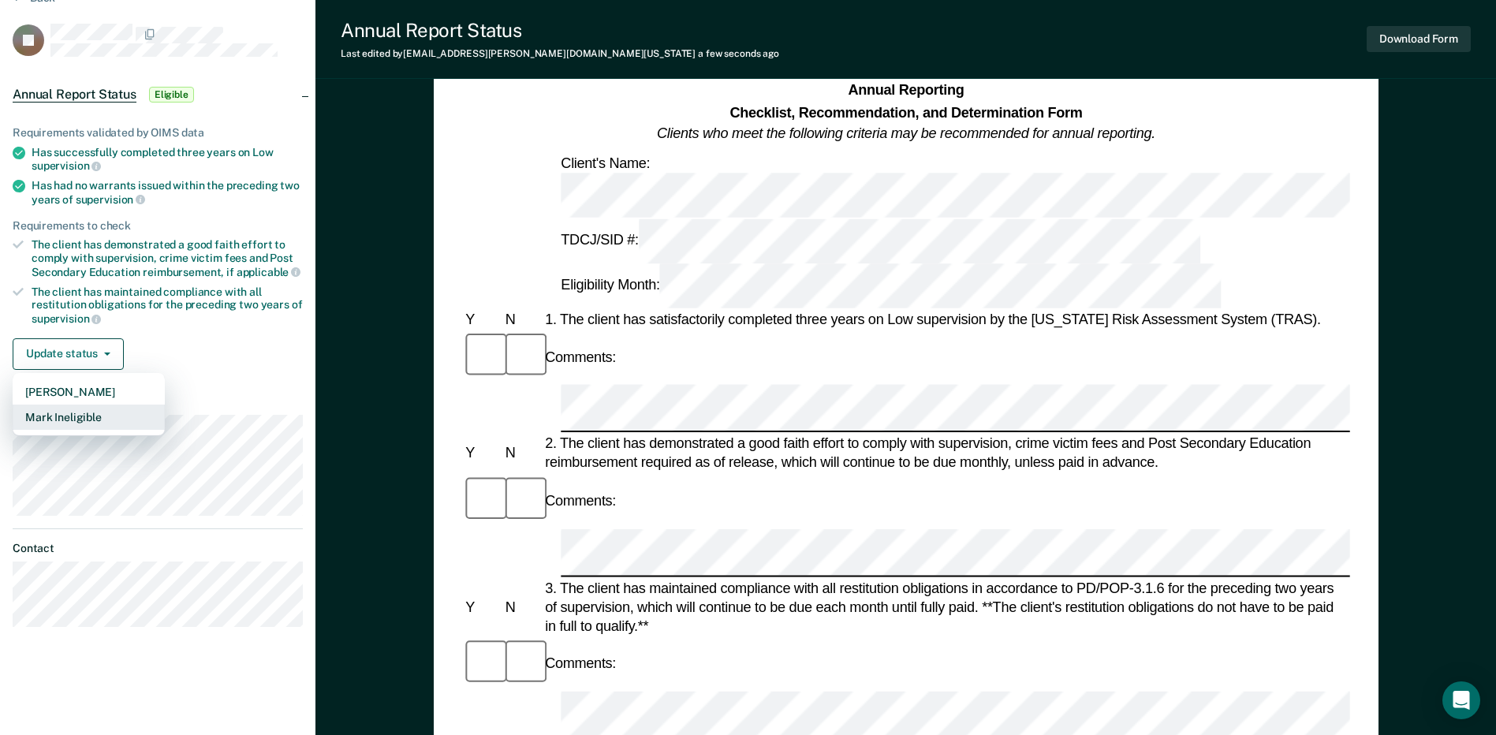
click at [105, 413] on button "Mark Ineligible" at bounding box center [89, 417] width 152 height 25
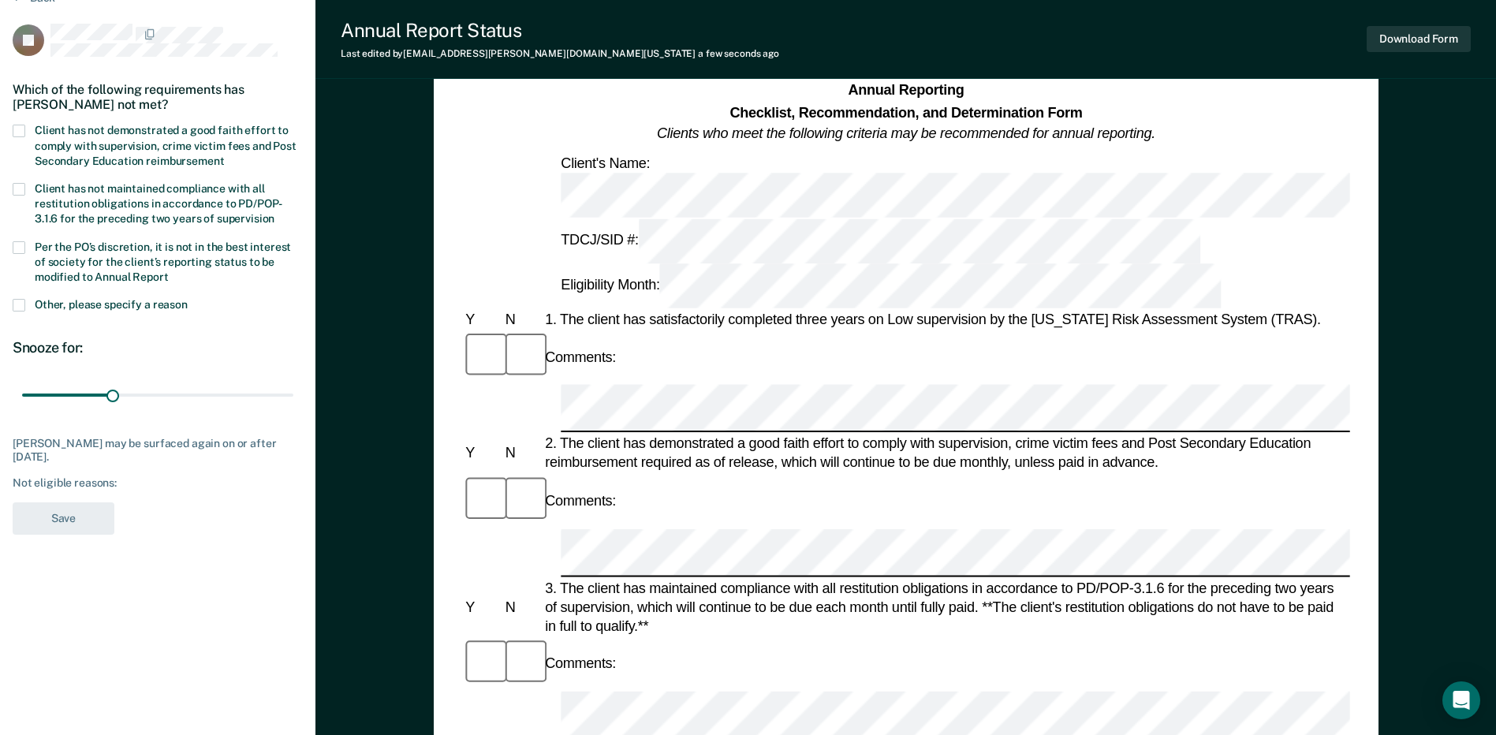
click at [156, 147] on span "Client has not demonstrated a good faith effort to comply with supervision, cri…" at bounding box center [166, 145] width 262 height 43
click at [224, 155] on input "Client has not demonstrated a good faith effort to comply with supervision, cri…" at bounding box center [224, 155] width 0 height 0
click at [88, 521] on button "Save" at bounding box center [64, 518] width 102 height 32
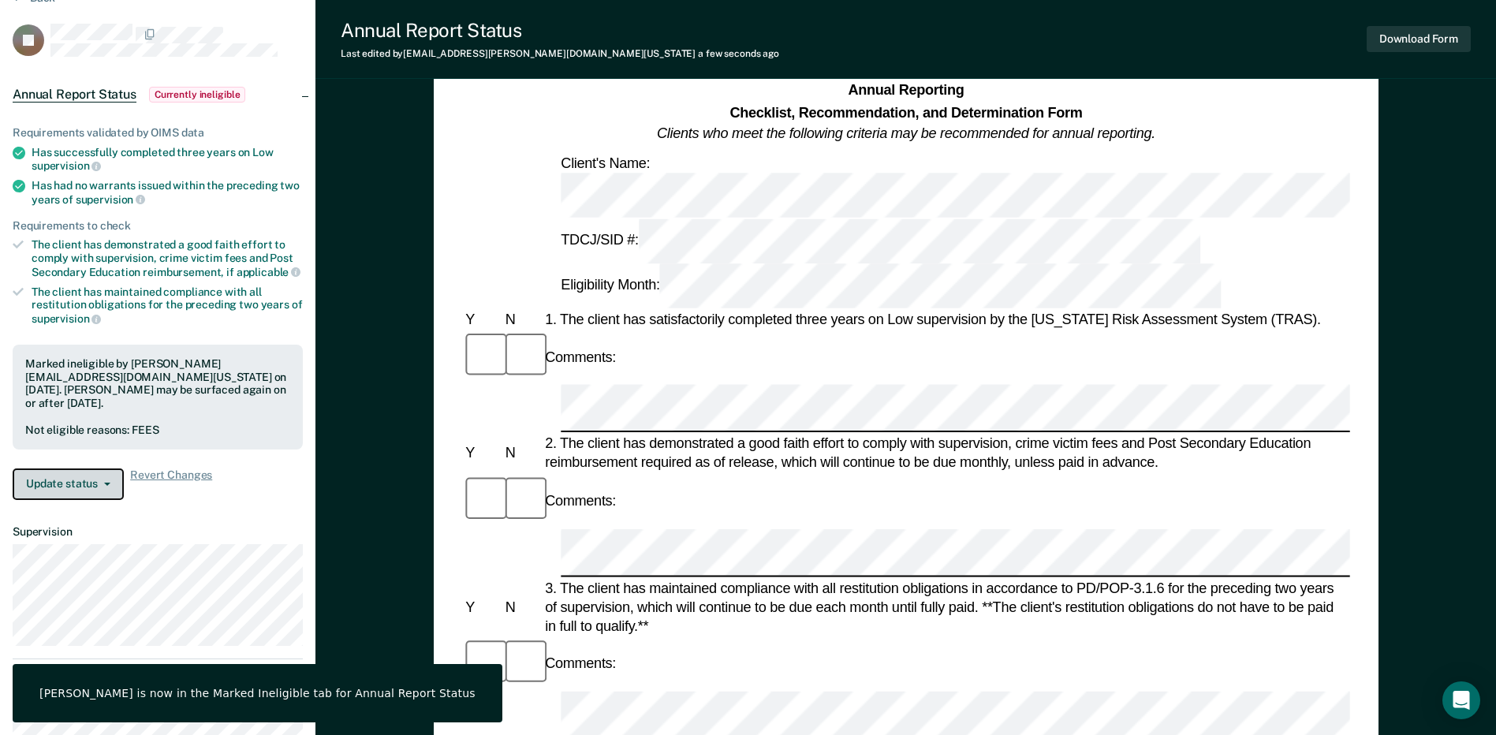
click at [89, 477] on button "Update status" at bounding box center [68, 485] width 111 height 32
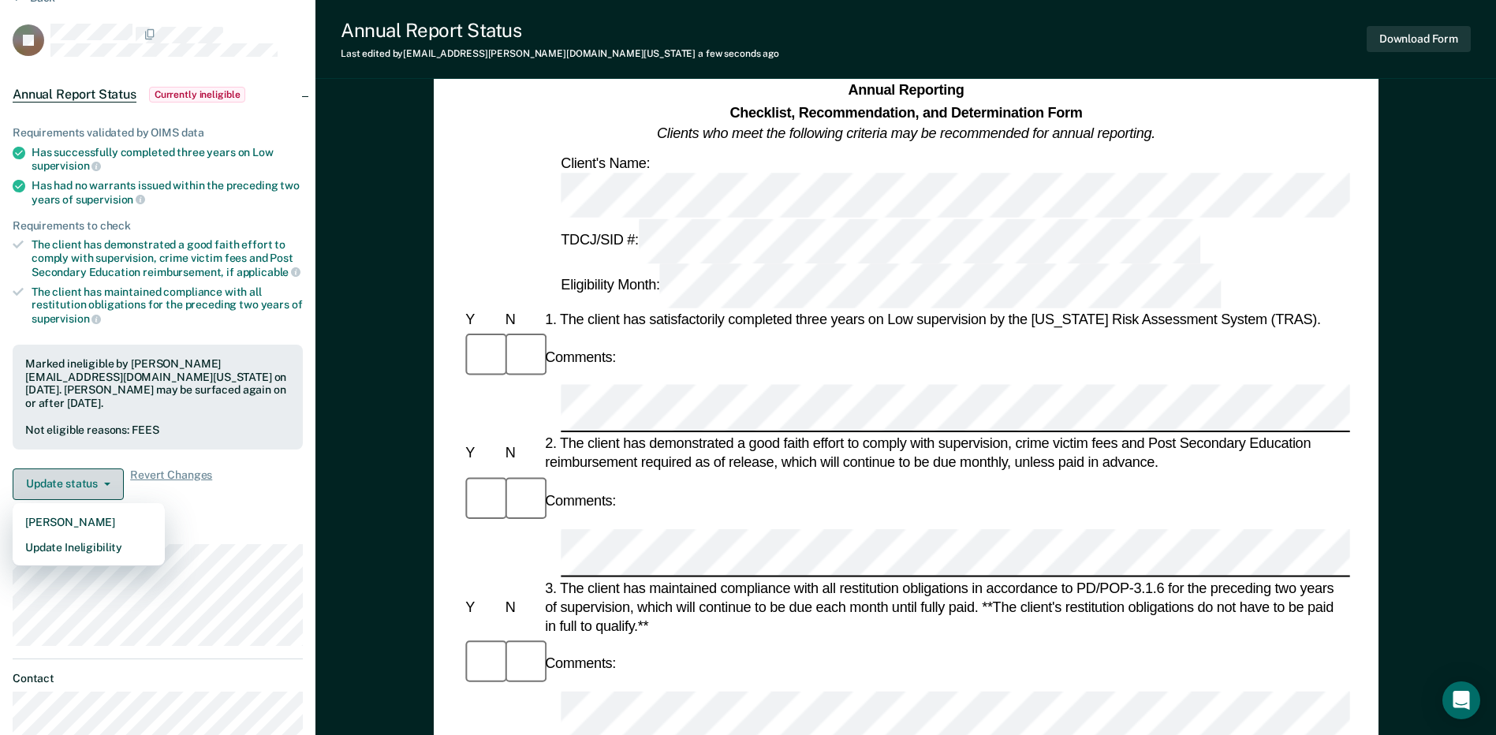
click at [87, 469] on button "Update status" at bounding box center [68, 485] width 111 height 32
click at [81, 535] on button "Update Ineligibility" at bounding box center [89, 547] width 152 height 25
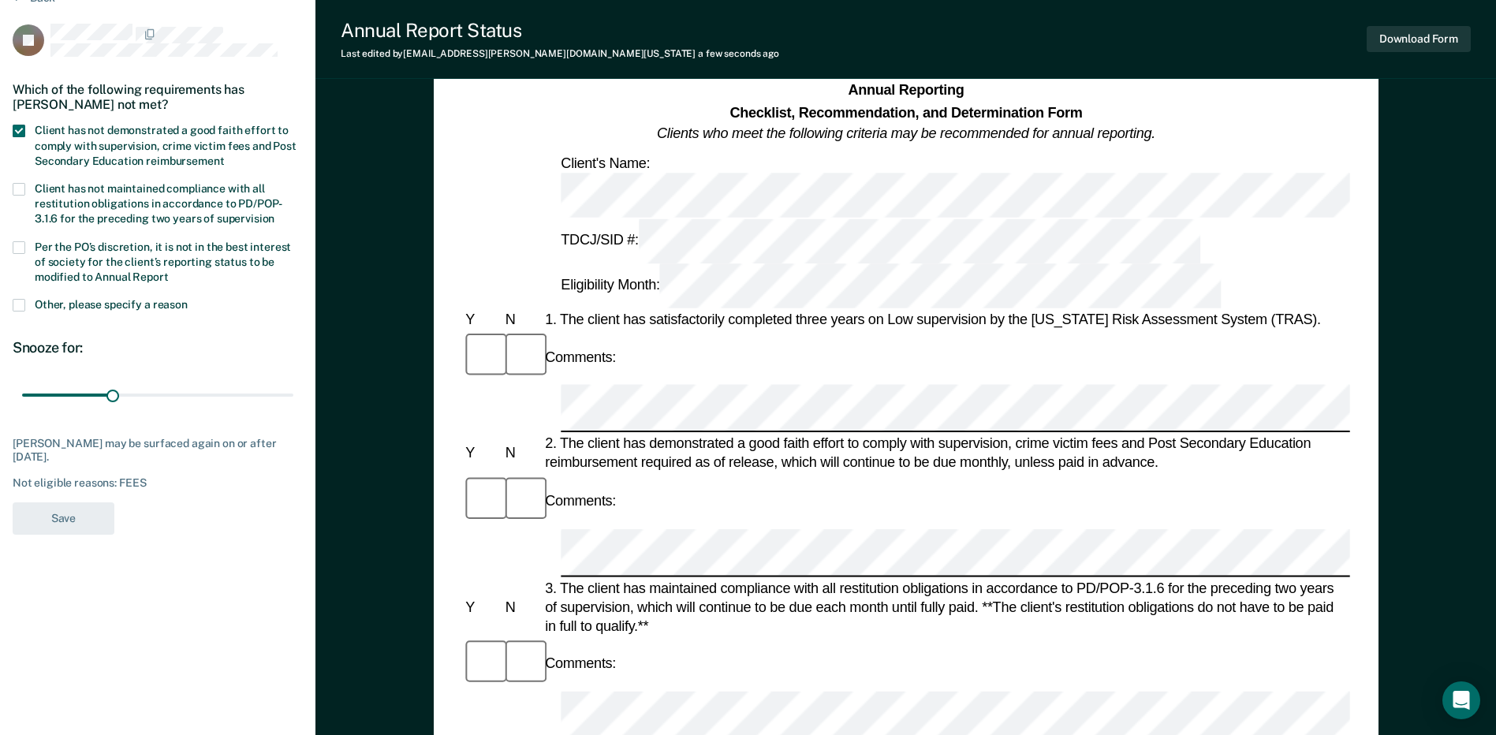
click at [115, 260] on span "Per the PO’s discretion, it is not in the best interest of society for the clie…" at bounding box center [163, 262] width 256 height 43
click at [169, 271] on input "Per the PO’s discretion, it is not in the best interest of society for the clie…" at bounding box center [169, 271] width 0 height 0
click at [92, 520] on button "Save" at bounding box center [64, 518] width 102 height 32
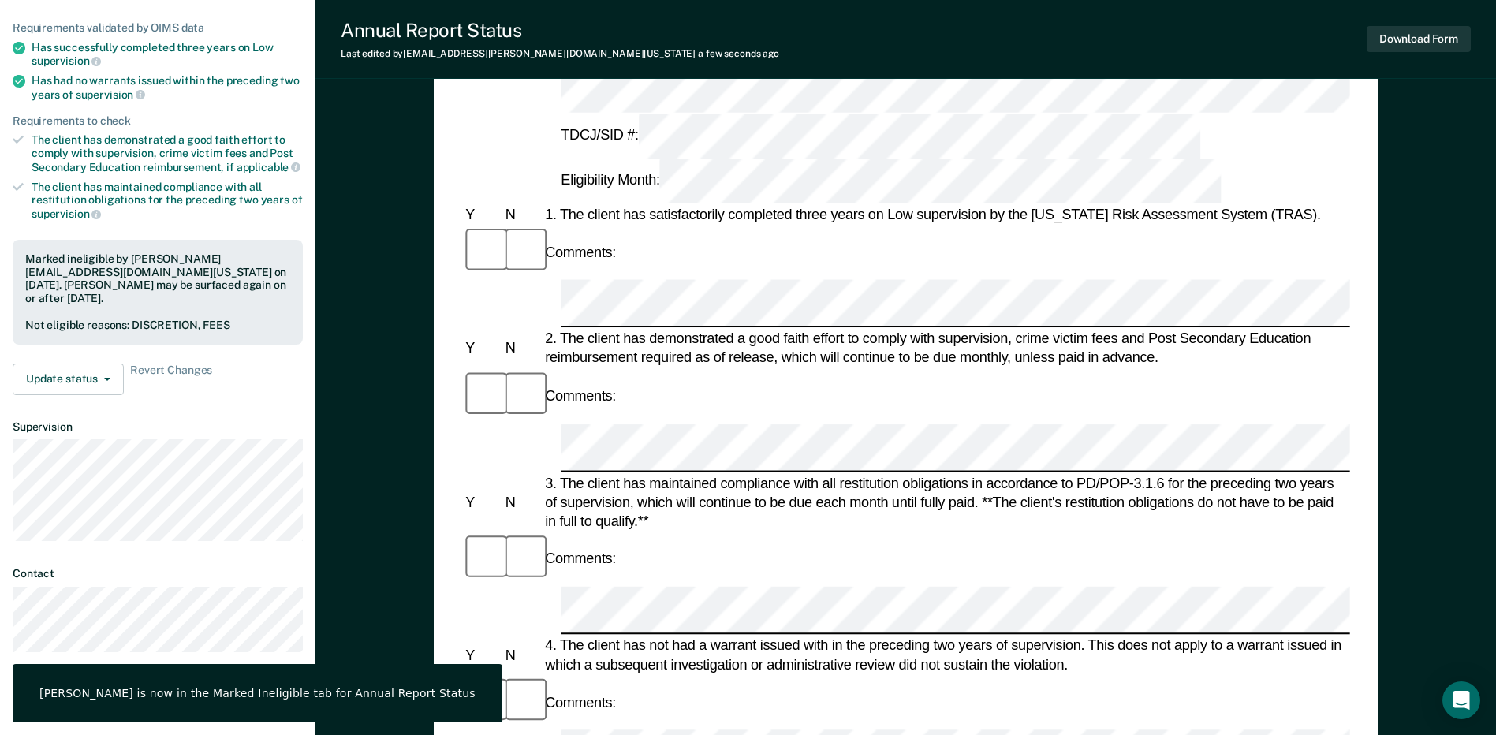
scroll to position [631, 0]
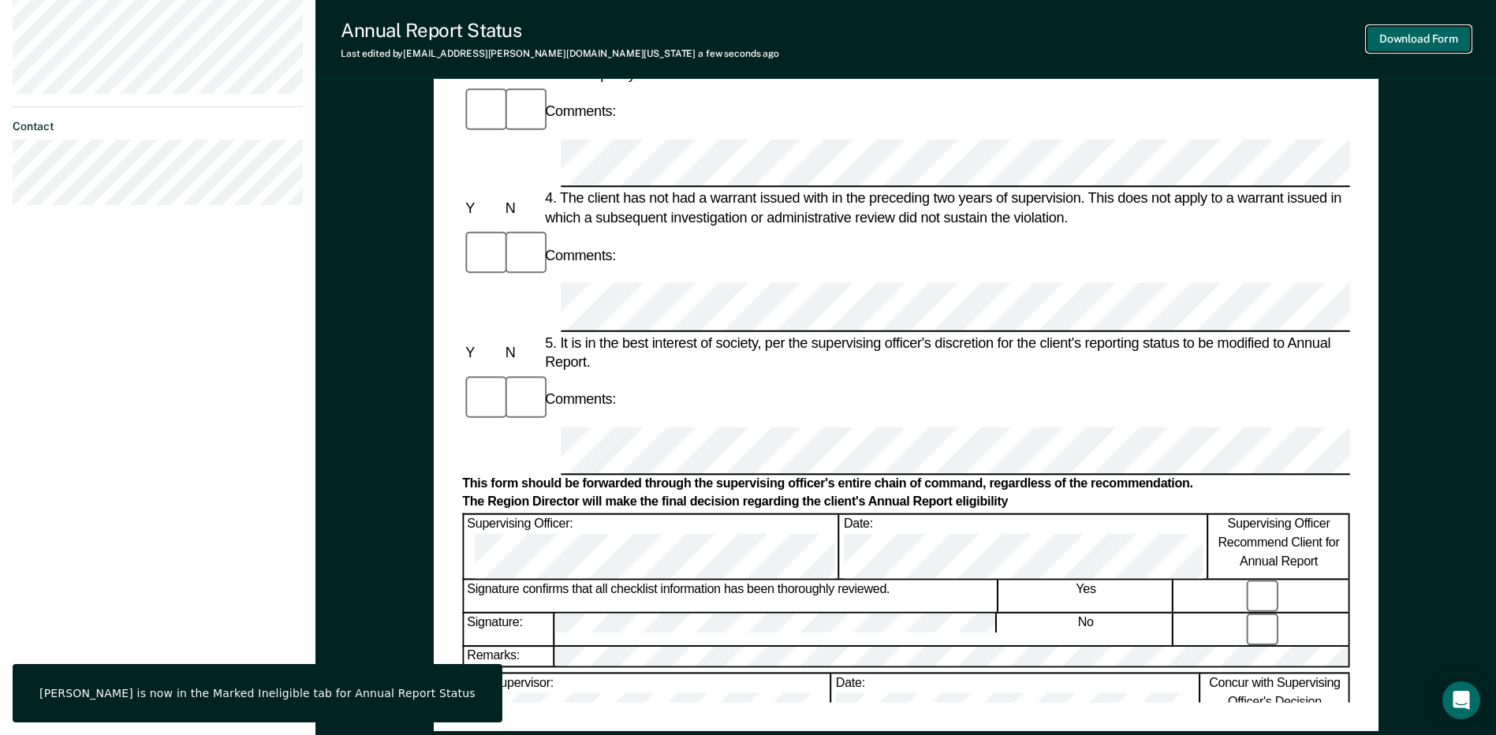
click at [1391, 39] on button "Download Form" at bounding box center [1419, 39] width 104 height 26
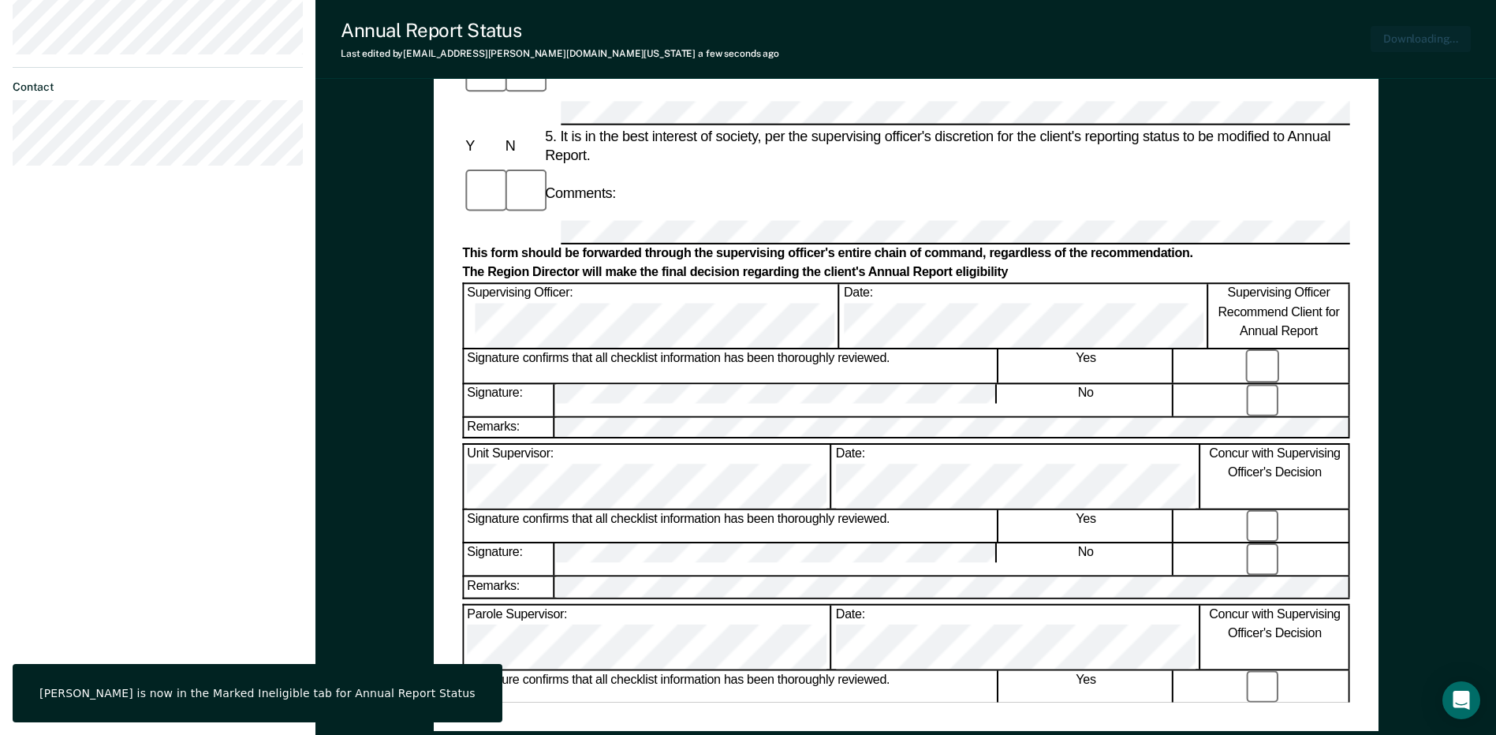
scroll to position [592, 0]
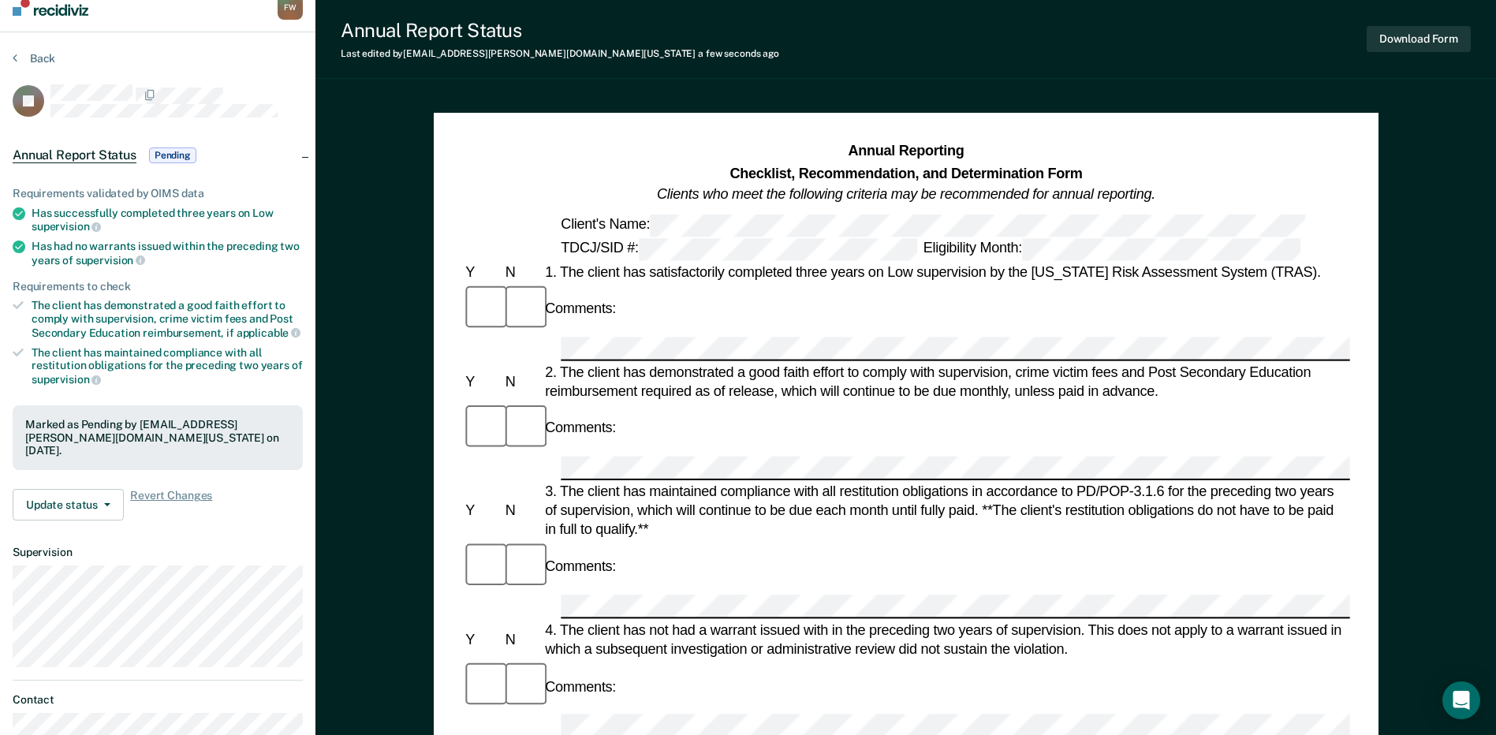
scroll to position [0, 0]
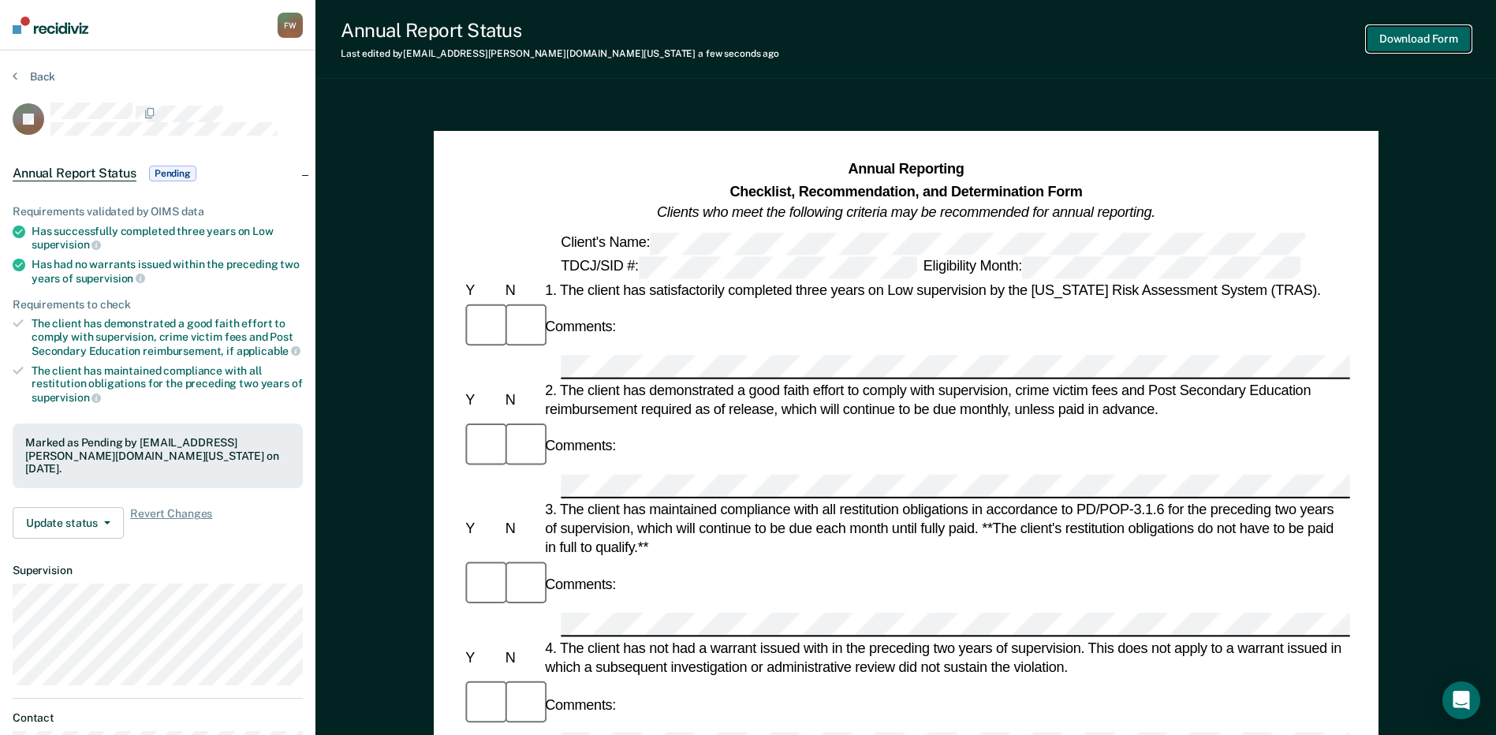
click at [1424, 43] on button "Download Form" at bounding box center [1419, 39] width 104 height 26
click at [77, 521] on button "Update status" at bounding box center [68, 523] width 111 height 32
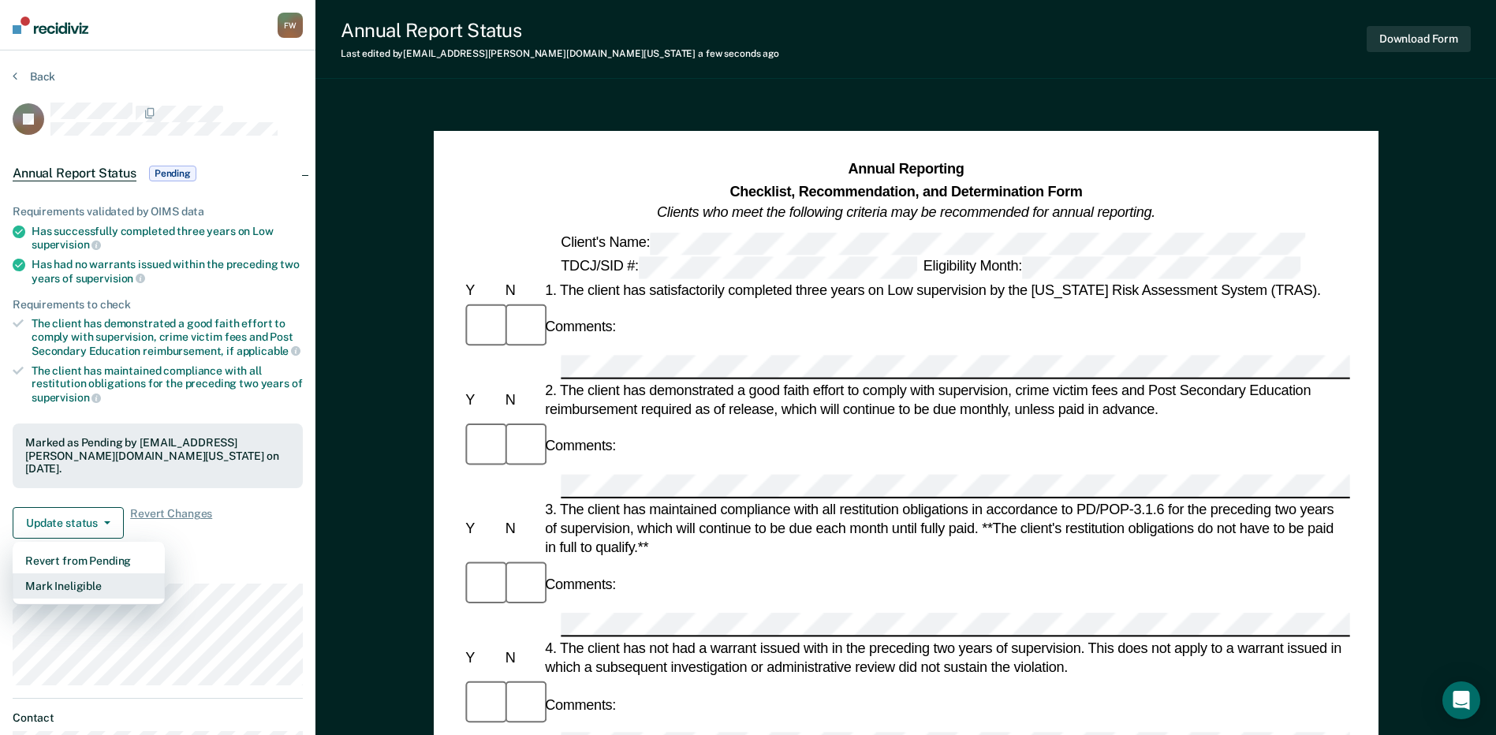
click at [111, 573] on button "Mark Ineligible" at bounding box center [89, 585] width 152 height 25
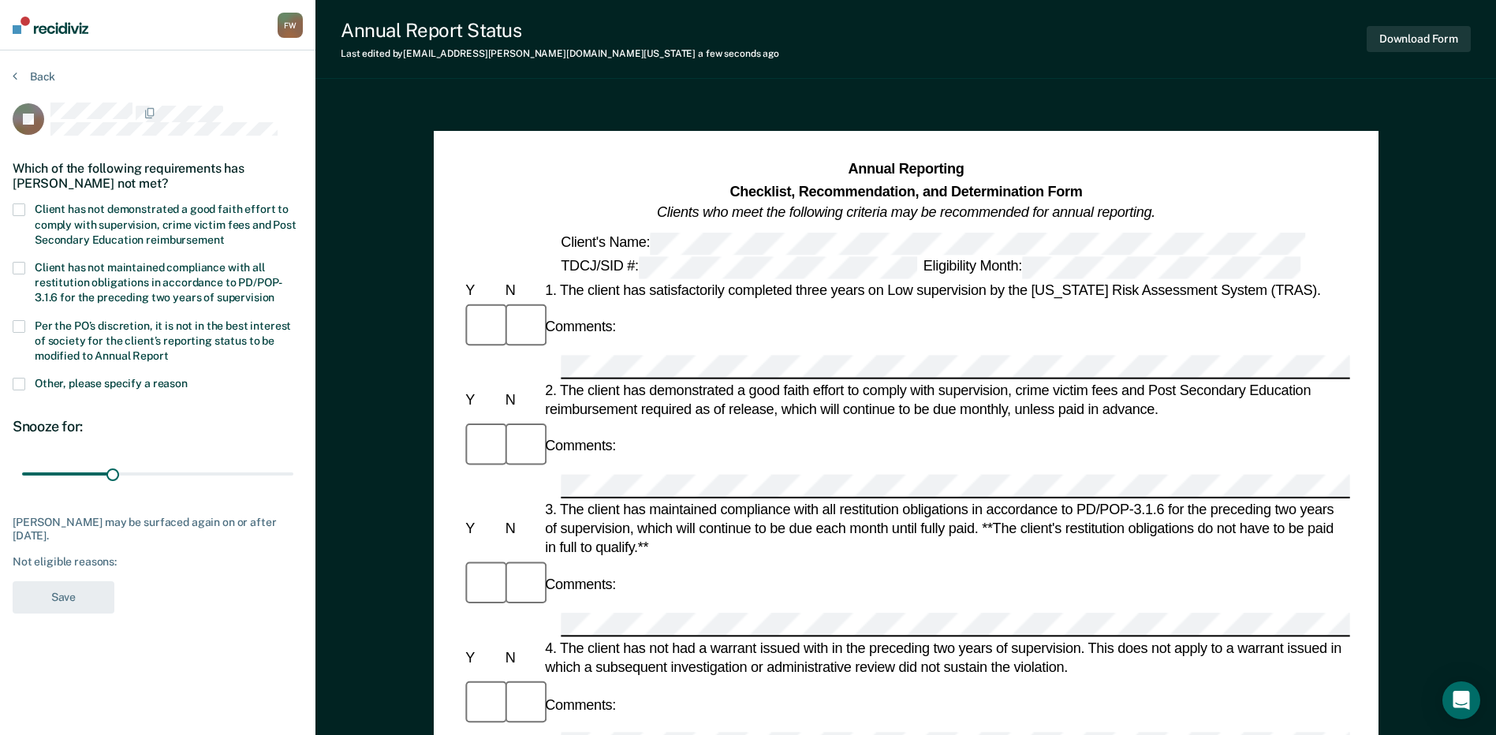
click at [66, 224] on span "Client has not demonstrated a good faith effort to comply with supervision, cri…" at bounding box center [166, 224] width 262 height 43
click at [224, 234] on input "Client has not demonstrated a good faith effort to comply with supervision, cri…" at bounding box center [224, 234] width 0 height 0
click at [85, 336] on span "Per the PO’s discretion, it is not in the best interest of society for the clie…" at bounding box center [163, 340] width 256 height 43
click at [169, 350] on input "Per the PO’s discretion, it is not in the best interest of society for the clie…" at bounding box center [169, 350] width 0 height 0
click at [54, 595] on button "Save" at bounding box center [64, 597] width 102 height 32
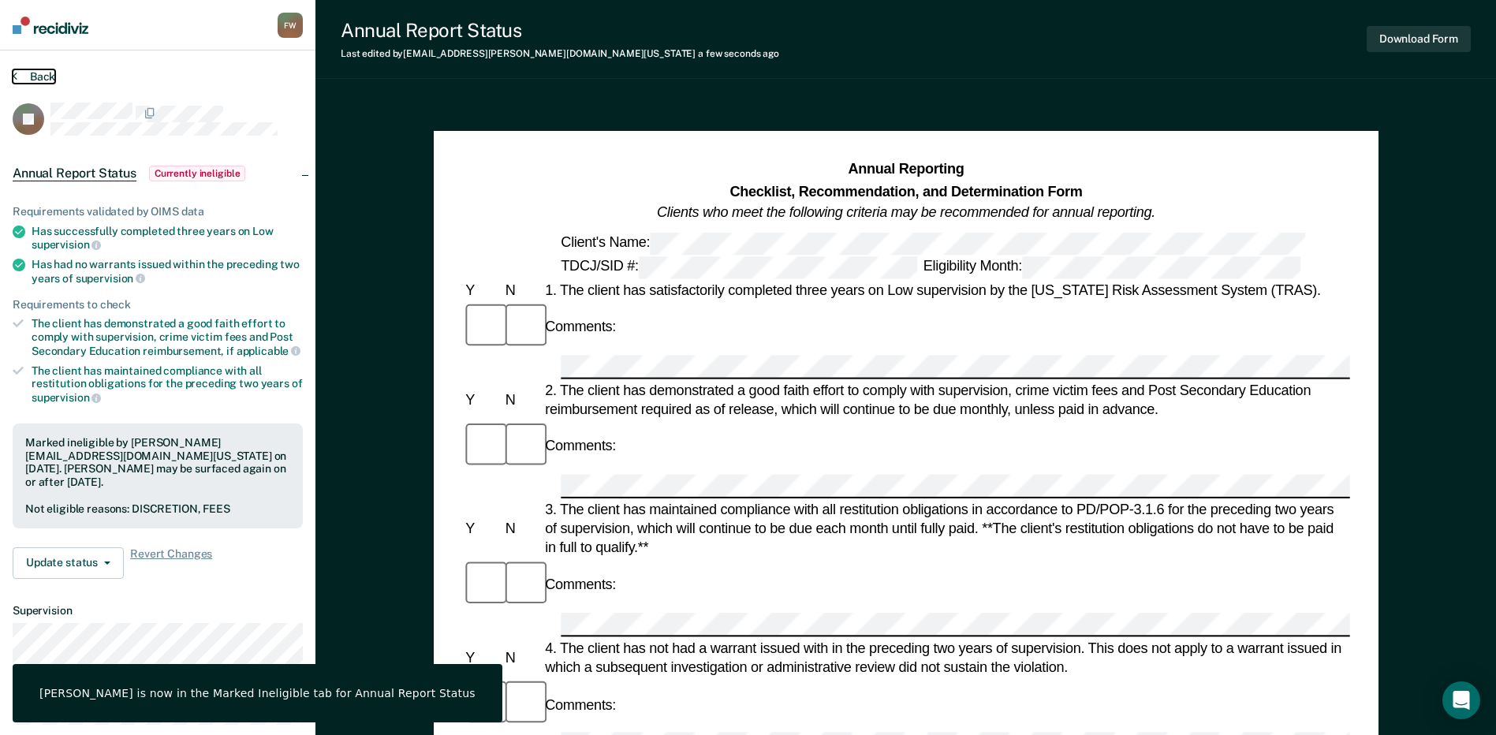
click at [36, 74] on button "Back" at bounding box center [34, 76] width 43 height 14
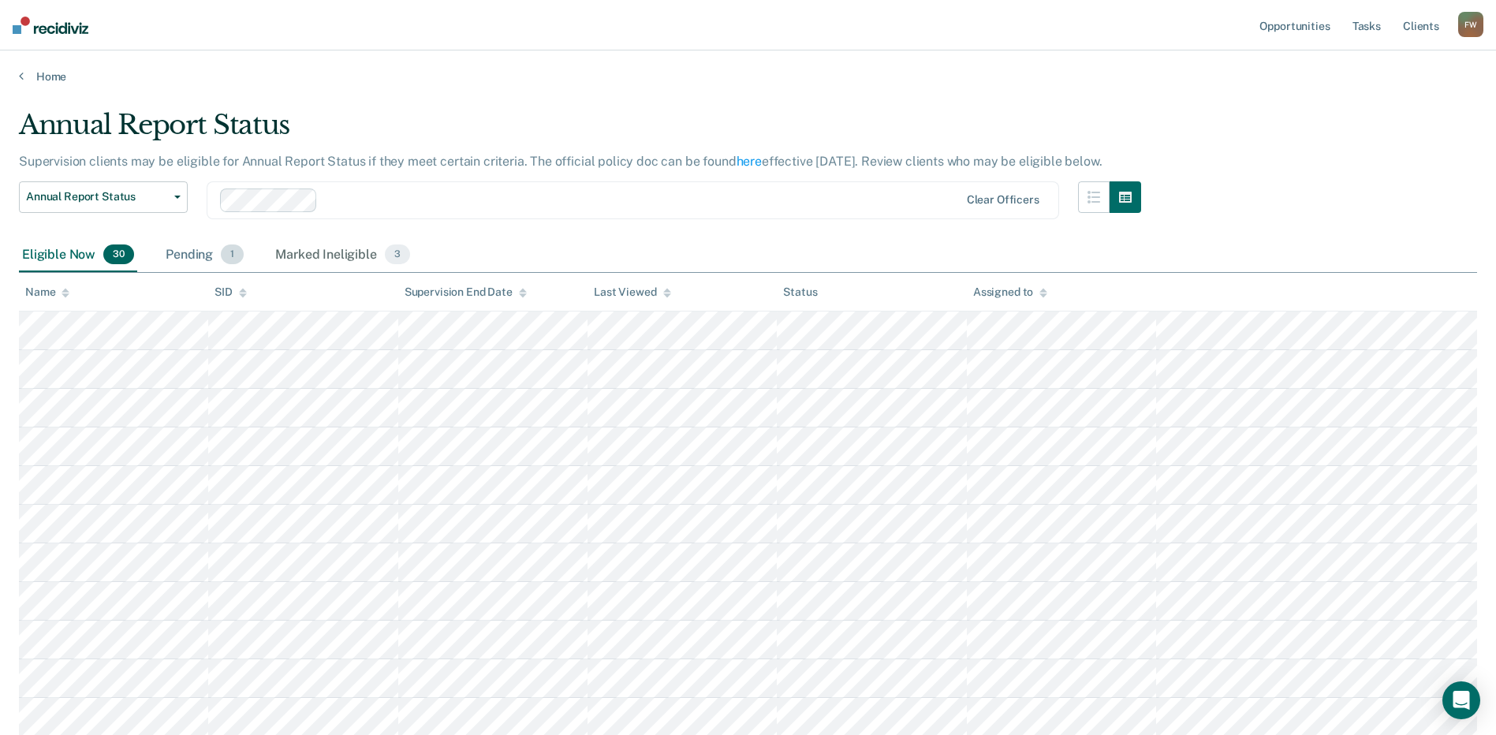
click at [203, 256] on div "Pending 1" at bounding box center [204, 255] width 84 height 35
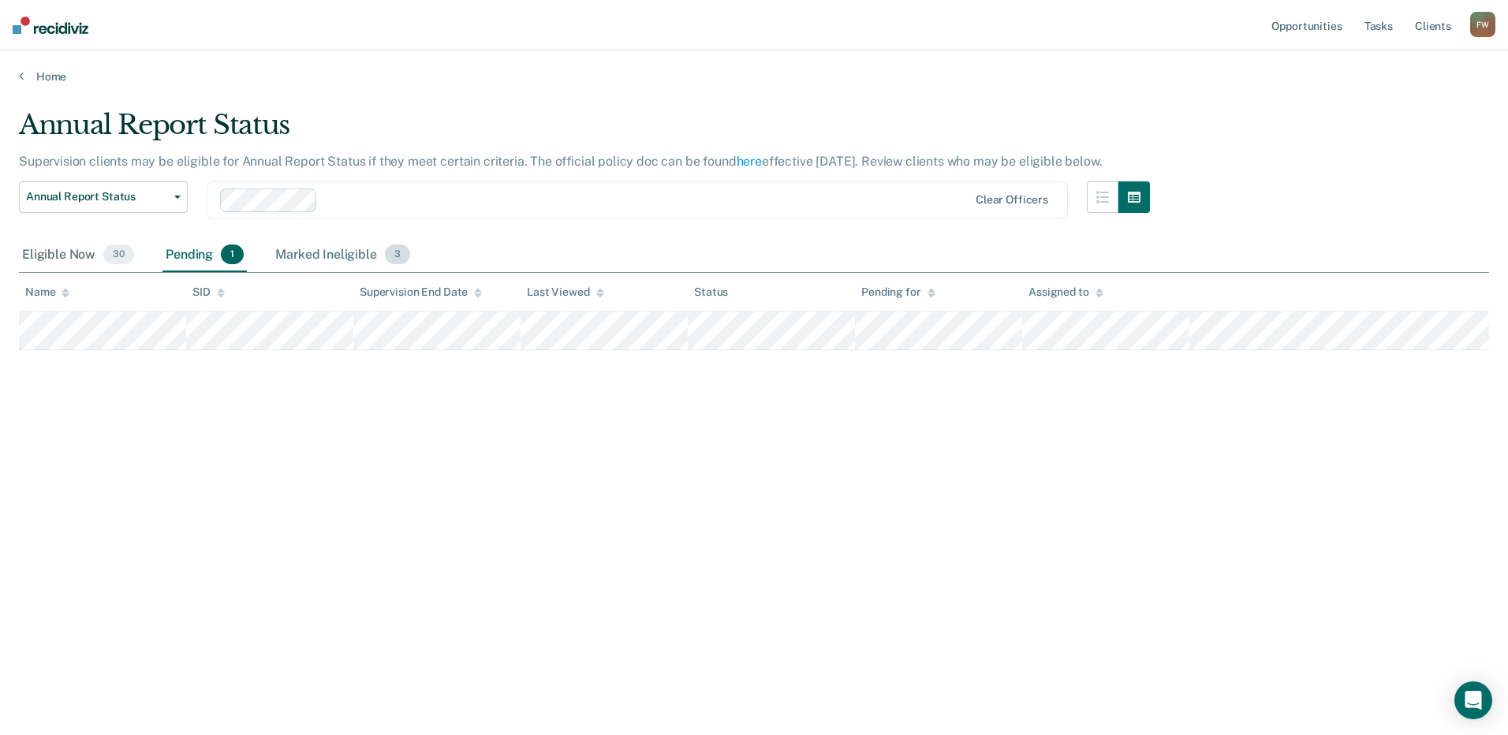
click at [347, 264] on div "Marked Ineligible 3" at bounding box center [342, 255] width 141 height 35
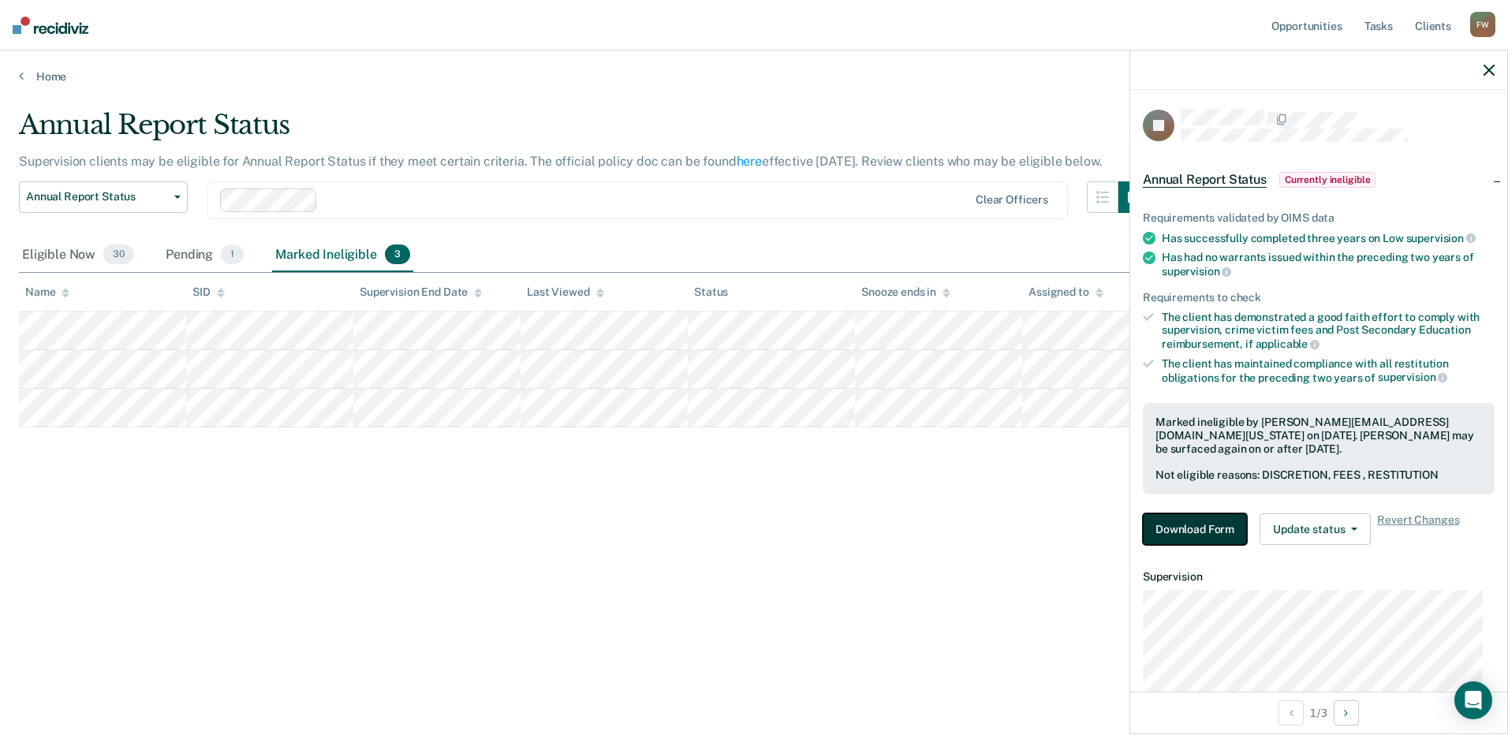
click at [1209, 528] on button "Download Form" at bounding box center [1195, 529] width 104 height 32
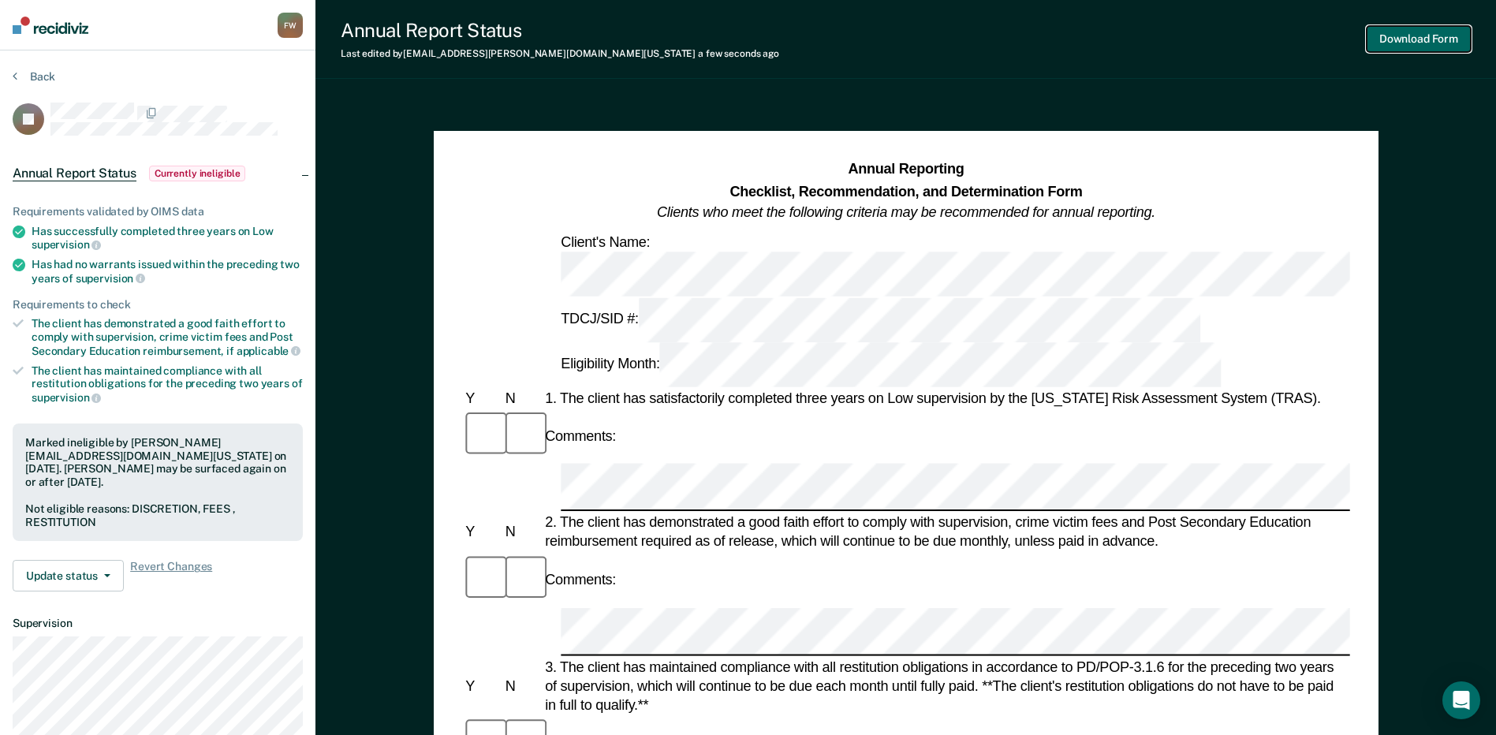
click at [1411, 41] on button "Download Form" at bounding box center [1419, 39] width 104 height 26
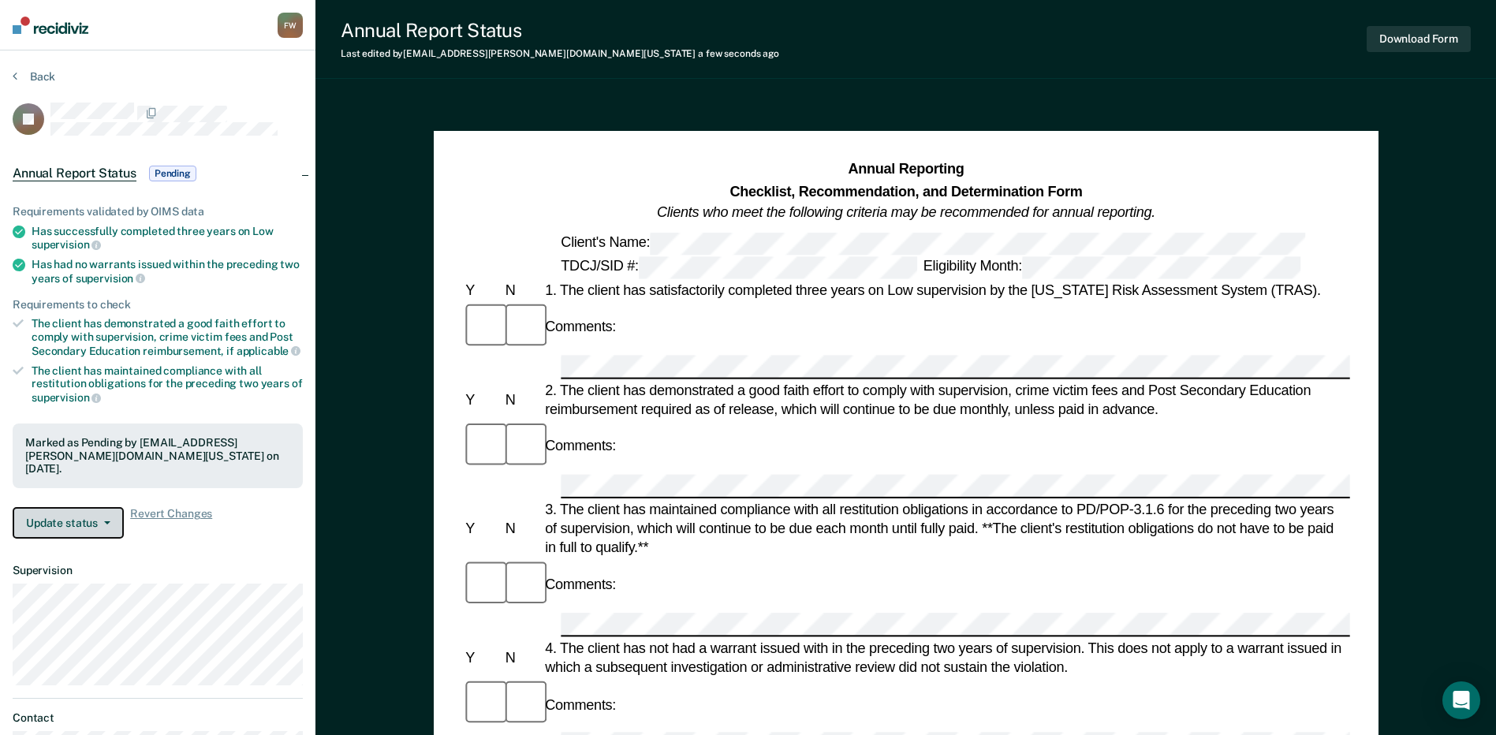
click at [66, 510] on button "Update status" at bounding box center [68, 523] width 111 height 32
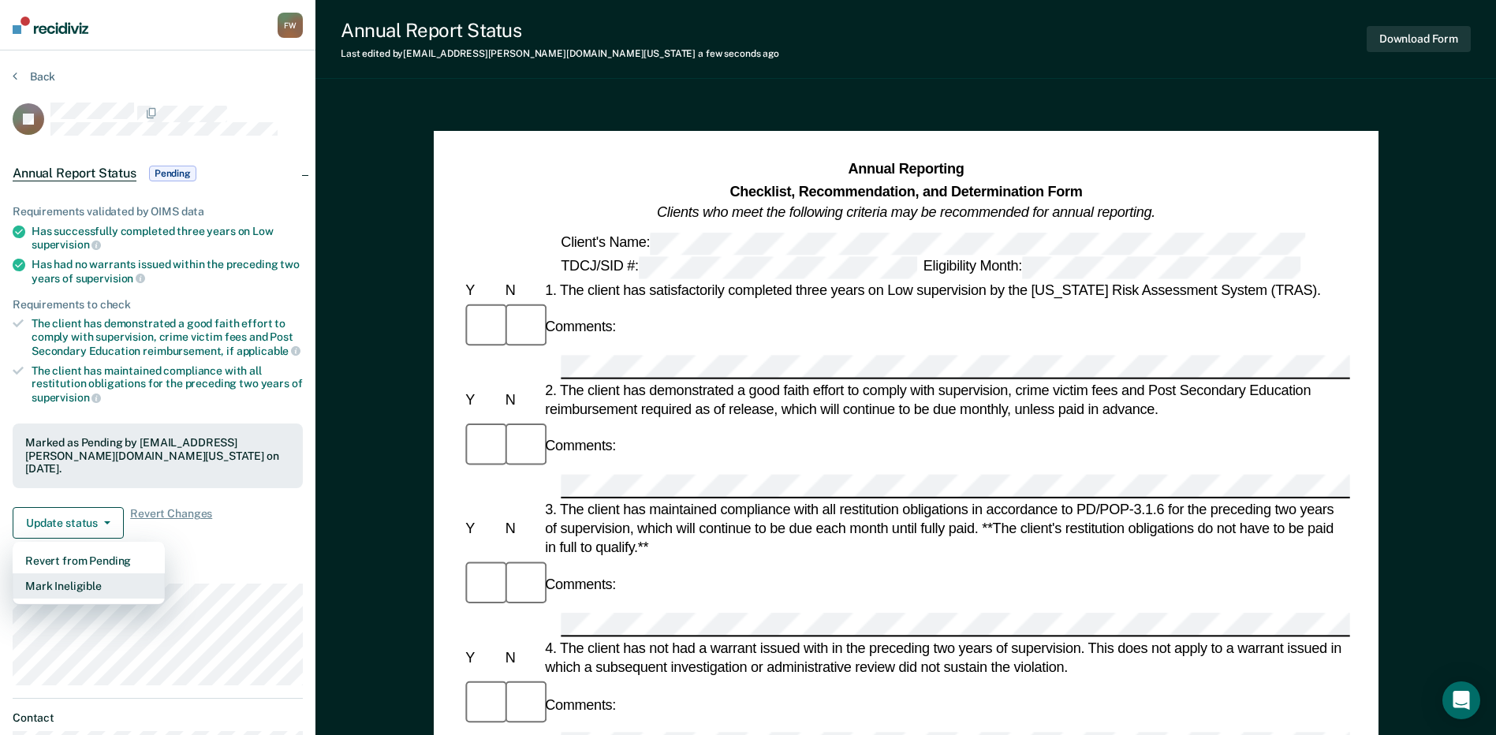
click at [71, 577] on button "Mark Ineligible" at bounding box center [89, 585] width 152 height 25
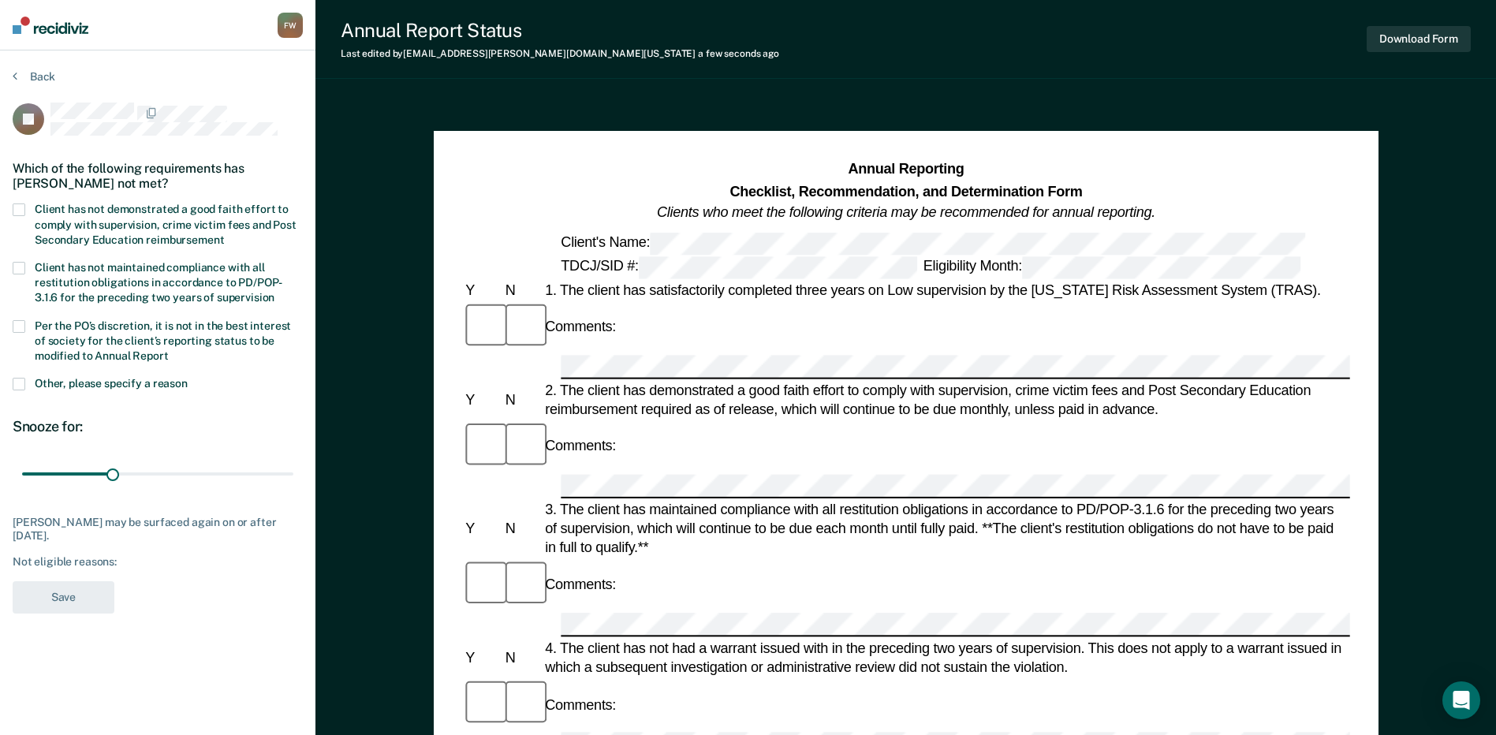
click at [91, 347] on label "Per the PO’s discretion, it is not in the best interest of society for the clie…" at bounding box center [158, 343] width 290 height 46
click at [169, 350] on input "Per the PO’s discretion, it is not in the best interest of society for the clie…" at bounding box center [169, 350] width 0 height 0
click at [99, 289] on span "Client has not maintained compliance with all restitution obligations in accord…" at bounding box center [159, 282] width 248 height 43
click at [274, 292] on input "Client has not maintained compliance with all restitution obligations in accord…" at bounding box center [274, 292] width 0 height 0
click at [121, 208] on span "Client has not demonstrated a good faith effort to comply with supervision, cri…" at bounding box center [166, 224] width 262 height 43
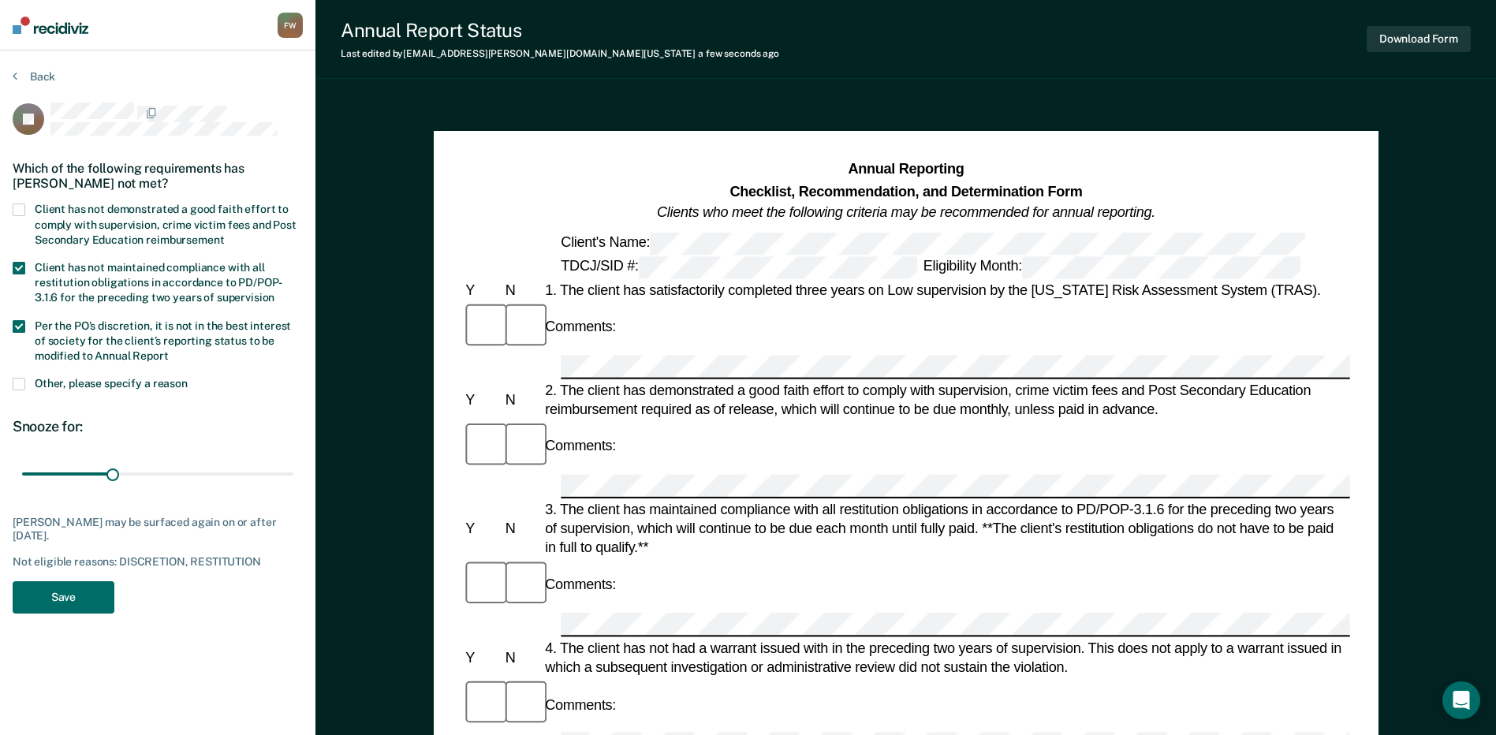
click at [224, 234] on input "Client has not demonstrated a good faith effort to comply with supervision, cri…" at bounding box center [224, 234] width 0 height 0
click at [90, 598] on button "Save" at bounding box center [64, 597] width 102 height 32
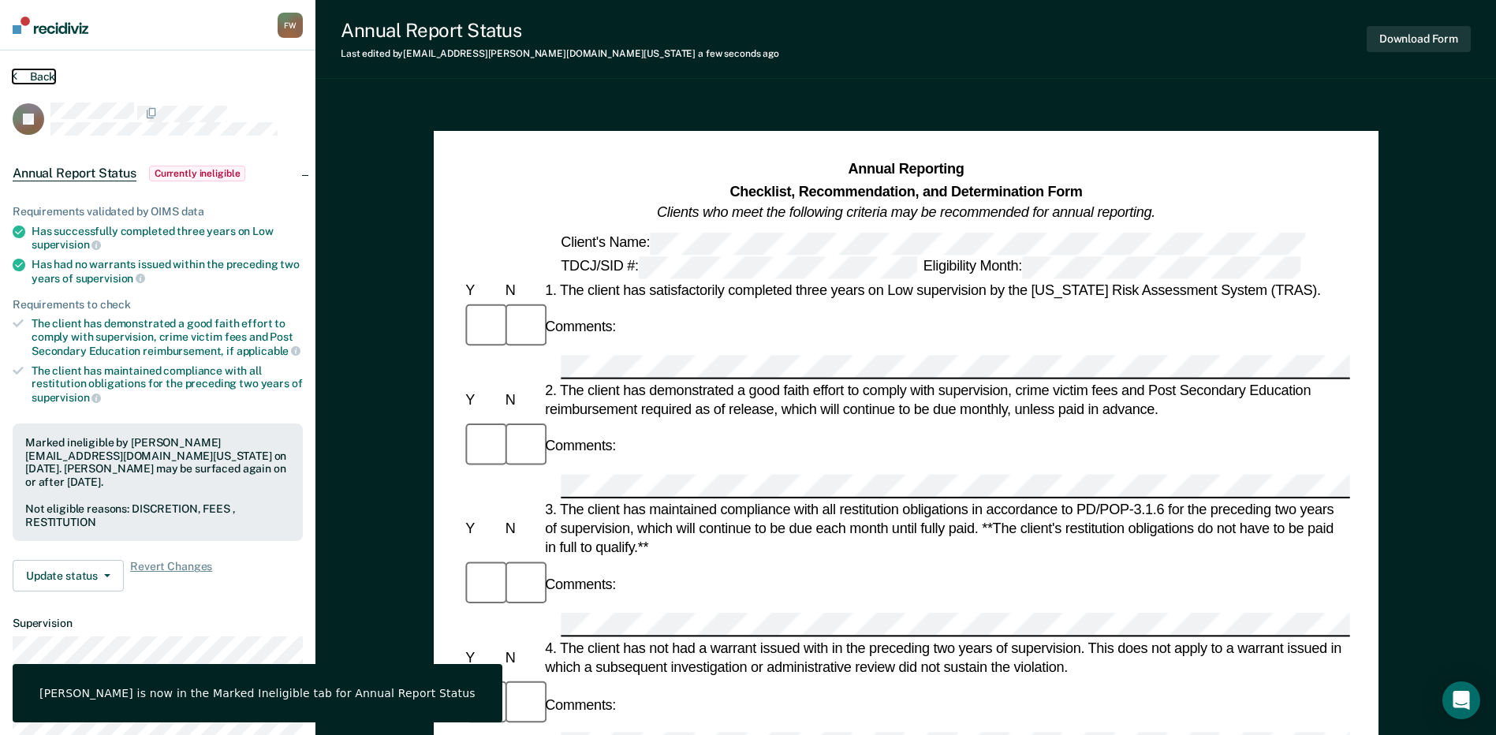
click at [30, 76] on button "Back" at bounding box center [34, 76] width 43 height 14
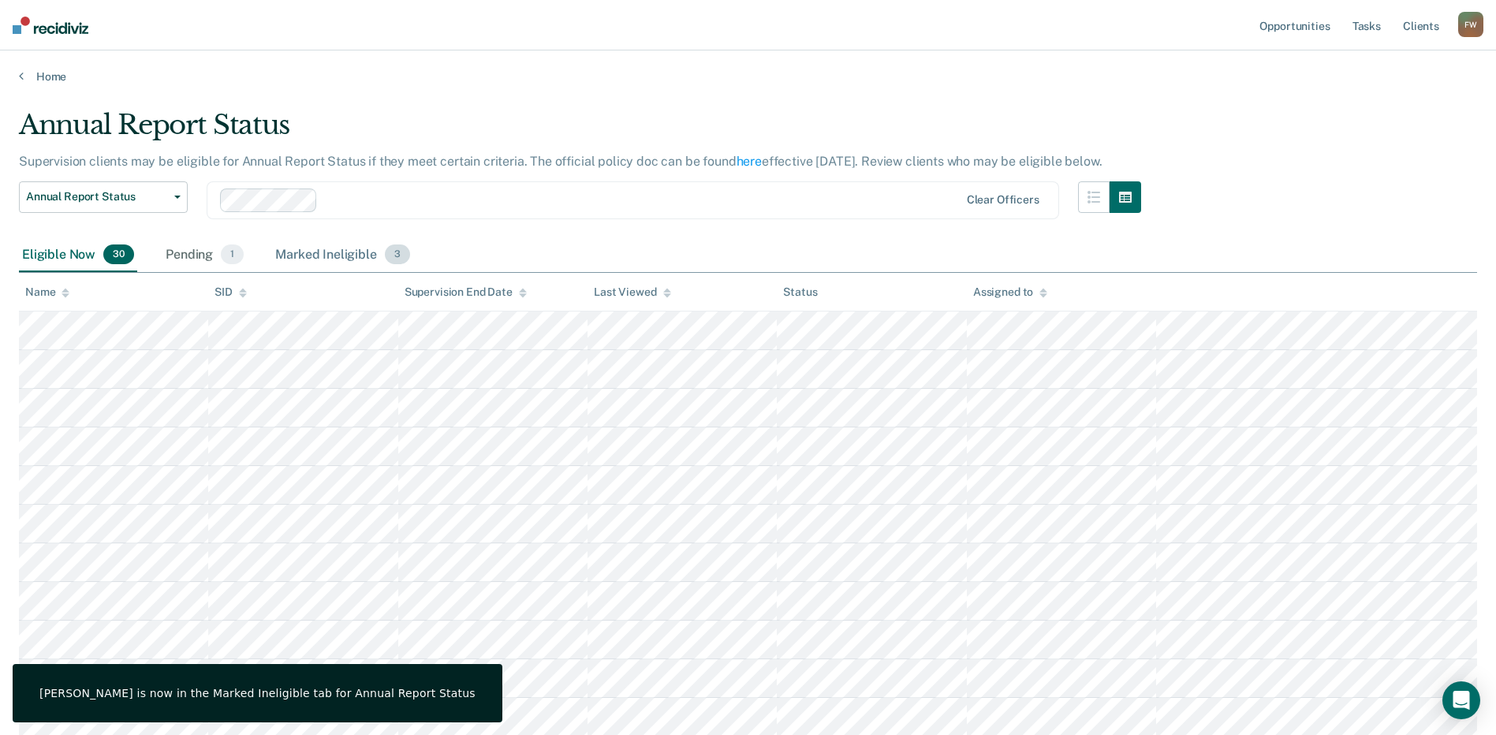
click at [405, 258] on span "3" at bounding box center [397, 255] width 25 height 21
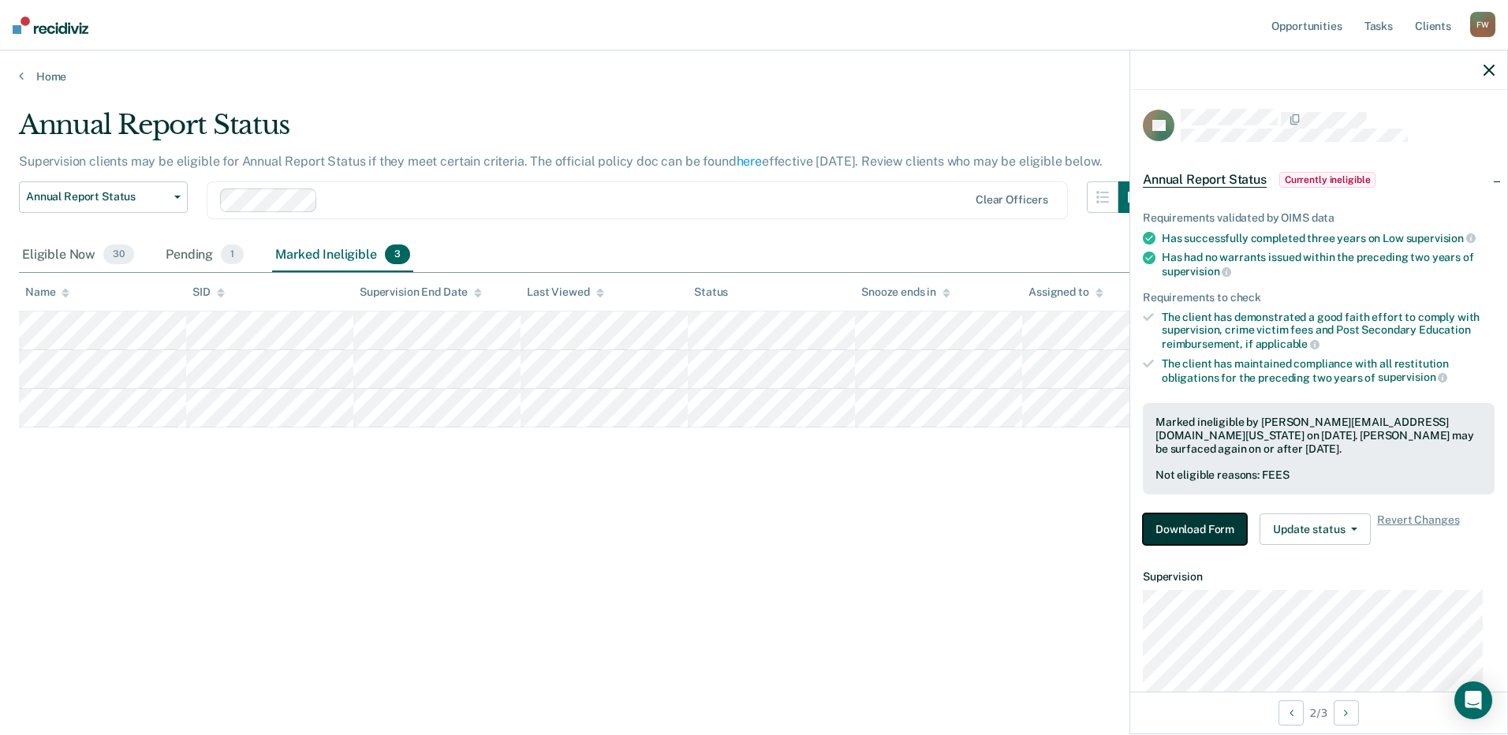
click at [1223, 532] on button "Download Form" at bounding box center [1195, 529] width 104 height 32
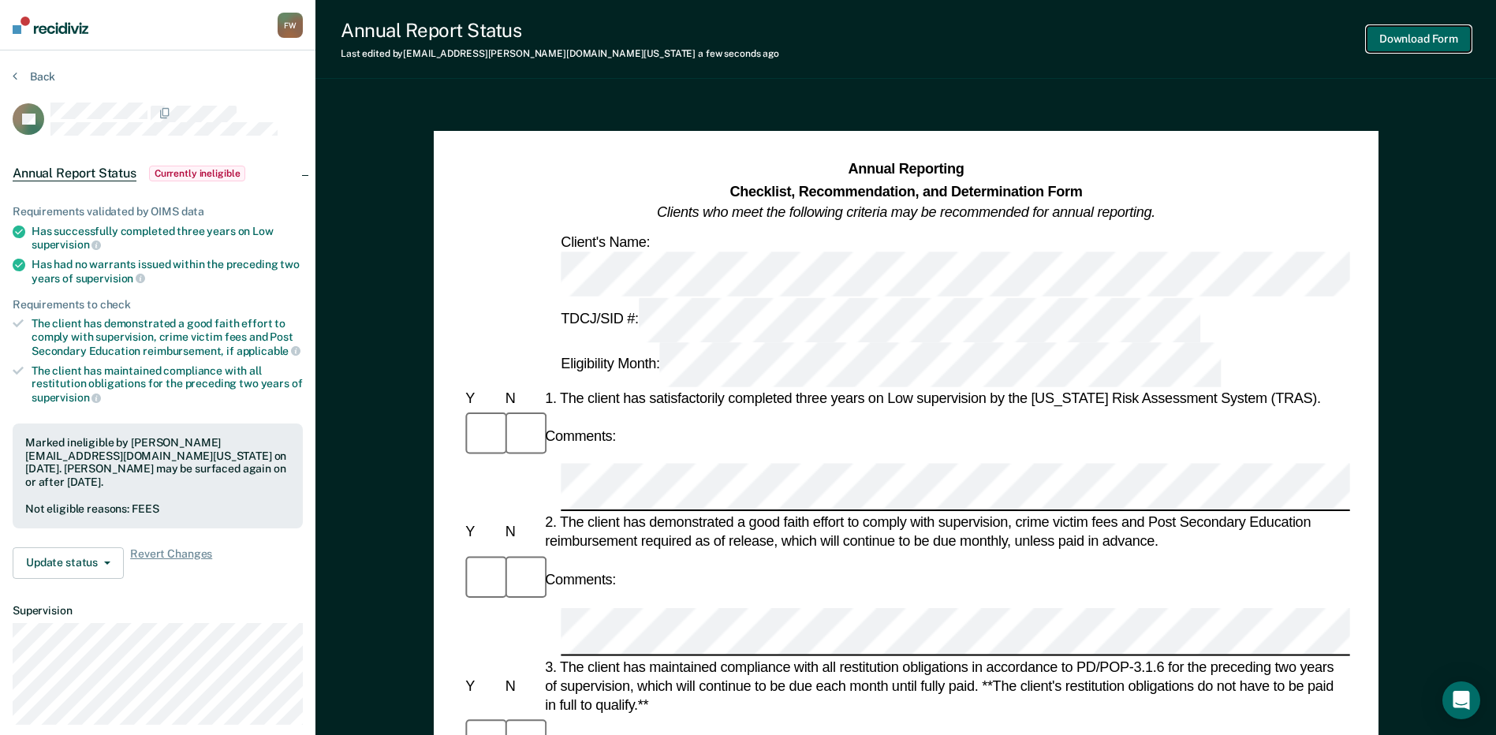
click at [1421, 39] on button "Download Form" at bounding box center [1419, 39] width 104 height 26
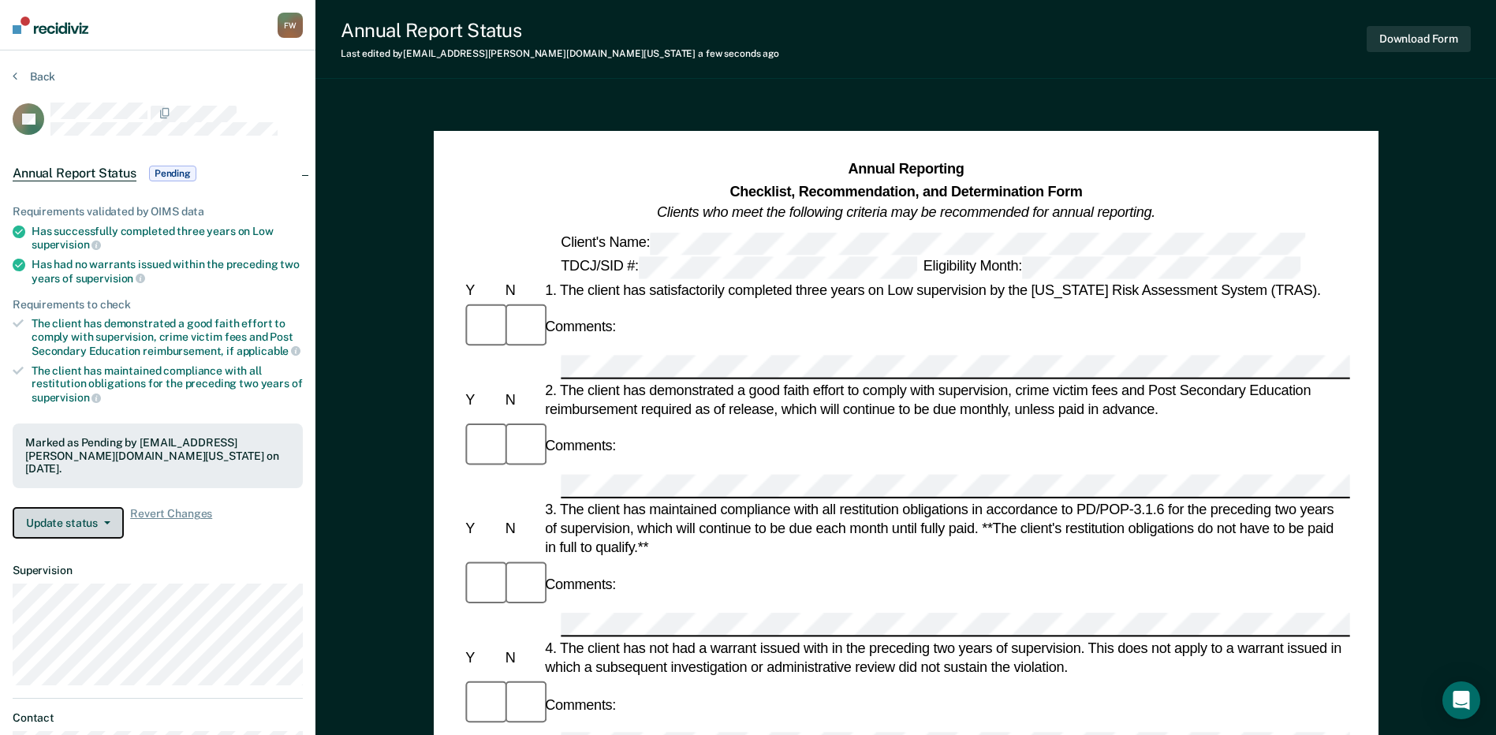
click at [69, 512] on button "Update status" at bounding box center [68, 523] width 111 height 32
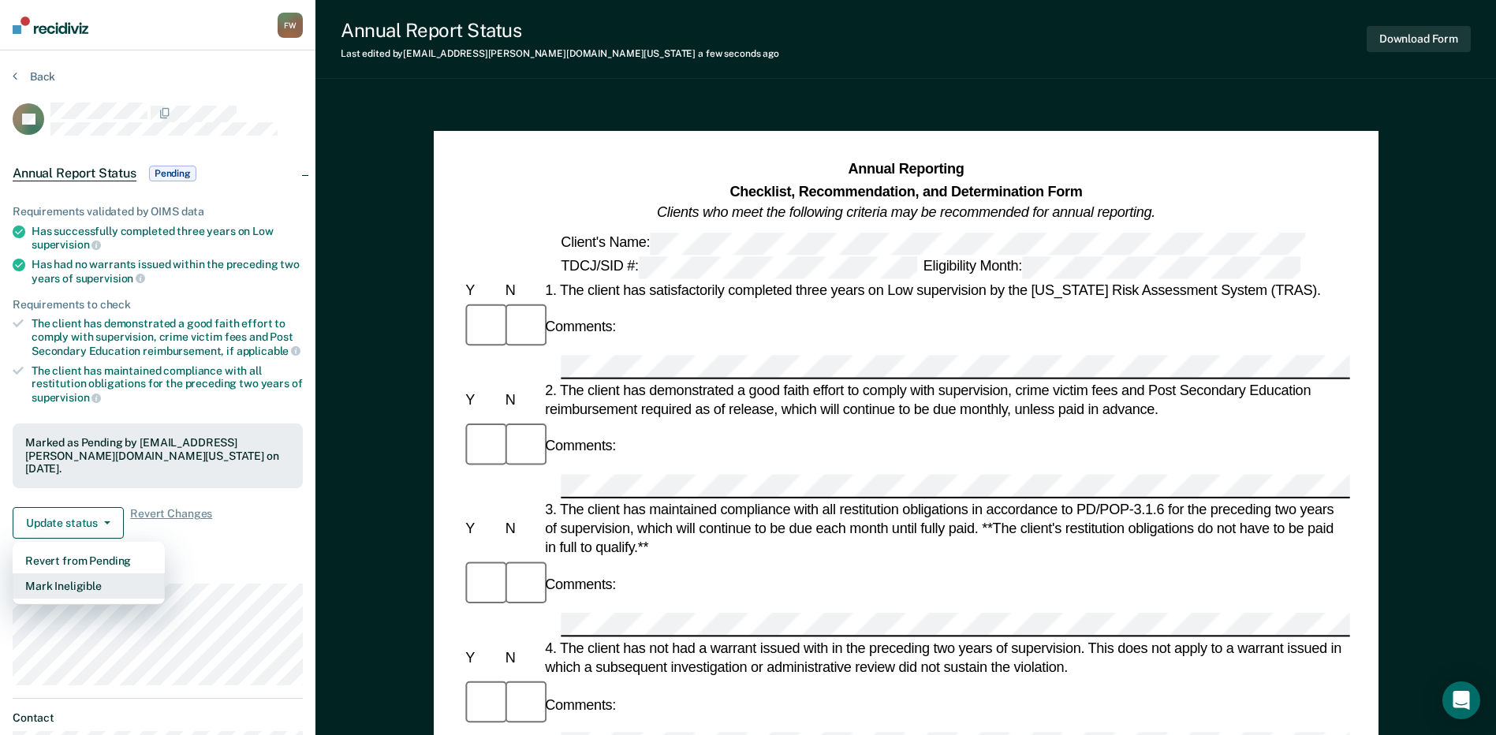
click at [84, 573] on button "Mark Ineligible" at bounding box center [89, 585] width 152 height 25
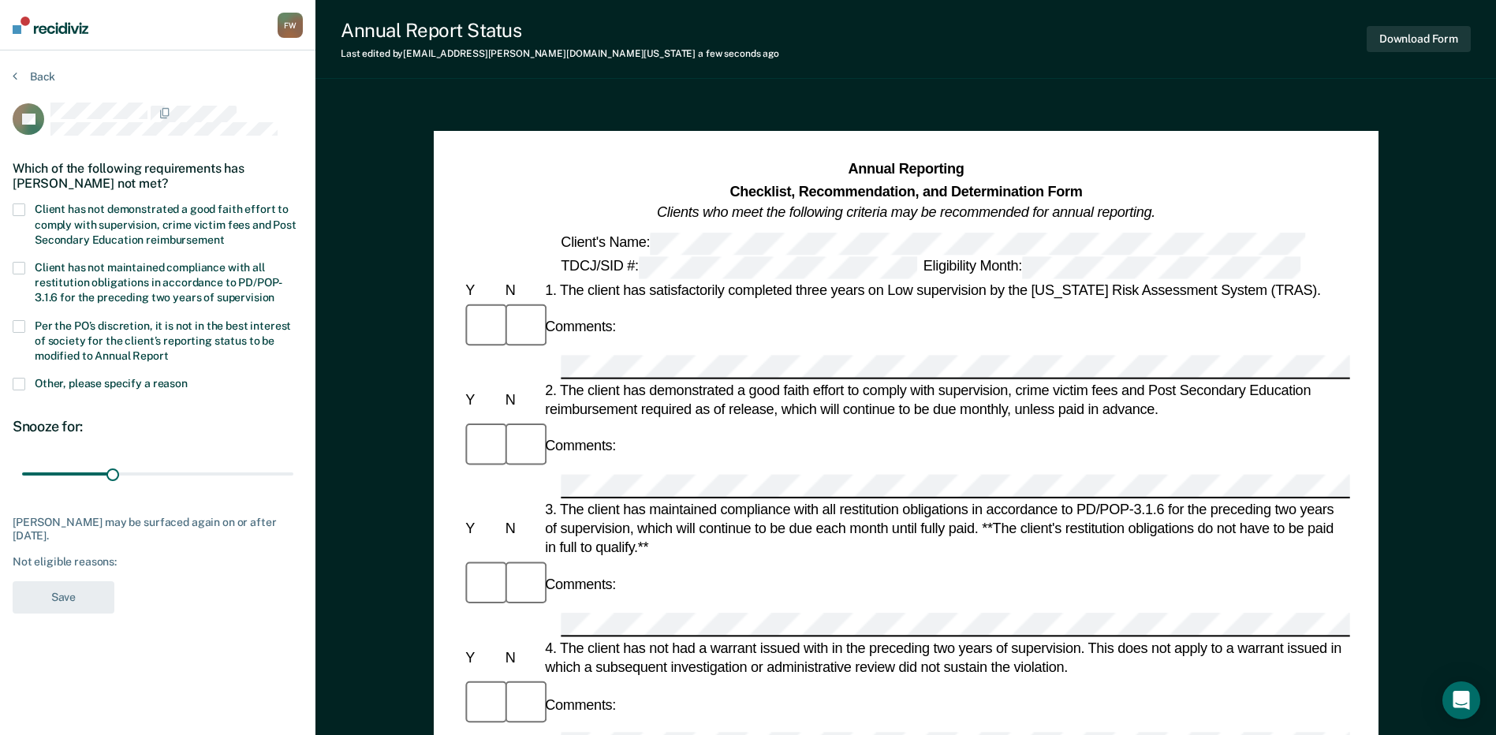
click at [74, 325] on span "Per the PO’s discretion, it is not in the best interest of society for the clie…" at bounding box center [163, 340] width 256 height 43
click at [169, 350] on input "Per the PO’s discretion, it is not in the best interest of society for the clie…" at bounding box center [169, 350] width 0 height 0
click at [84, 282] on span "Client has not maintained compliance with all restitution obligations in accord…" at bounding box center [159, 282] width 248 height 43
click at [274, 292] on input "Client has not maintained compliance with all restitution obligations in accord…" at bounding box center [274, 292] width 0 height 0
click at [99, 212] on span "Client has not demonstrated a good faith effort to comply with supervision, cri…" at bounding box center [166, 224] width 262 height 43
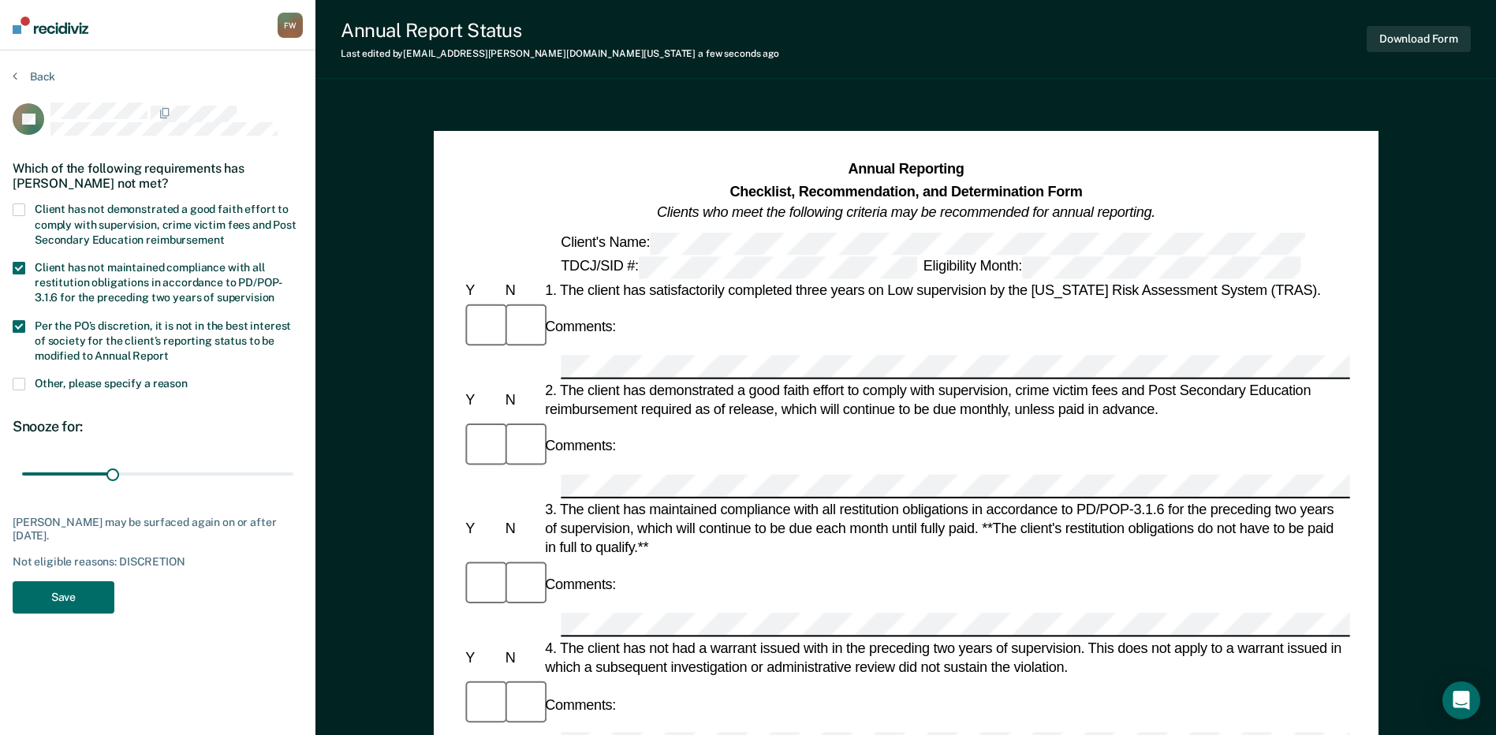
click at [224, 234] on input "Client has not demonstrated a good faith effort to comply with supervision, cri…" at bounding box center [224, 234] width 0 height 0
click at [65, 592] on button "Save" at bounding box center [64, 597] width 102 height 32
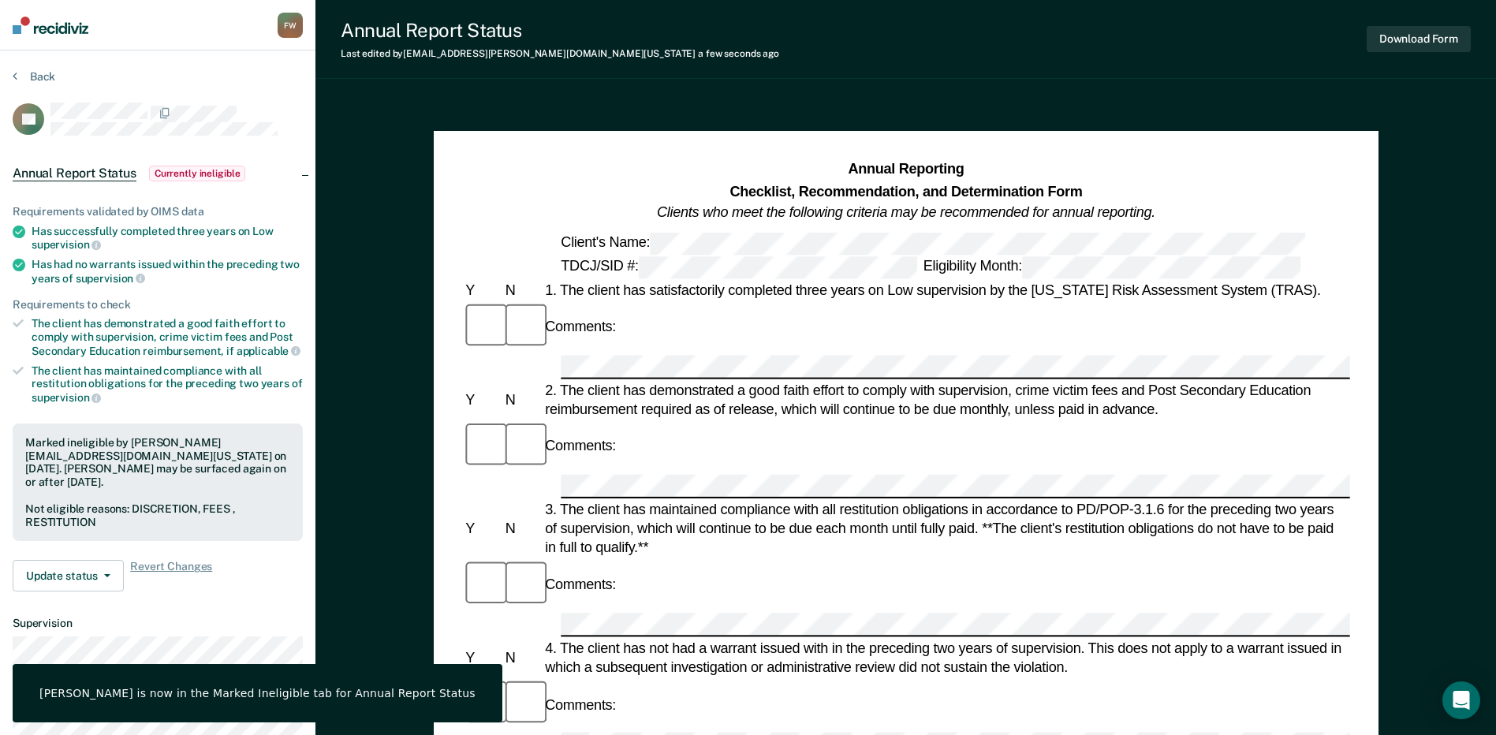
click at [81, 543] on div "Requirements validated by OIMS data Has successfully completed three years on L…" at bounding box center [158, 392] width 316 height 424
click at [84, 560] on button "Update status" at bounding box center [68, 576] width 111 height 32
click at [72, 631] on button "Update Ineligibility" at bounding box center [89, 638] width 152 height 25
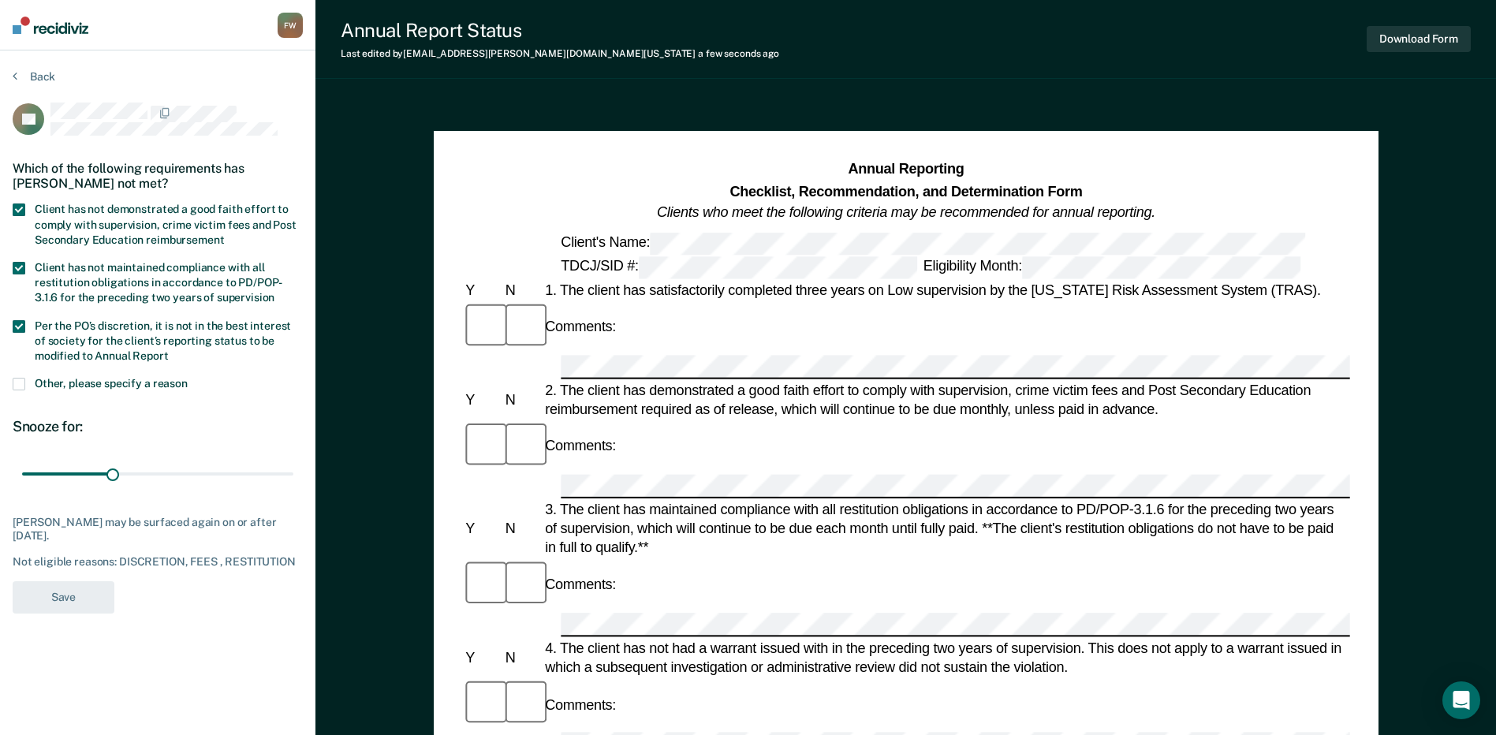
click at [92, 278] on span "Client has not maintained compliance with all restitution obligations in accord…" at bounding box center [159, 282] width 248 height 43
click at [274, 292] on input "Client has not maintained compliance with all restitution obligations in accord…" at bounding box center [274, 292] width 0 height 0
click at [71, 596] on button "Save" at bounding box center [64, 597] width 102 height 32
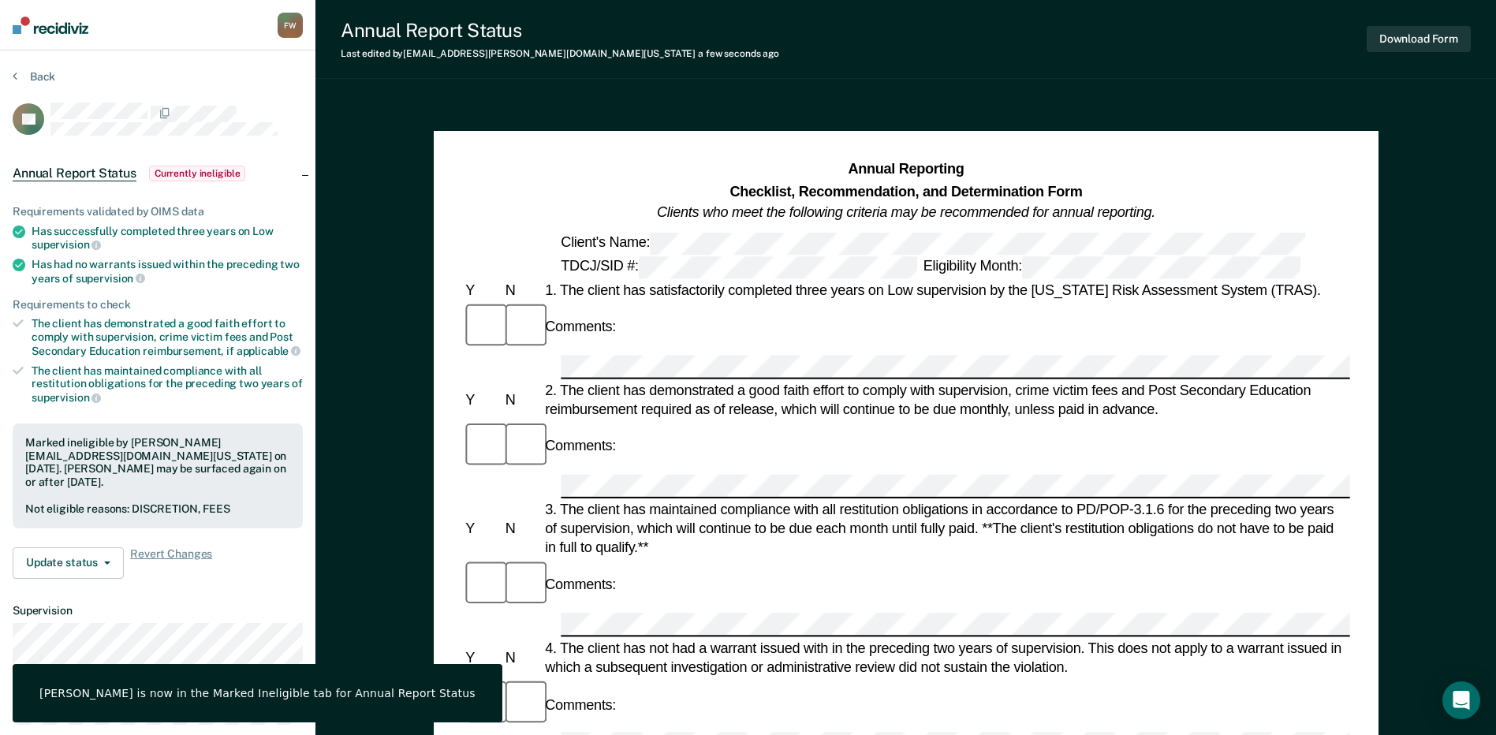
click at [34, 68] on section "Back RT Annual Report Status Currently ineligible Requirements validated by OIM…" at bounding box center [158, 458] width 316 height 817
click at [35, 77] on button "Back" at bounding box center [34, 76] width 43 height 14
